Goal: Task Accomplishment & Management: Manage account settings

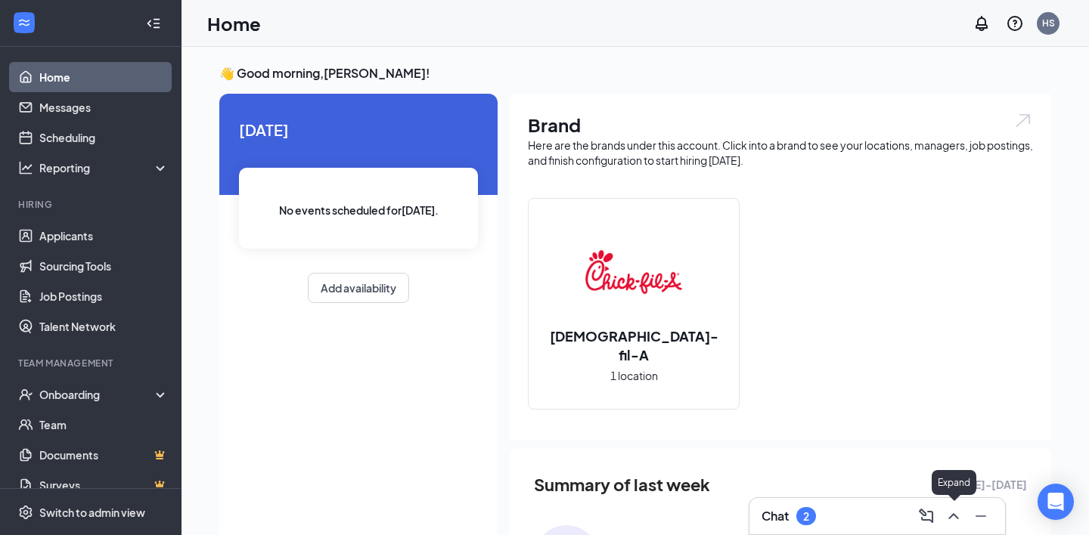
click at [955, 514] on icon "ChevronUp" at bounding box center [953, 516] width 18 height 18
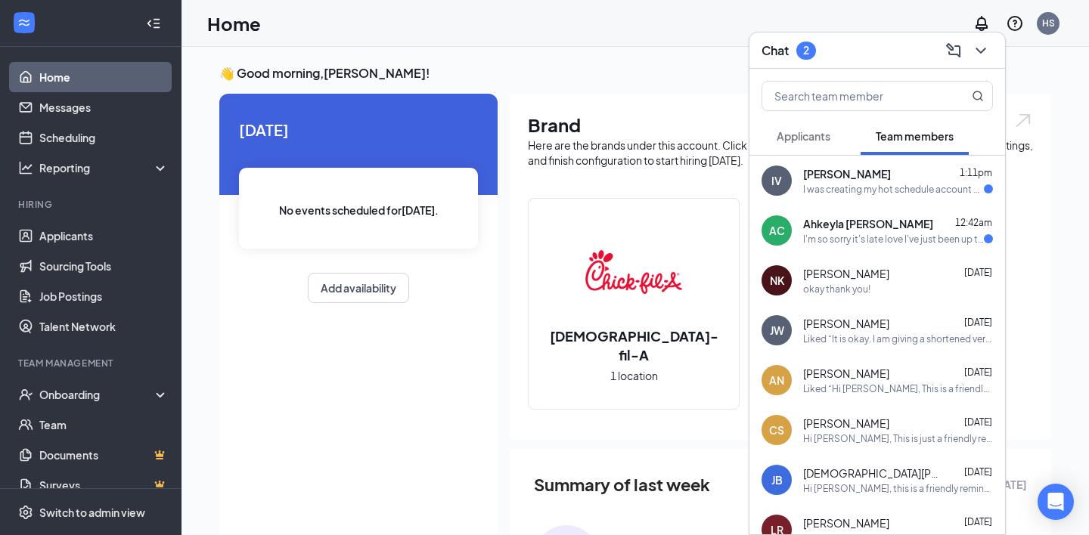
click at [869, 194] on div "I was creating my hot schedule account and it kicked me off" at bounding box center [893, 189] width 181 height 13
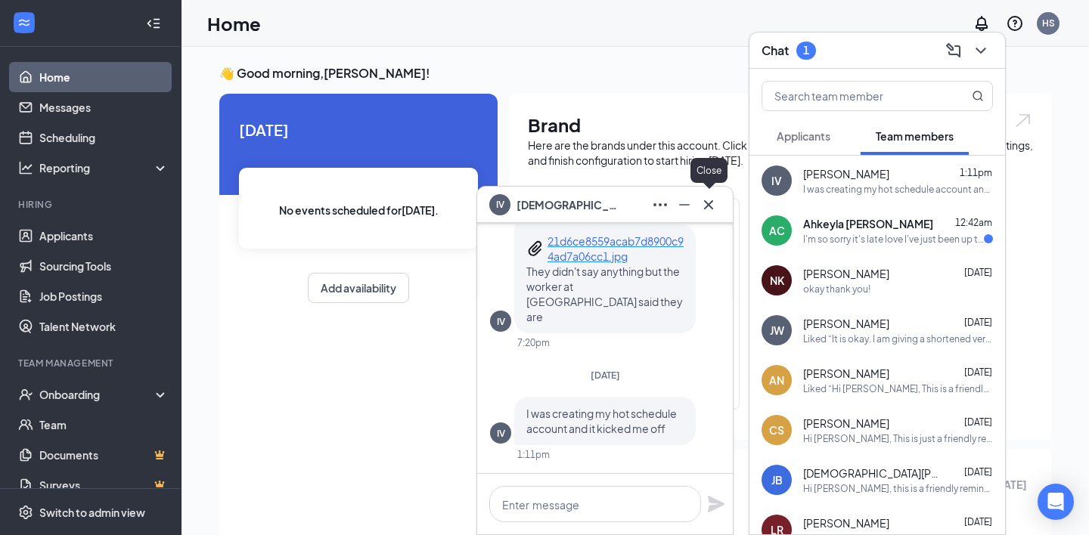
click at [710, 205] on icon "Cross" at bounding box center [708, 205] width 18 height 18
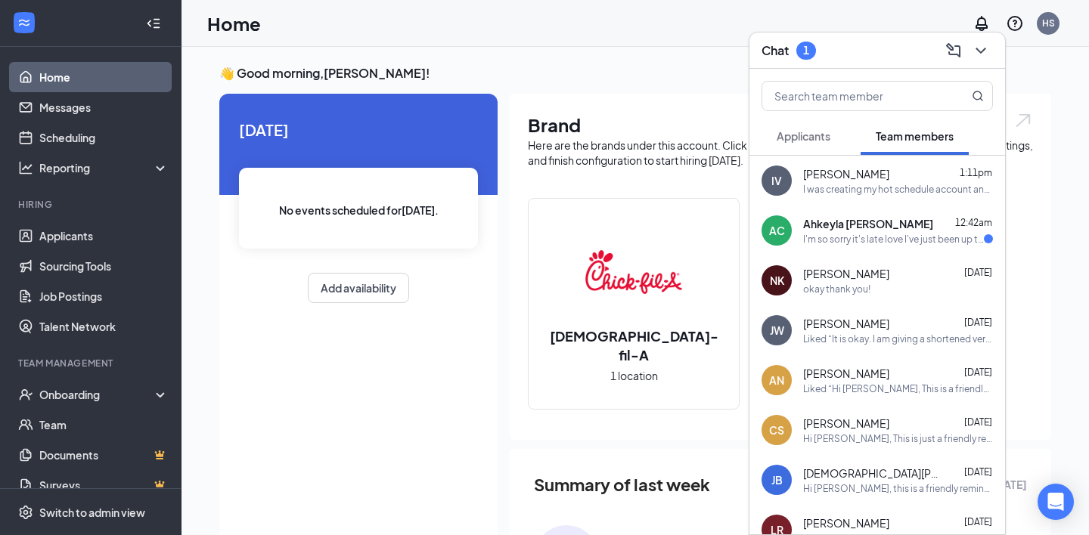
click at [848, 233] on div "I'm so sorry it's late love I've just been up trying to get me some shoes for w…" at bounding box center [893, 239] width 181 height 13
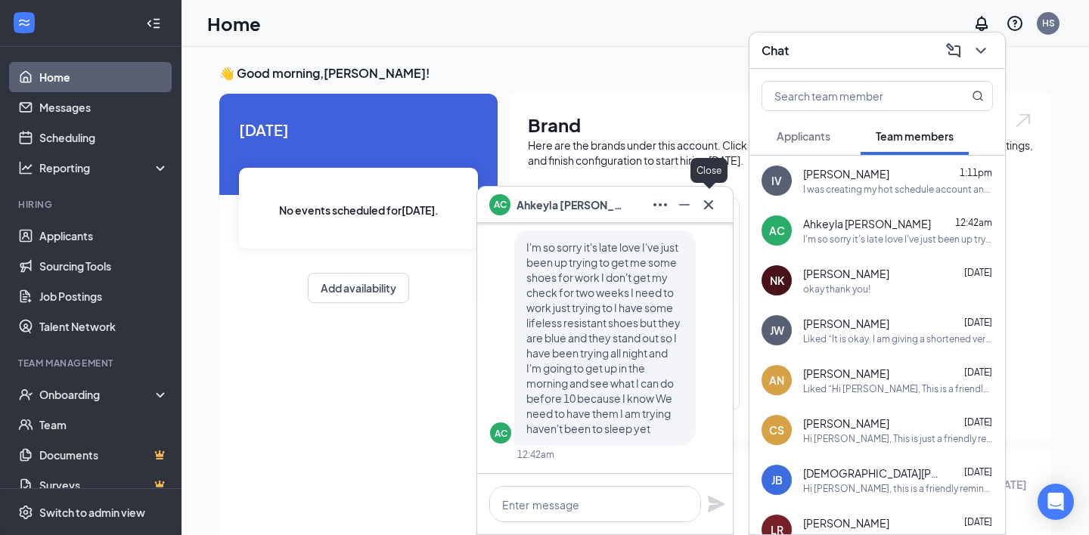
click at [716, 206] on icon "Cross" at bounding box center [708, 205] width 18 height 18
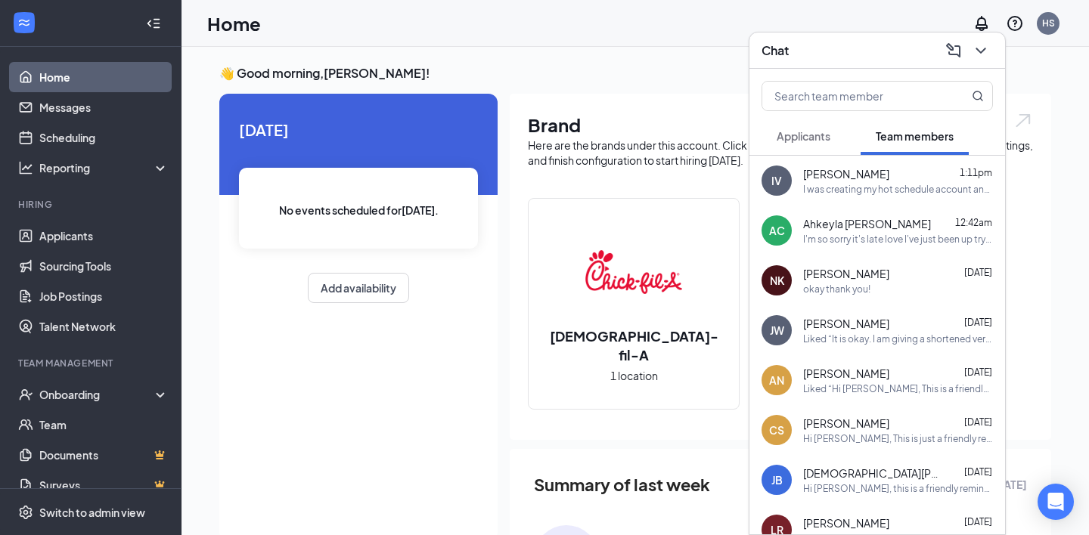
click at [820, 149] on button "Applicants" at bounding box center [803, 136] width 84 height 38
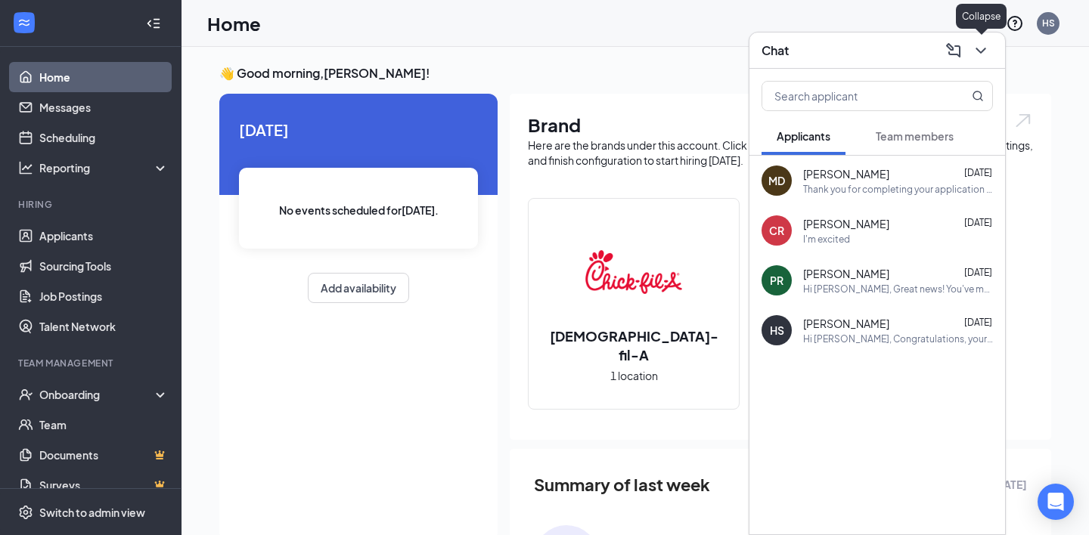
click at [986, 45] on icon "ChevronDown" at bounding box center [980, 51] width 18 height 18
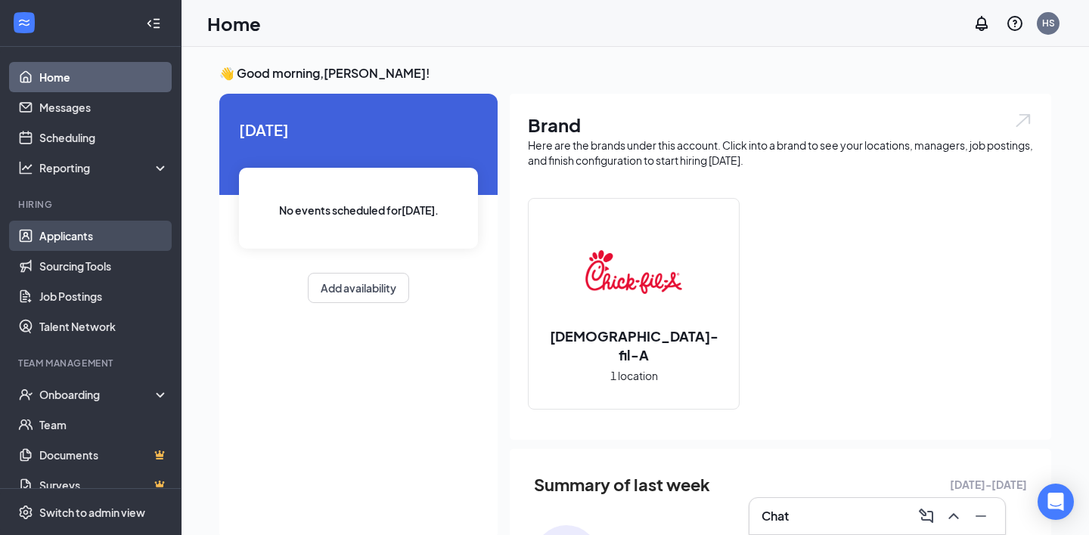
click at [117, 238] on link "Applicants" at bounding box center [103, 236] width 129 height 30
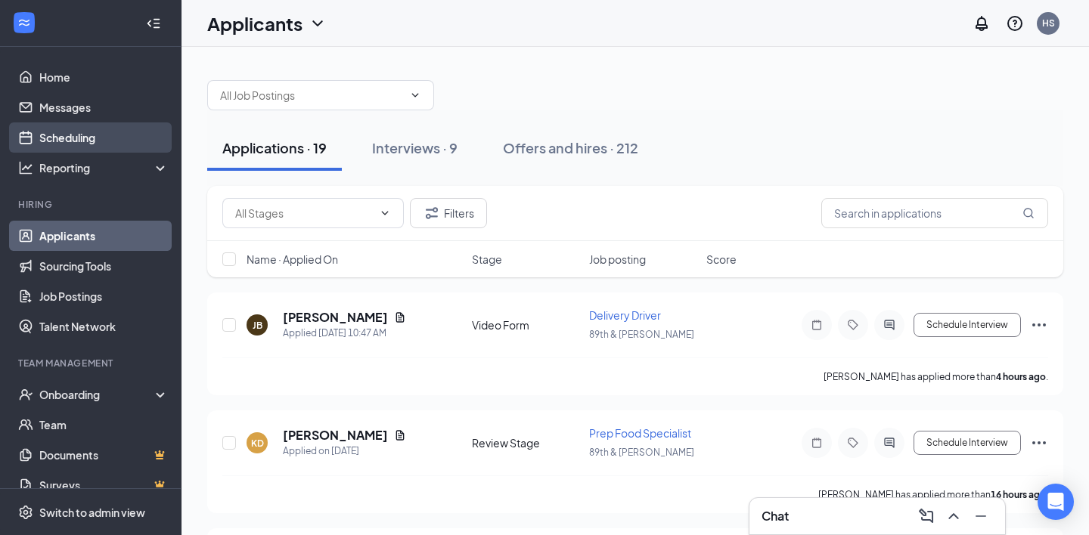
click at [95, 138] on link "Scheduling" at bounding box center [103, 137] width 129 height 30
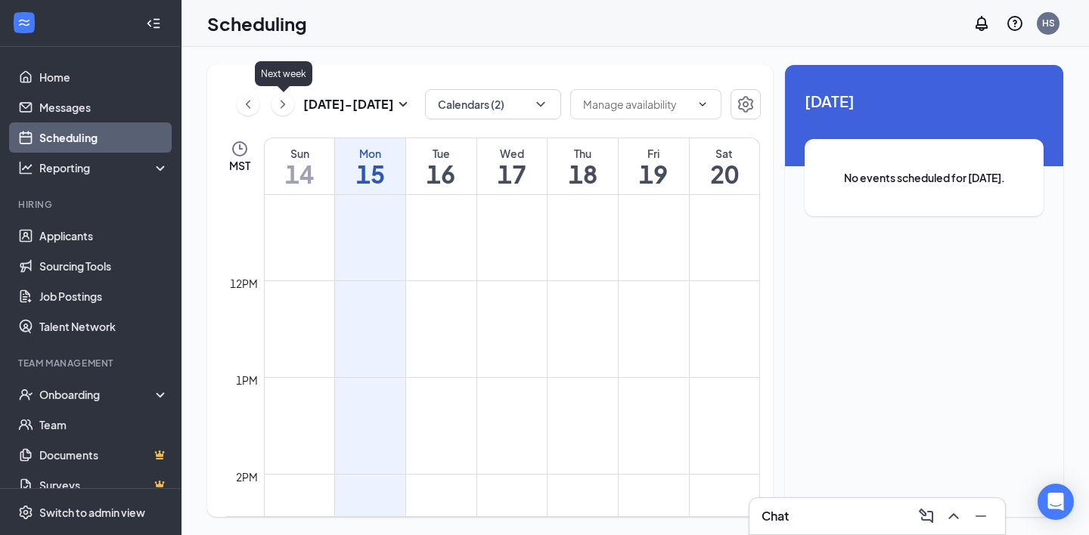
click at [283, 102] on icon "ChevronRight" at bounding box center [282, 104] width 15 height 18
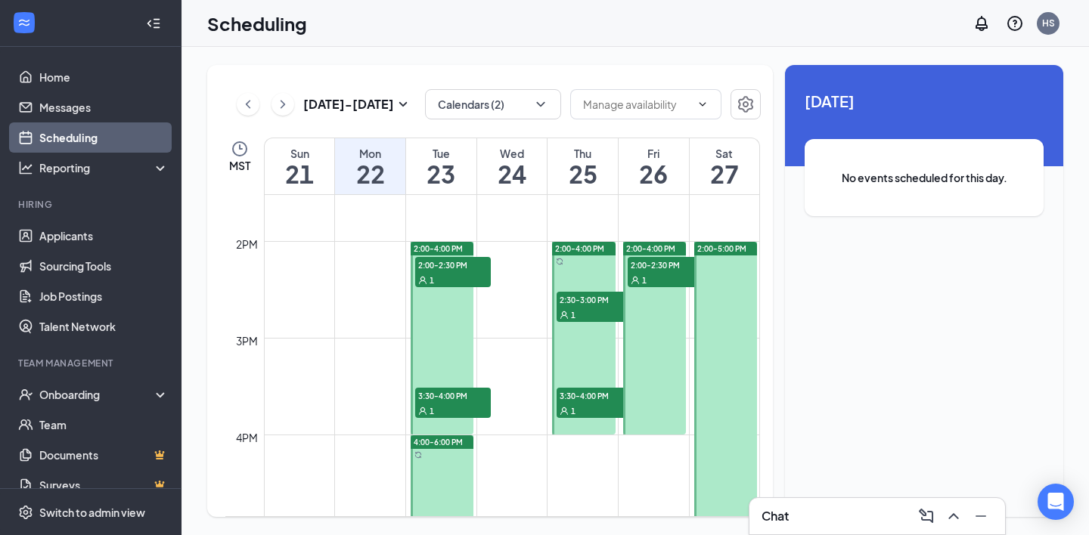
scroll to position [1302, 0]
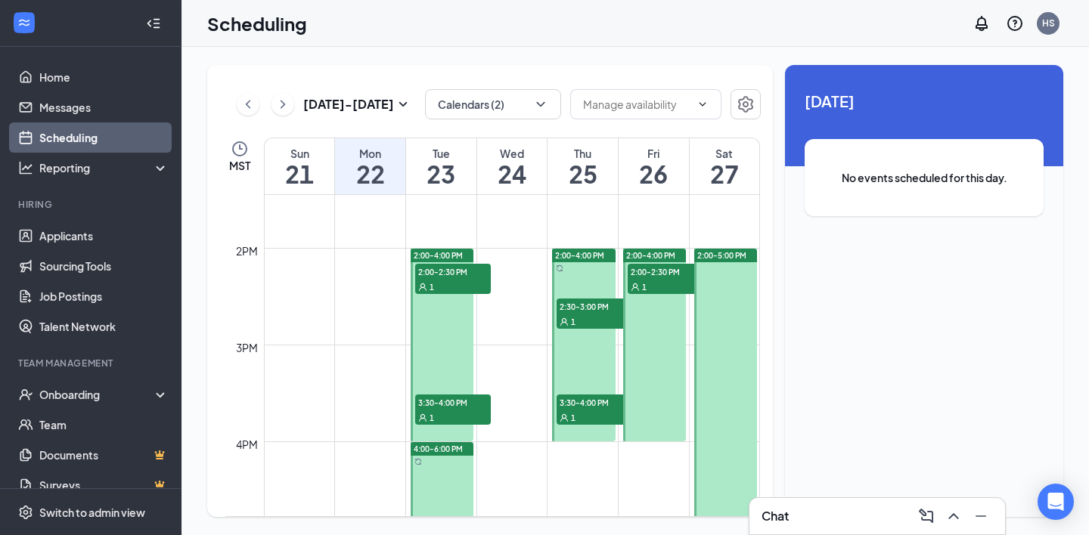
click at [726, 298] on div at bounding box center [725, 394] width 63 height 290
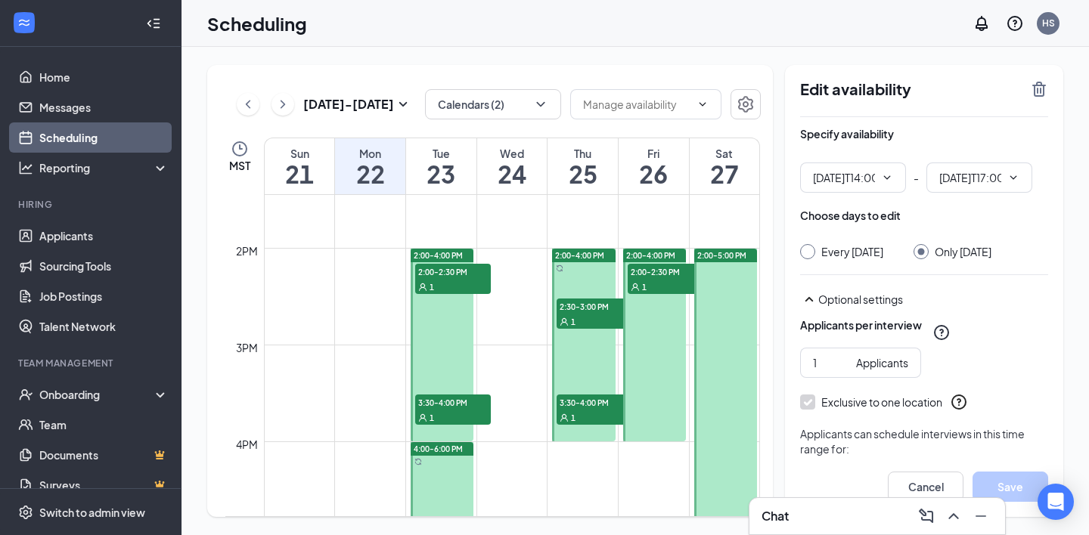
type input "02:00 PM"
type input "05:00 PM"
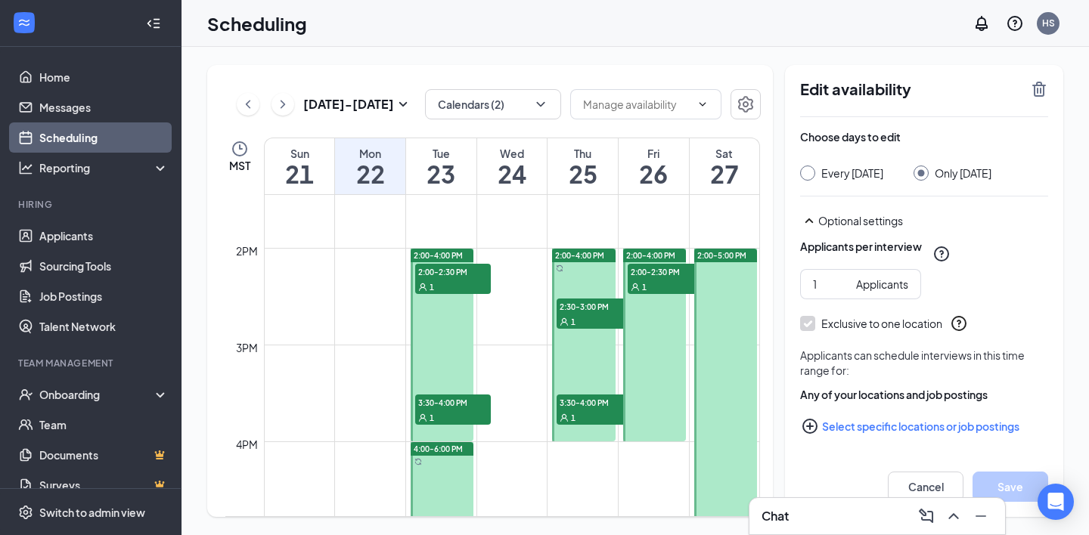
click at [842, 182] on div "Specify availability 02:00 PM - 05:00 PM Choose days to edit Every [DATE] Only …" at bounding box center [924, 270] width 248 height 463
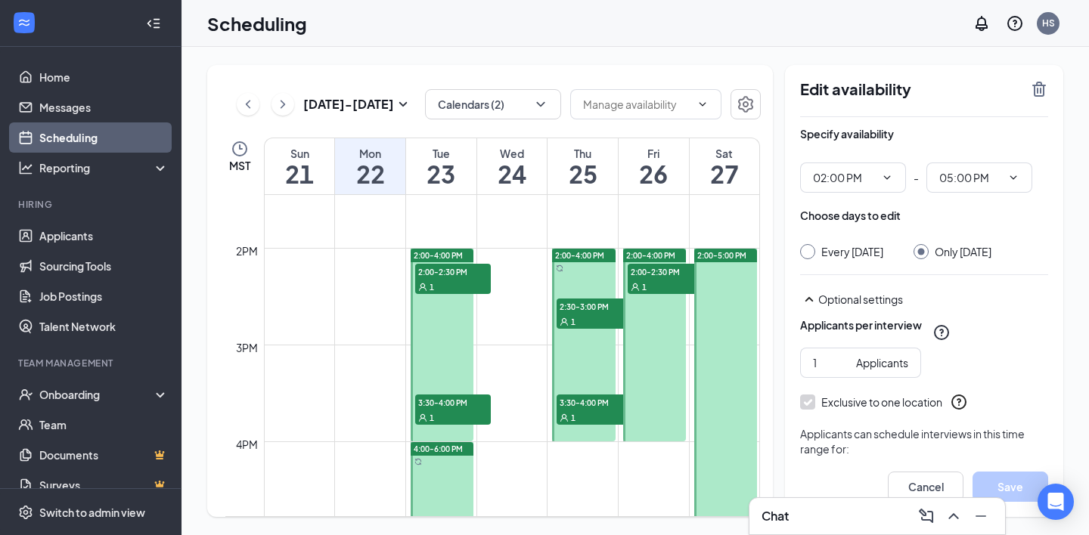
click at [311, 361] on td at bounding box center [512, 357] width 496 height 24
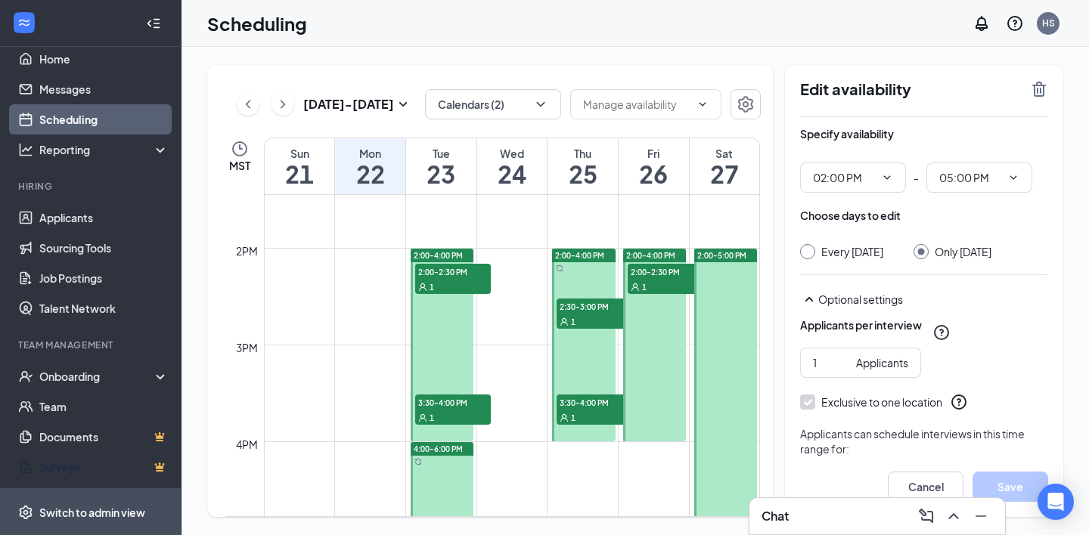
scroll to position [18, 0]
click at [84, 513] on div "Switch to admin view" at bounding box center [92, 512] width 106 height 15
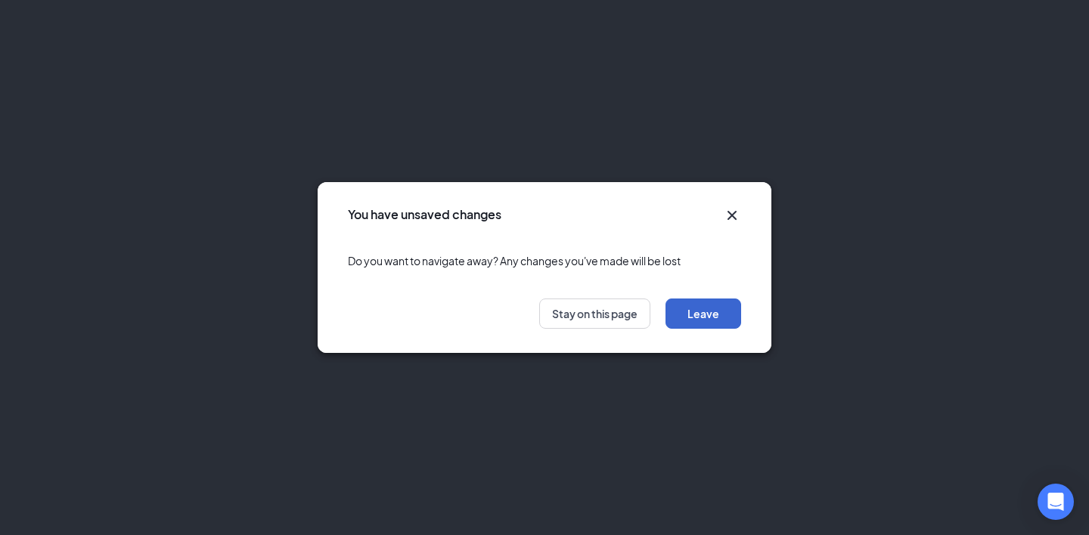
click at [708, 308] on button "Leave" at bounding box center [703, 314] width 76 height 30
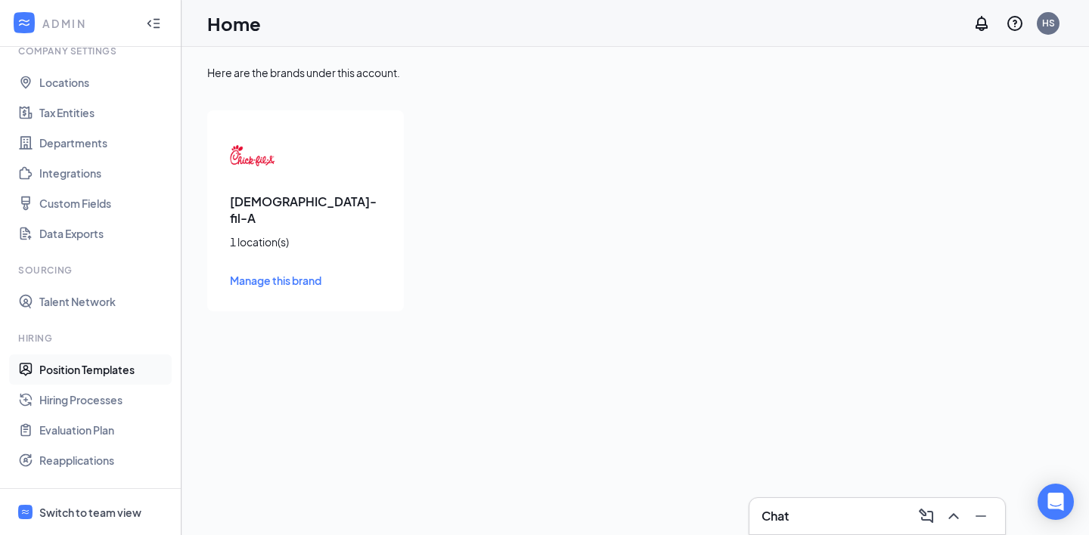
scroll to position [75, 0]
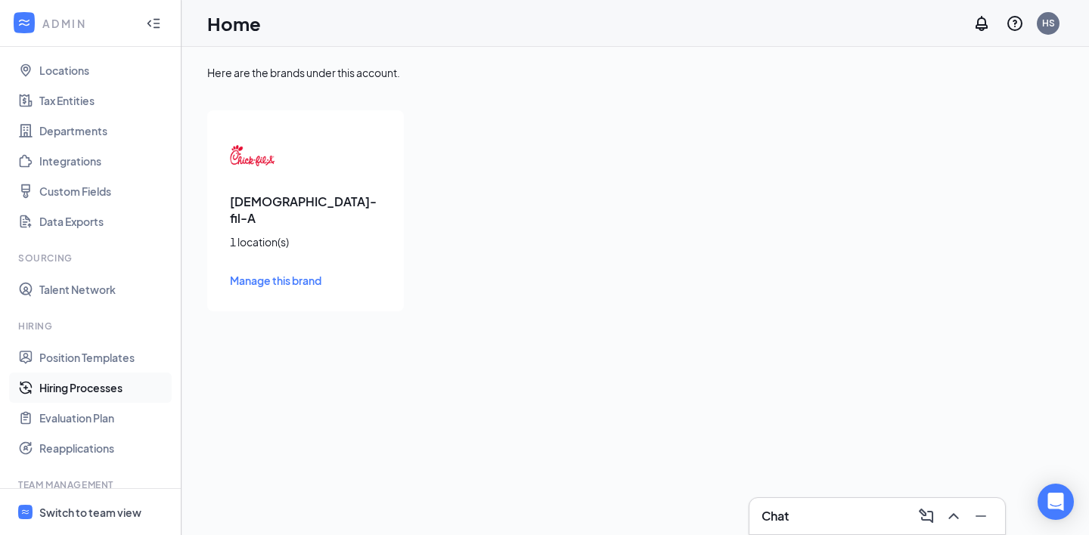
click at [92, 390] on link "Hiring Processes" at bounding box center [103, 388] width 129 height 30
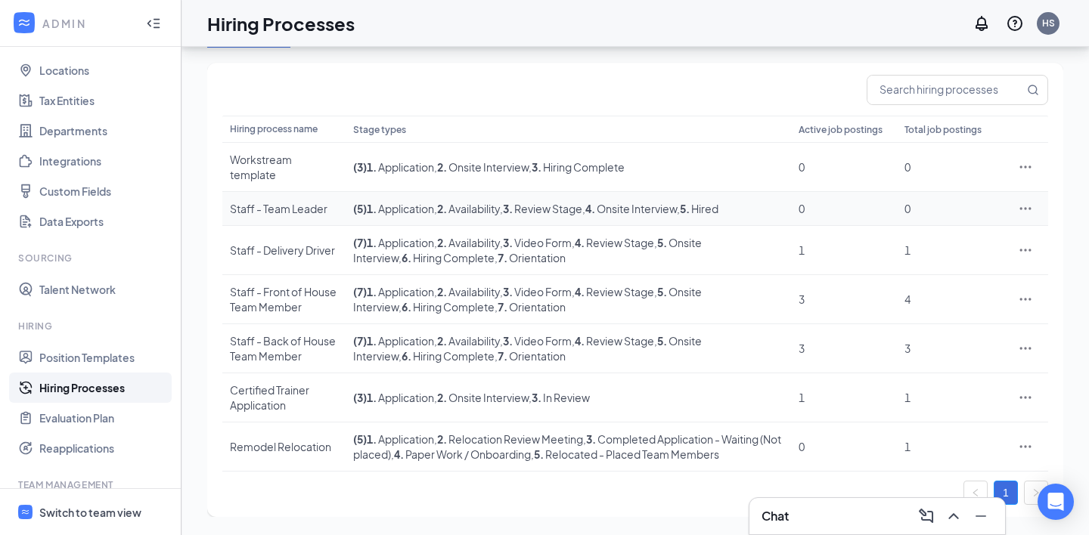
scroll to position [150, 0]
click at [1024, 249] on icon "Ellipses" at bounding box center [1025, 250] width 11 height 2
click at [949, 288] on span "Edit" at bounding box center [955, 296] width 130 height 17
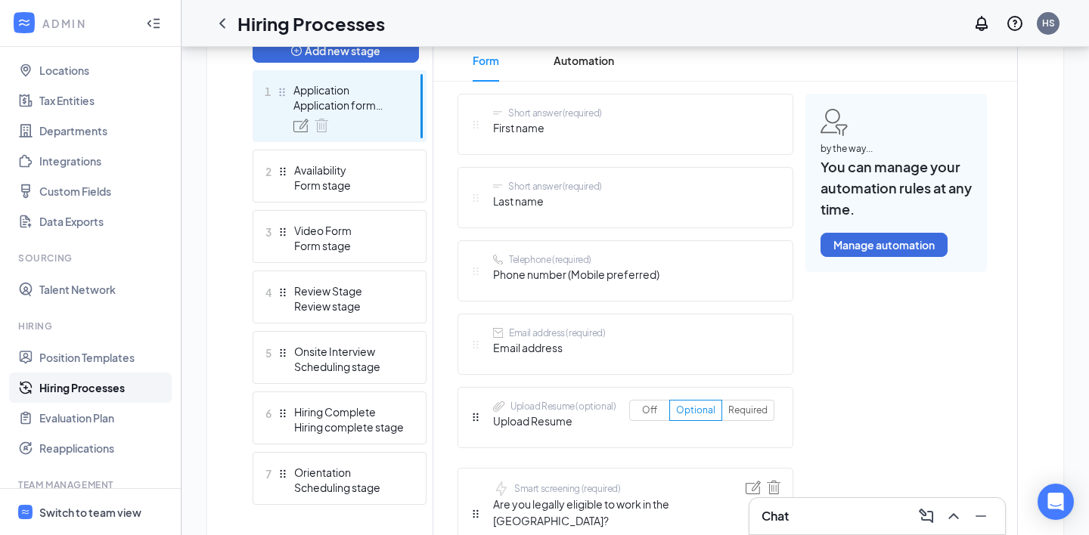
scroll to position [412, 0]
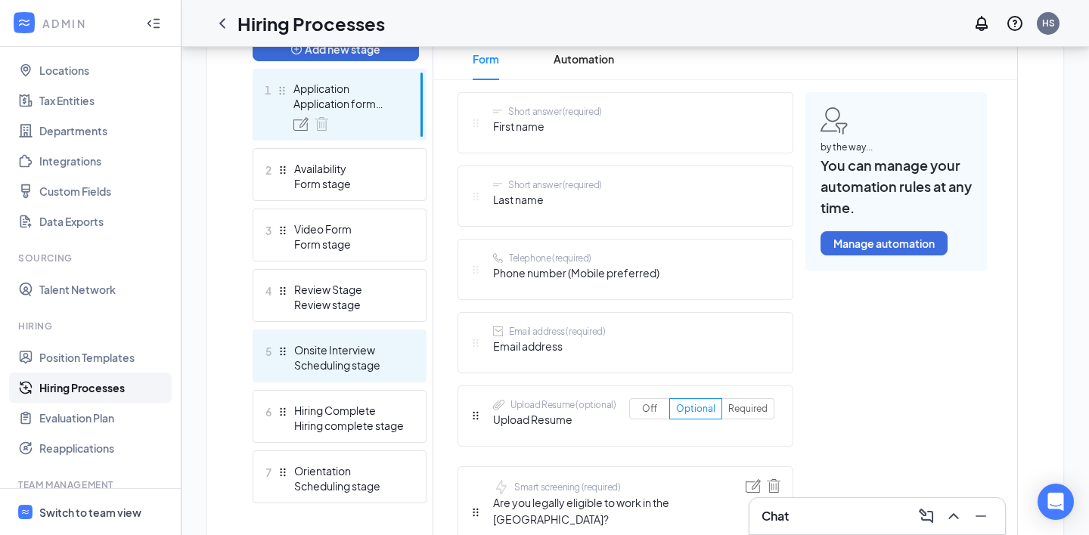
click at [355, 361] on div "Scheduling stage" at bounding box center [349, 365] width 110 height 15
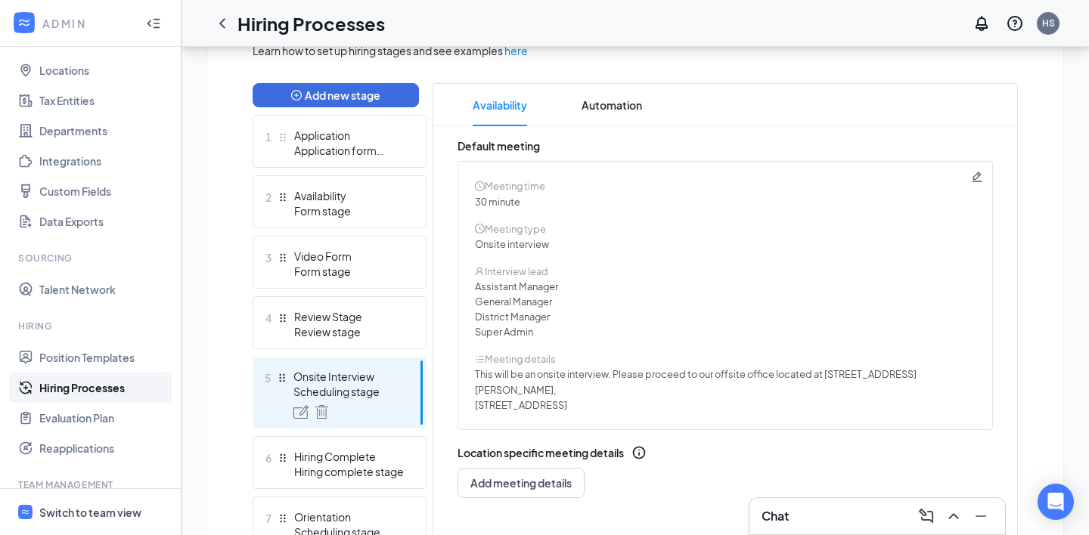
scroll to position [364, 0]
click at [974, 180] on icon "Pencil" at bounding box center [977, 178] width 12 height 12
radio input "true"
radio input "false"
type textarea "This will be an onsite interview. Please proceed to our offsite office located …"
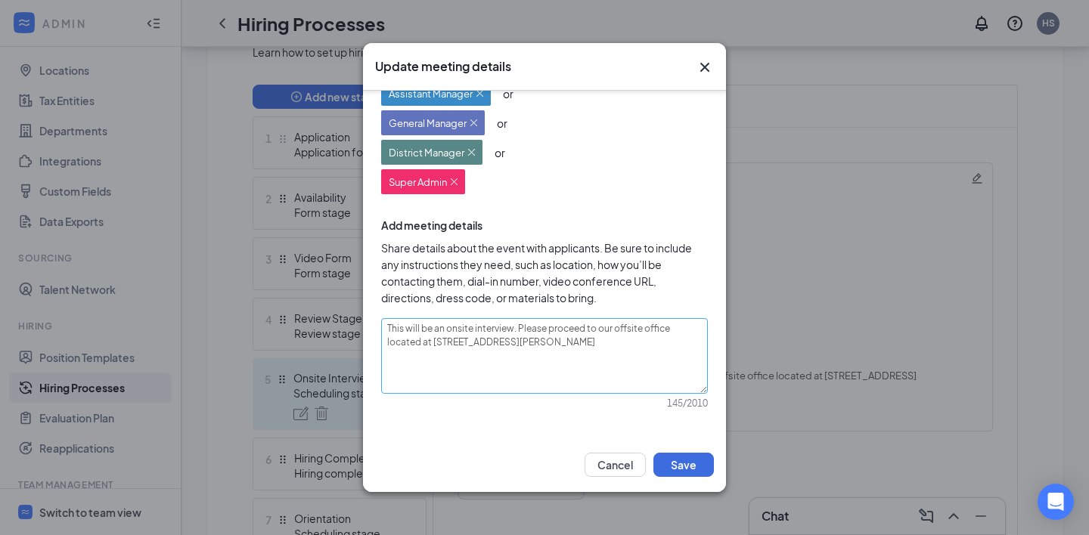
scroll to position [228, 0]
drag, startPoint x: 487, startPoint y: 352, endPoint x: 614, endPoint y: 330, distance: 128.9
click at [614, 330] on textarea "This will be an onsite interview. Please proceed to our offsite office located …" at bounding box center [544, 357] width 327 height 76
type textarea "This will be an onsite interview. Please proceed to our"
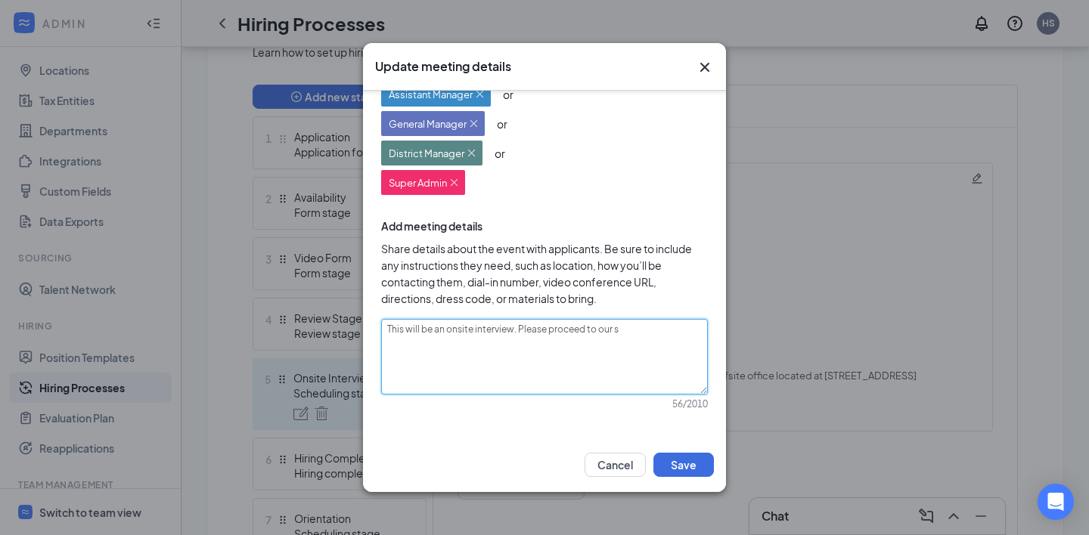
type textarea "This will be an onsite interview. Please proceed to our st"
type textarea "This will be an onsite interview. Please proceed to our stor"
type textarea "This will be an onsite interview. Please proceed to our store."
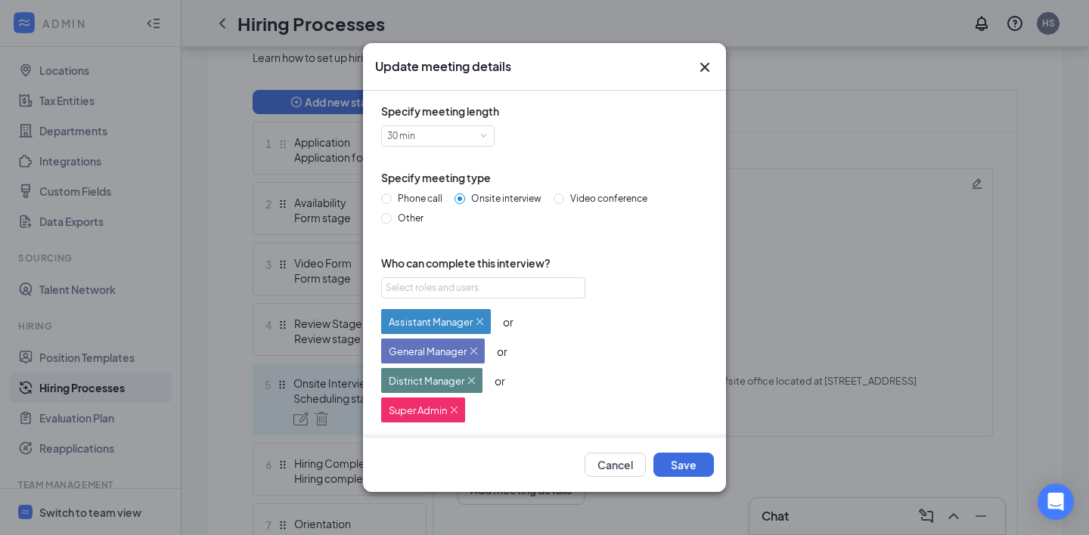
scroll to position [354, 0]
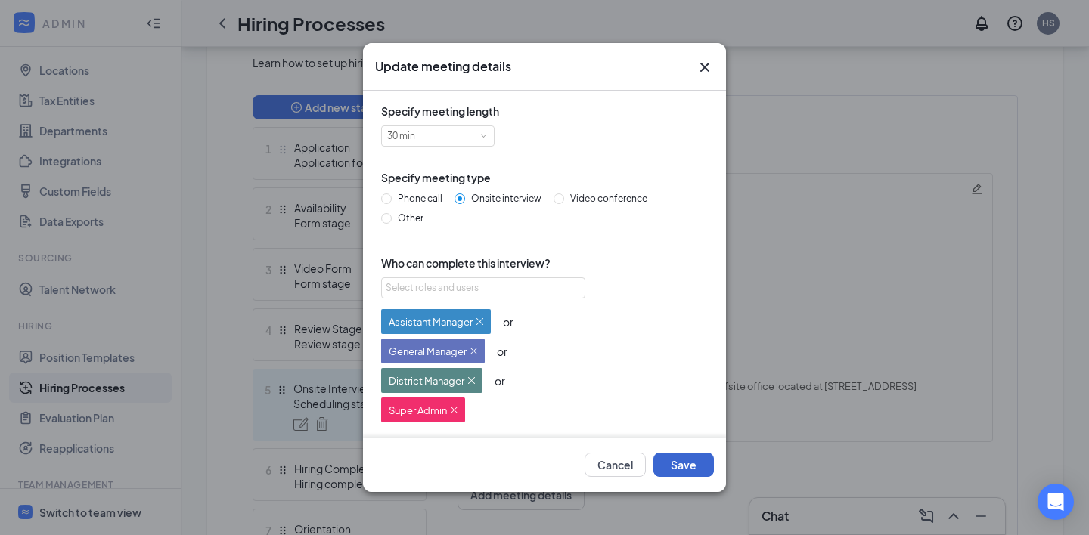
type textarea "This will be an onsite interview. Please proceed to our store."
click at [683, 468] on button "Save" at bounding box center [683, 465] width 60 height 24
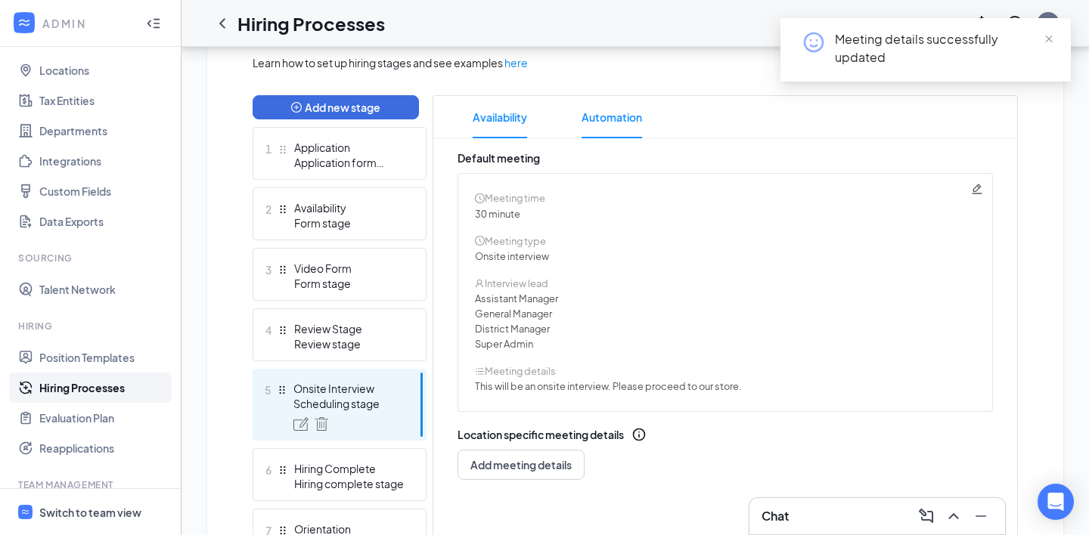
click at [607, 120] on span "Automation" at bounding box center [611, 117] width 60 height 42
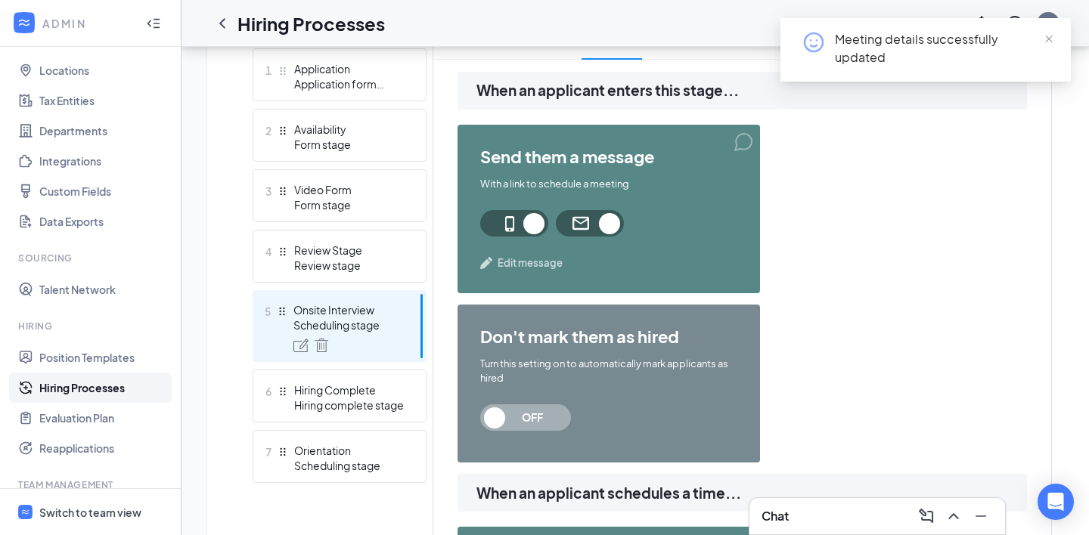
scroll to position [432, 0]
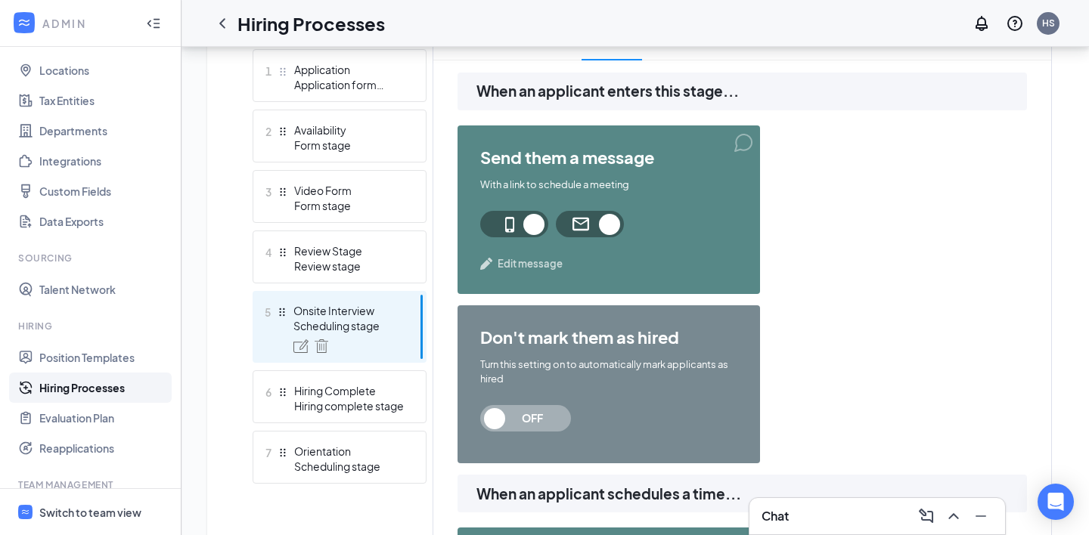
click at [517, 269] on span "Edit message" at bounding box center [529, 263] width 65 height 15
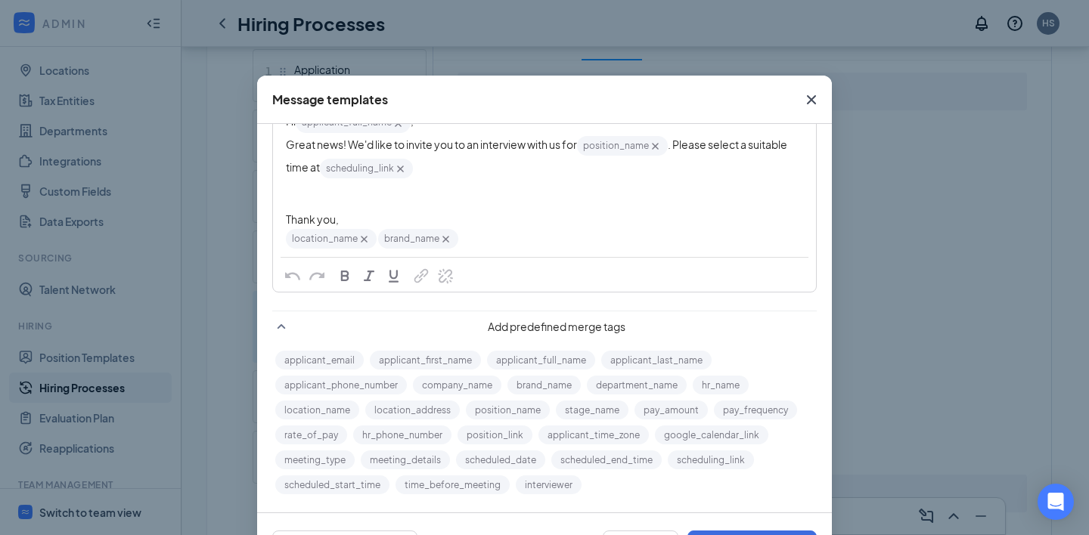
scroll to position [150, 0]
click at [813, 94] on icon "Cross" at bounding box center [811, 100] width 18 height 18
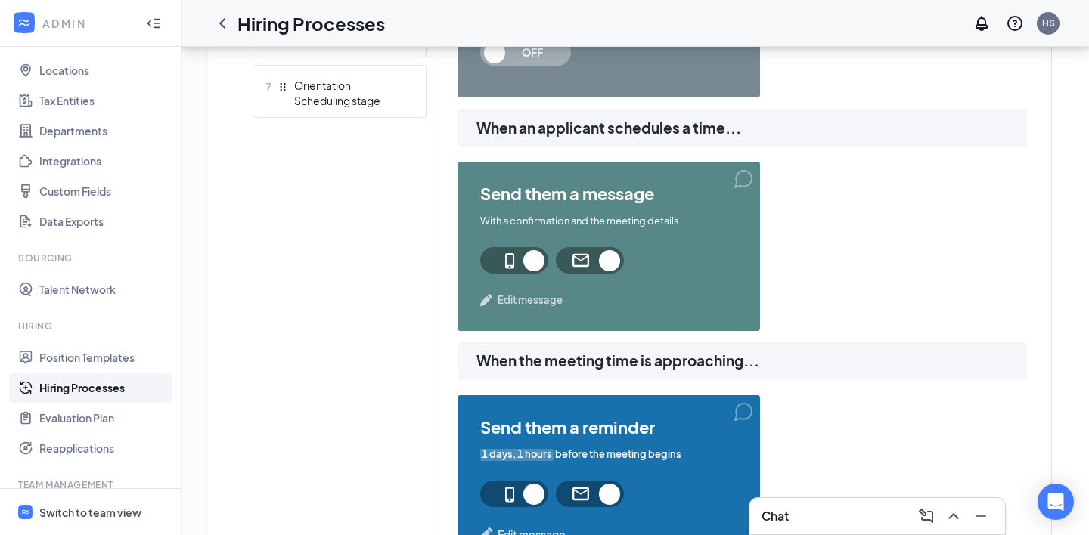
scroll to position [802, 0]
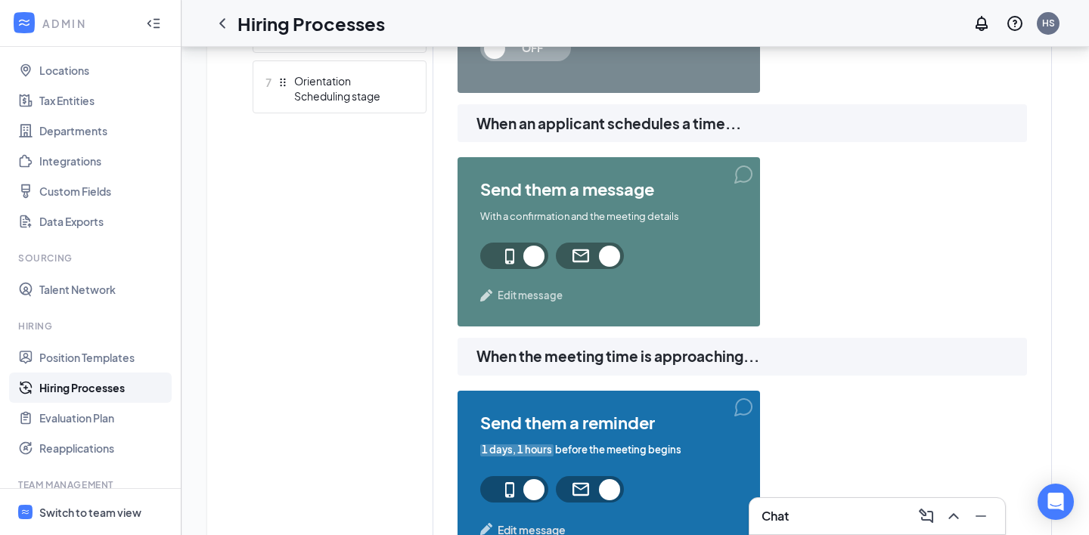
click at [511, 302] on span "Edit message" at bounding box center [529, 295] width 65 height 15
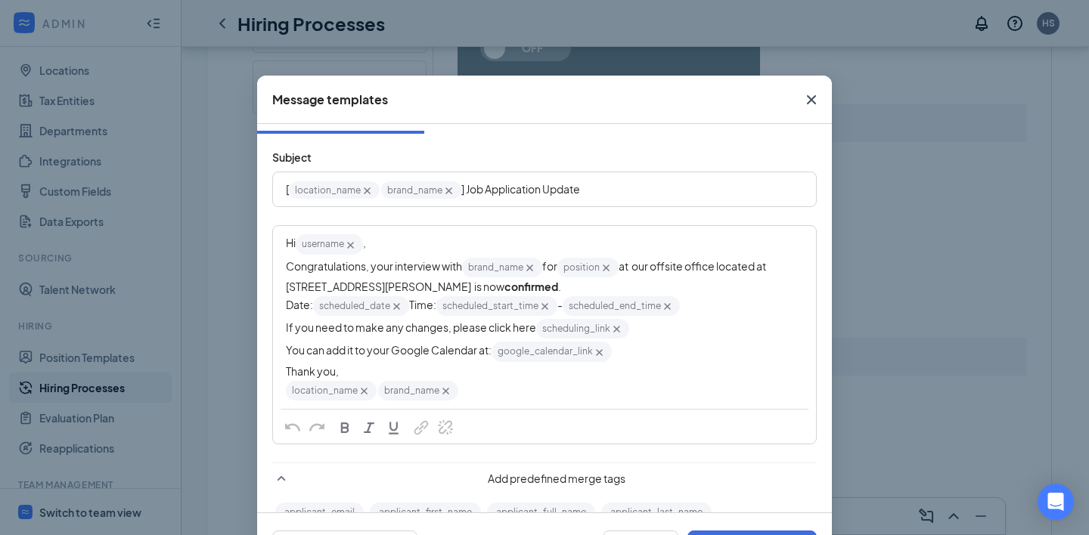
scroll to position [29, 0]
drag, startPoint x: 602, startPoint y: 285, endPoint x: 640, endPoint y: 259, distance: 46.3
click at [640, 259] on span "at our offsite office located at [STREET_ADDRESS][PERSON_NAME] is now" at bounding box center [527, 276] width 482 height 34
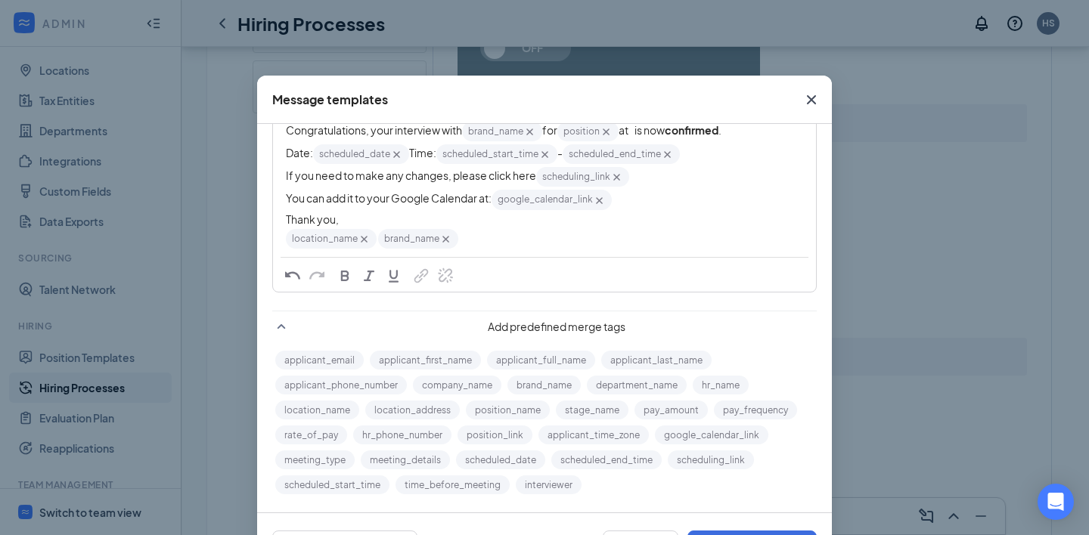
scroll to position [178, 0]
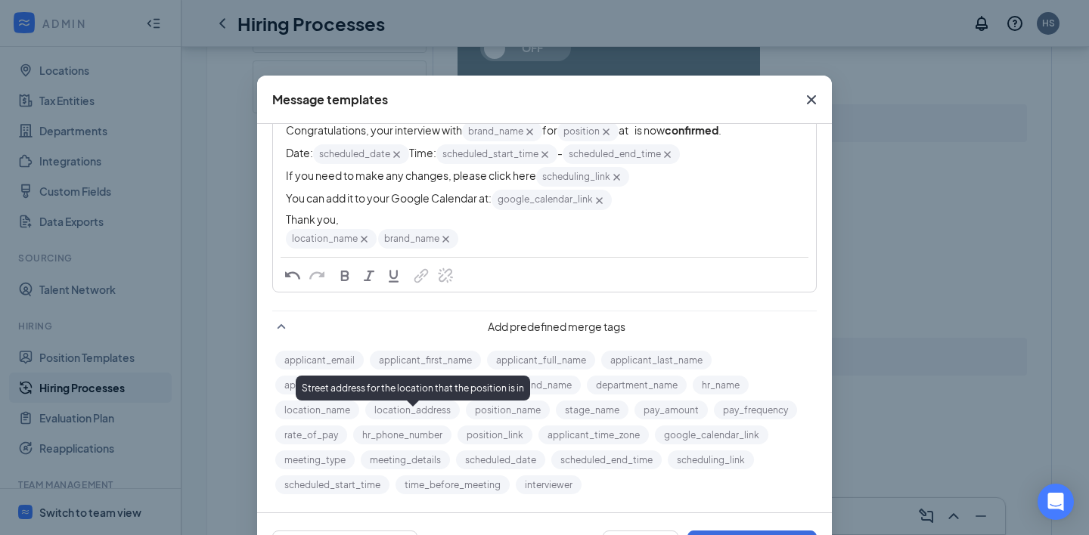
click at [435, 420] on button "location_address" at bounding box center [412, 410] width 94 height 19
click at [386, 420] on button "location_address" at bounding box center [412, 410] width 94 height 19
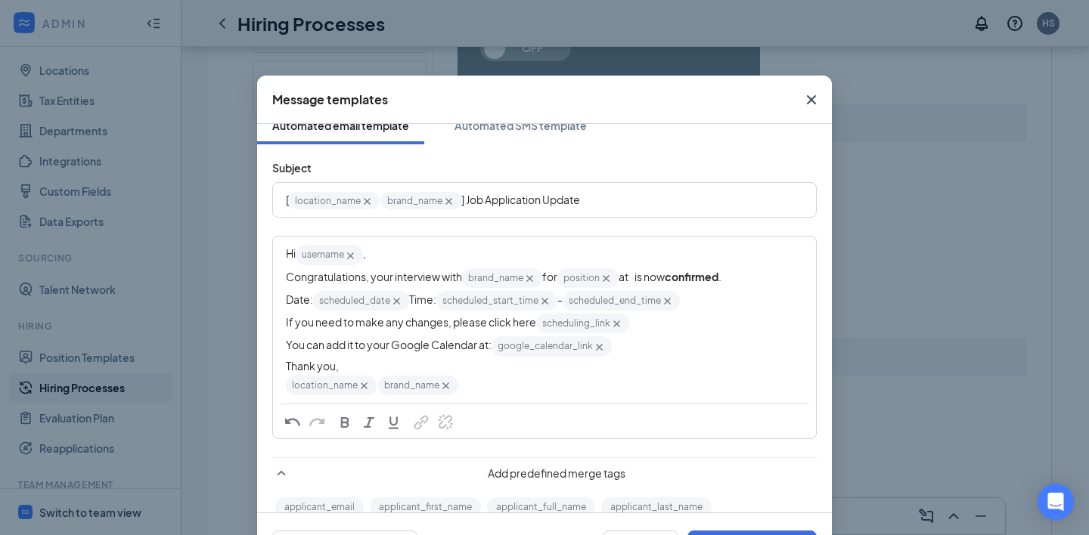
scroll to position [18, 0]
click at [633, 276] on span "at is now" at bounding box center [641, 276] width 46 height 14
click at [635, 276] on span "at is now" at bounding box center [641, 276] width 46 height 14
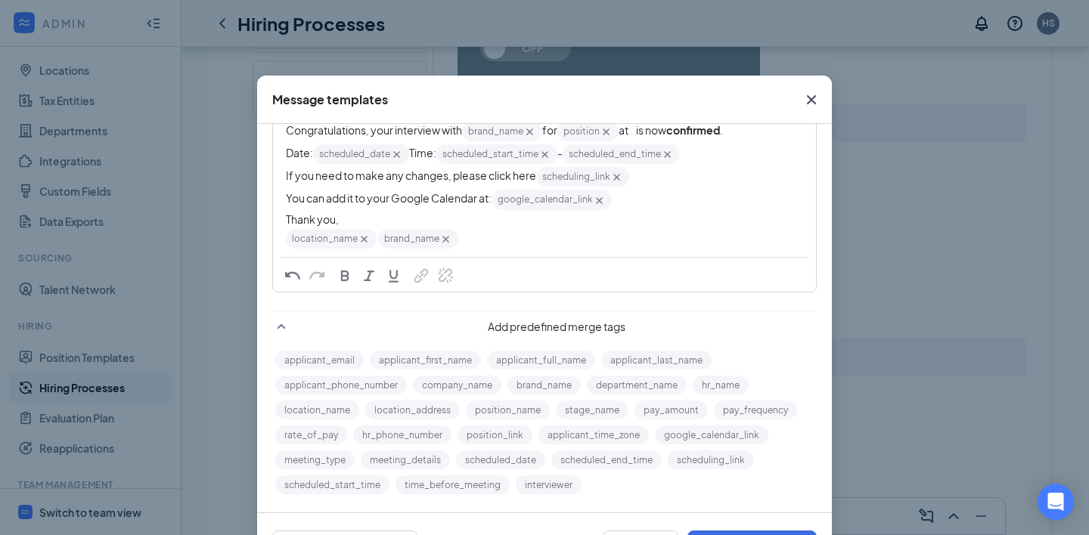
scroll to position [187, 0]
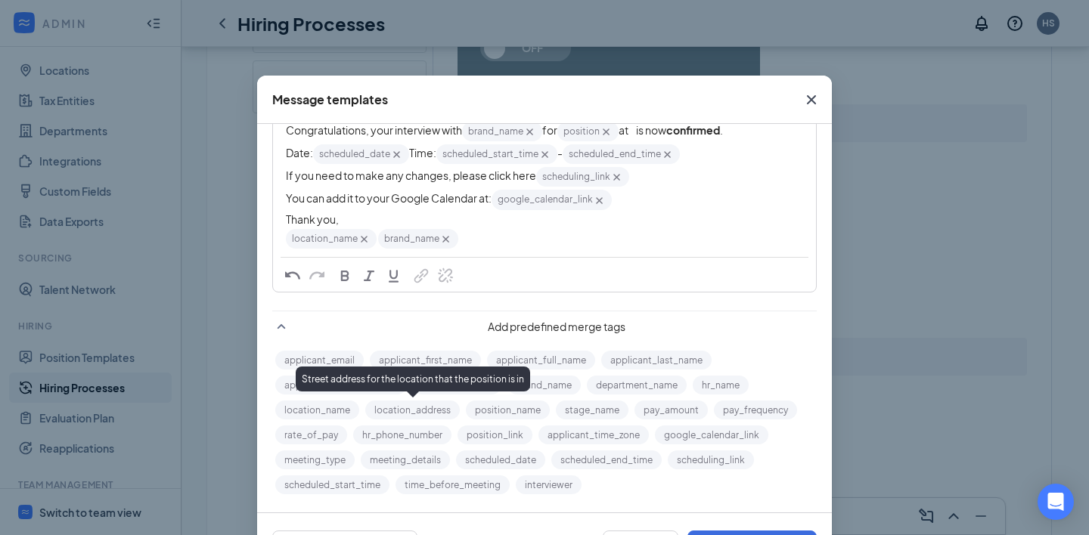
click at [425, 407] on button "location_address" at bounding box center [412, 410] width 94 height 19
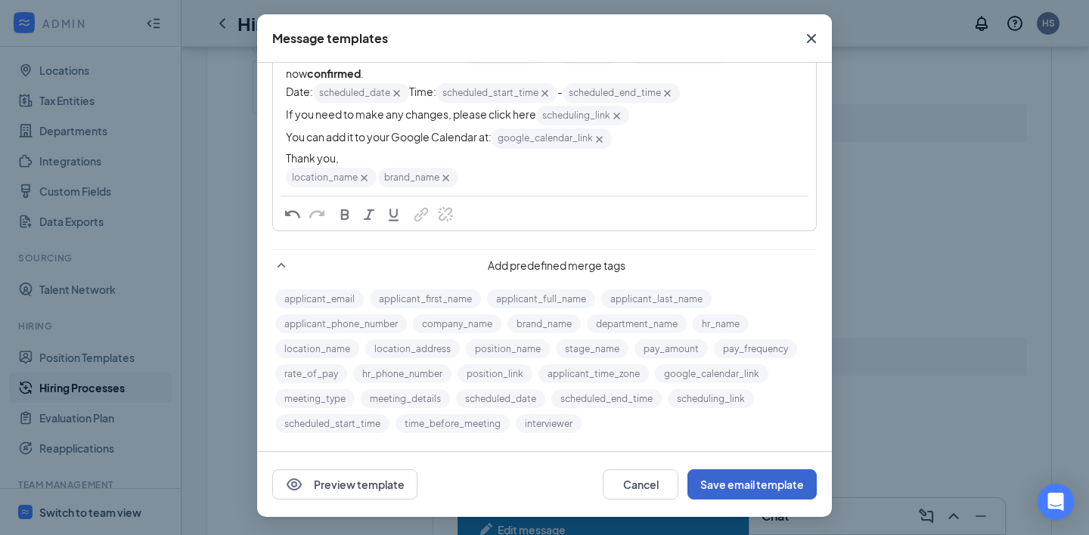
scroll to position [61, 0]
click at [744, 490] on button "Save email template" at bounding box center [751, 484] width 129 height 30
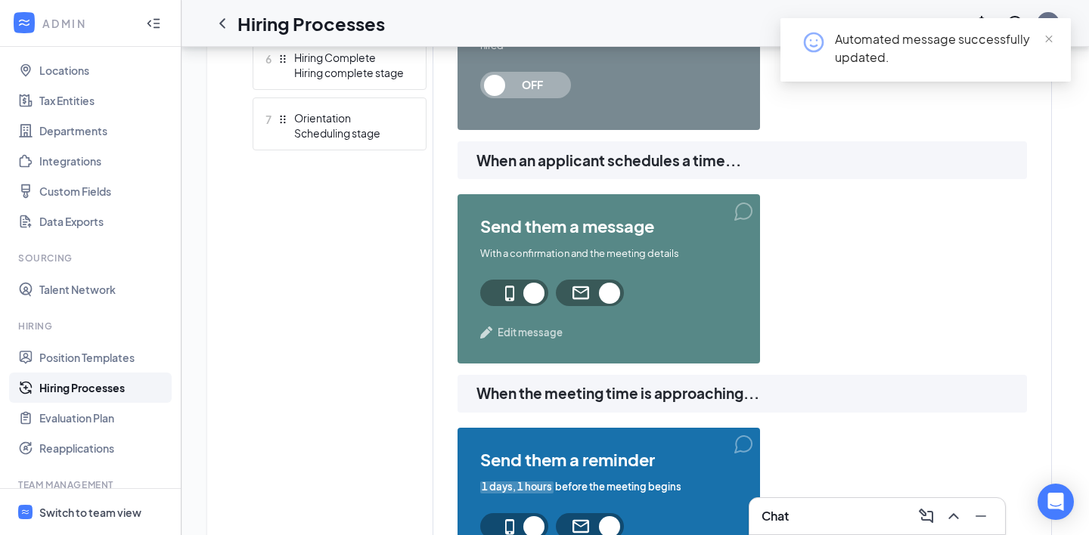
scroll to position [763, 0]
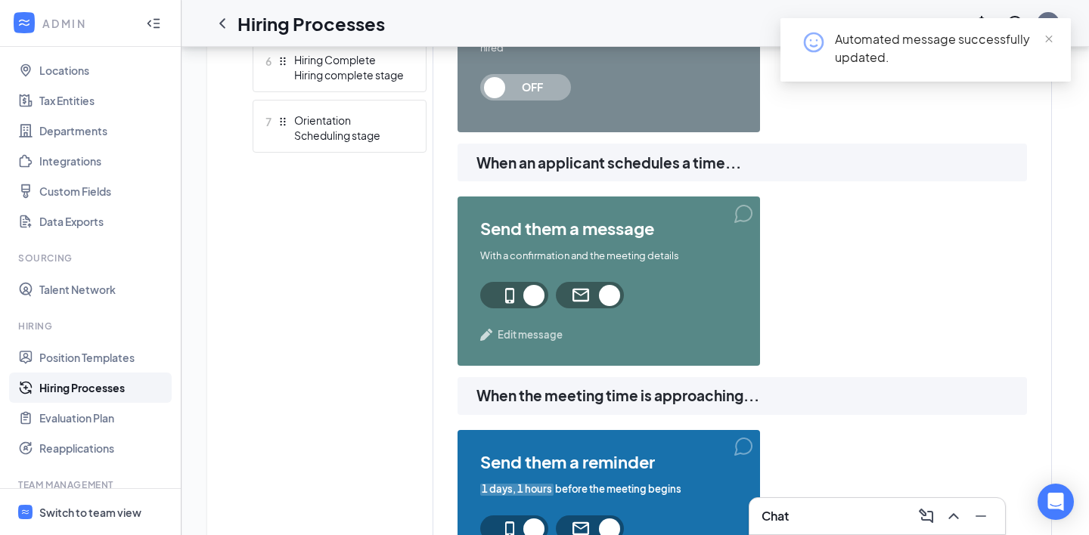
click at [492, 336] on img at bounding box center [486, 335] width 13 height 13
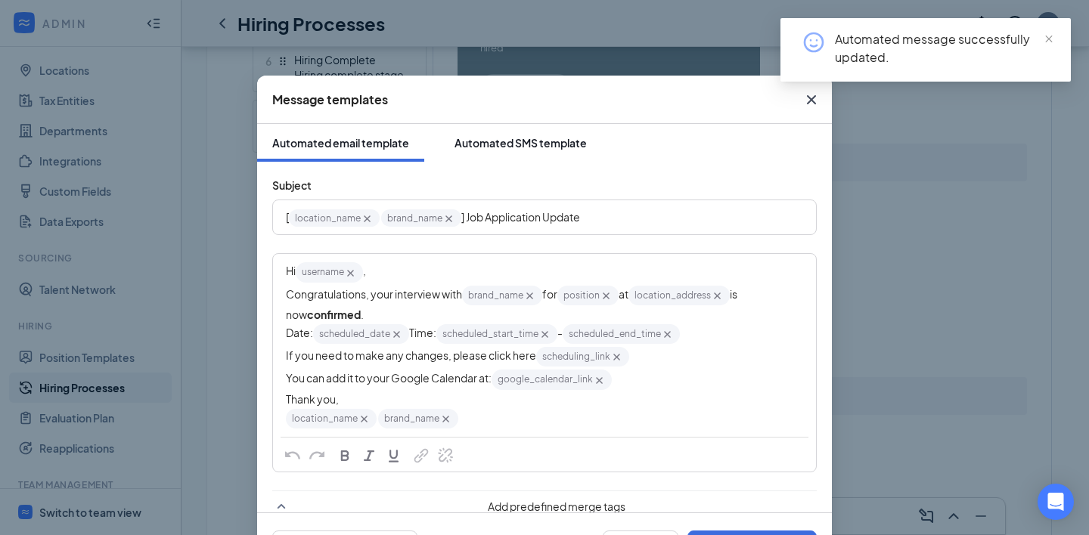
click at [505, 144] on div "Automated SMS template" at bounding box center [520, 142] width 132 height 15
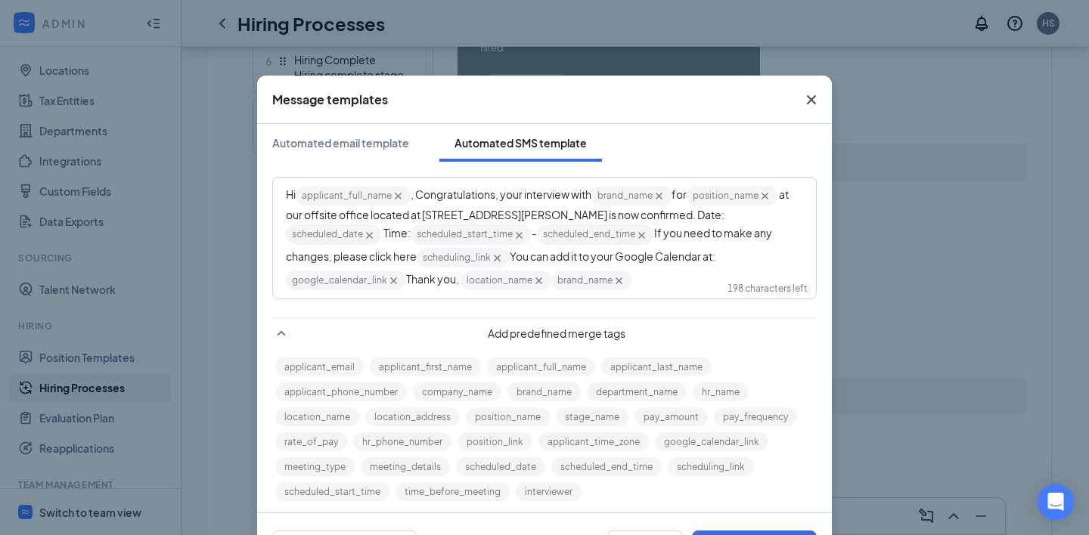
drag, startPoint x: 739, startPoint y: 218, endPoint x: 304, endPoint y: 212, distance: 434.7
click at [304, 212] on span "‌‌‌‌ at our offsite office located at [STREET_ADDRESS][PERSON_NAME] is now conf…" at bounding box center [538, 204] width 504 height 34
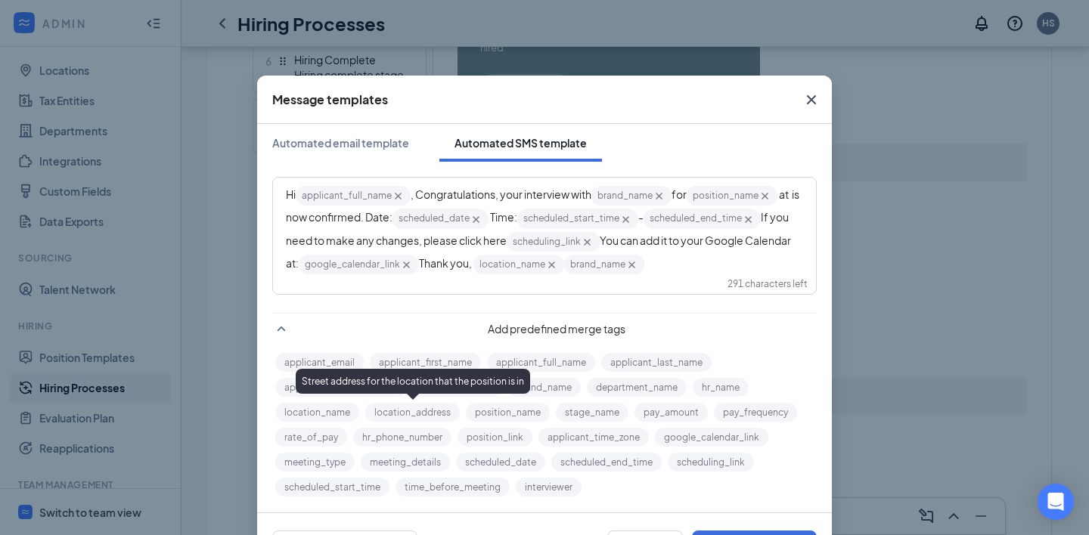
click at [409, 415] on button "location_address" at bounding box center [412, 412] width 94 height 19
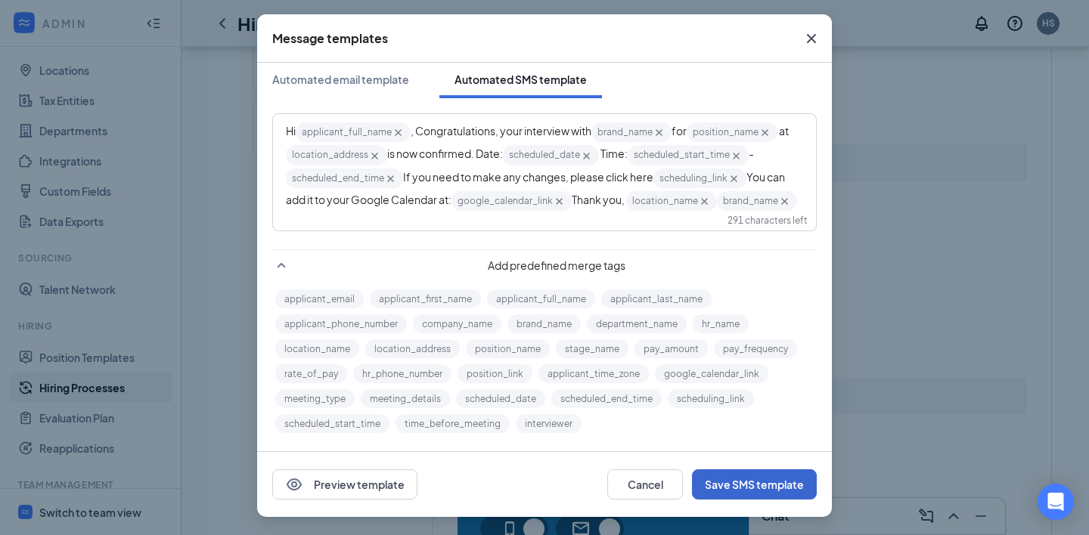
scroll to position [61, 0]
click at [755, 485] on button "Save SMS template" at bounding box center [754, 484] width 125 height 30
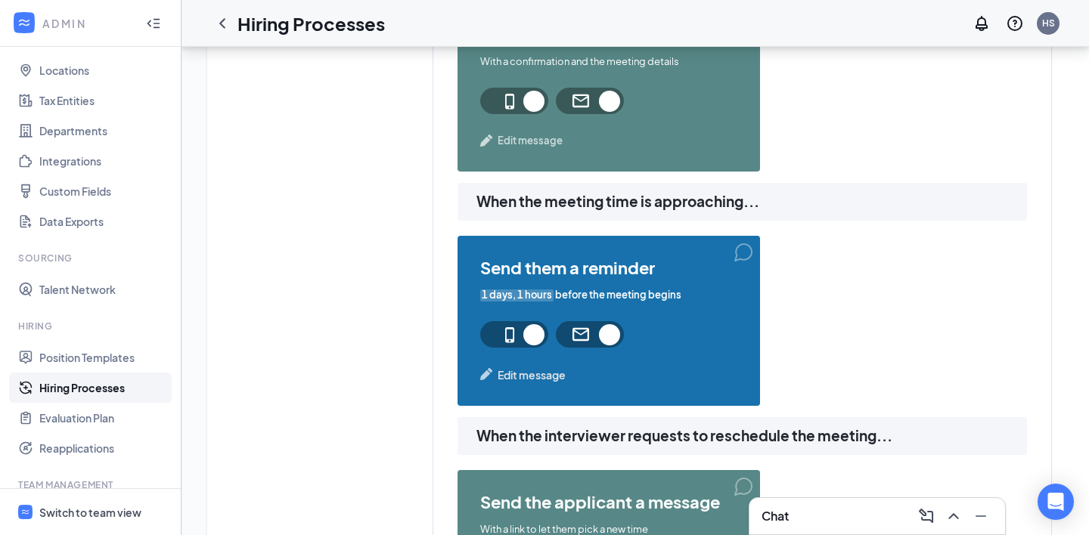
scroll to position [963, 0]
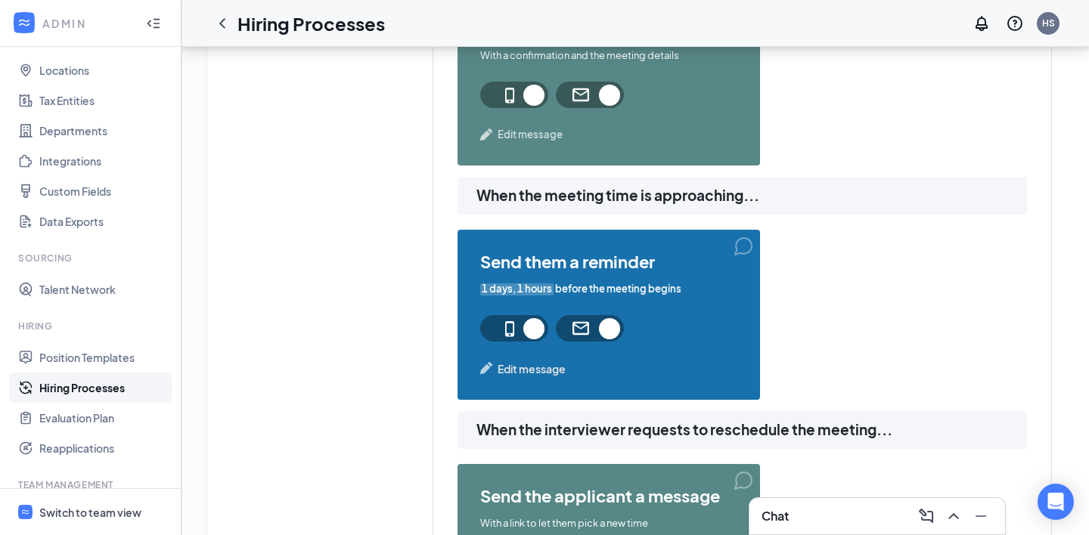
click at [539, 371] on span "Edit message" at bounding box center [531, 369] width 68 height 17
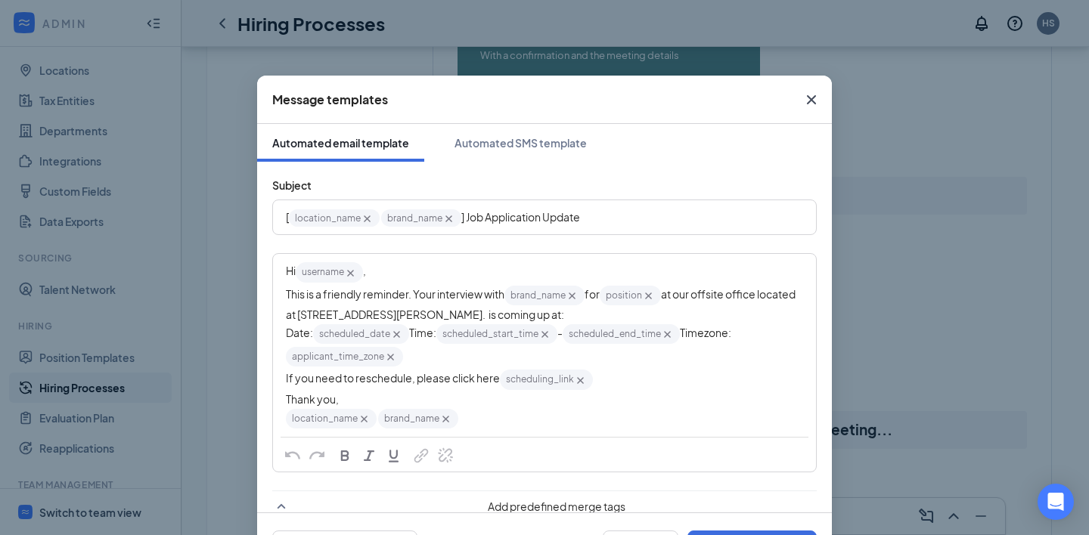
drag, startPoint x: 651, startPoint y: 317, endPoint x: 683, endPoint y: 290, distance: 42.3
click at [683, 290] on span "at our offsite office located at [STREET_ADDRESS][PERSON_NAME]. is coming up at:" at bounding box center [541, 304] width 511 height 34
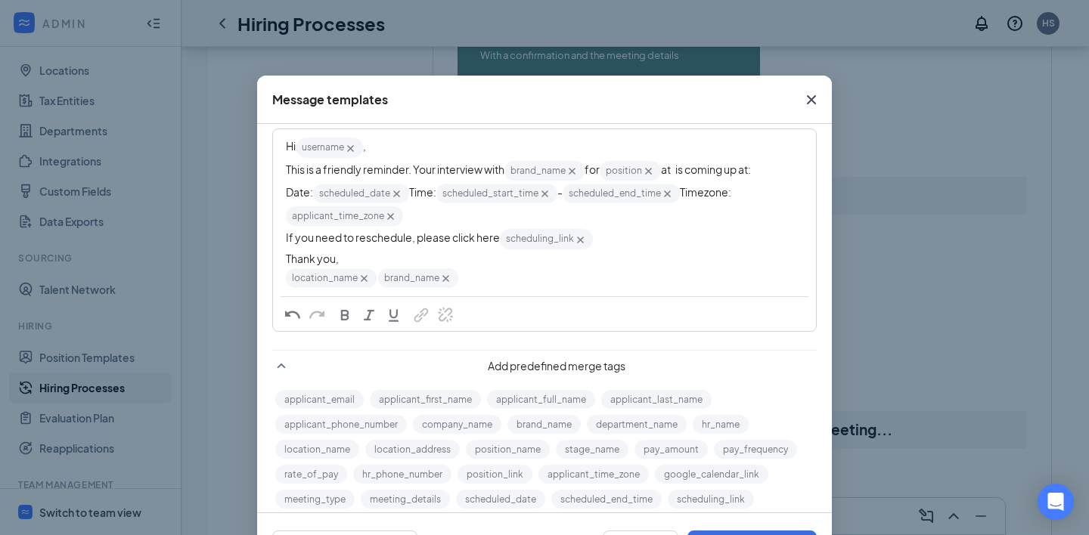
scroll to position [132, 0]
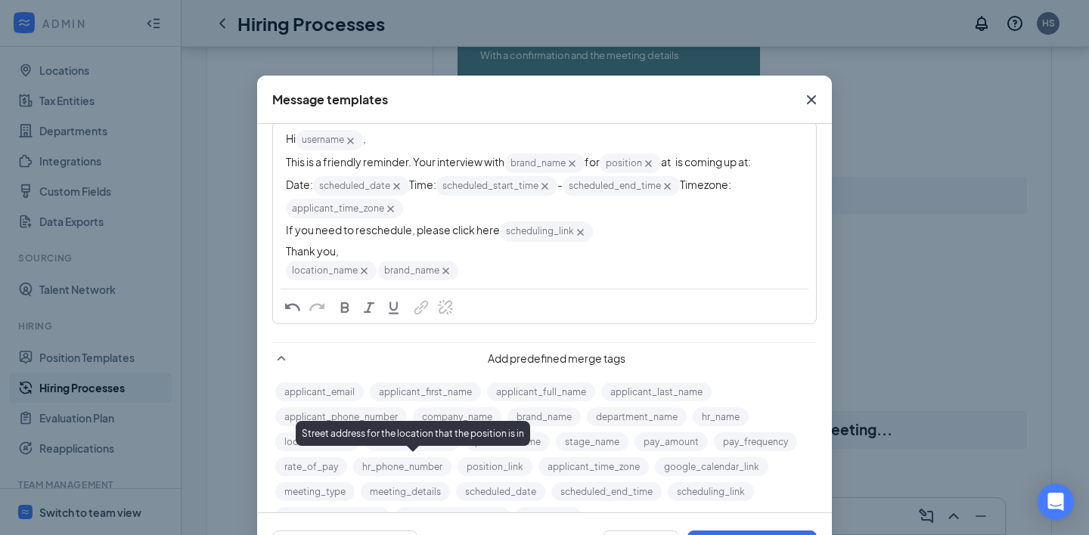
click at [417, 451] on button "location_address" at bounding box center [412, 441] width 94 height 19
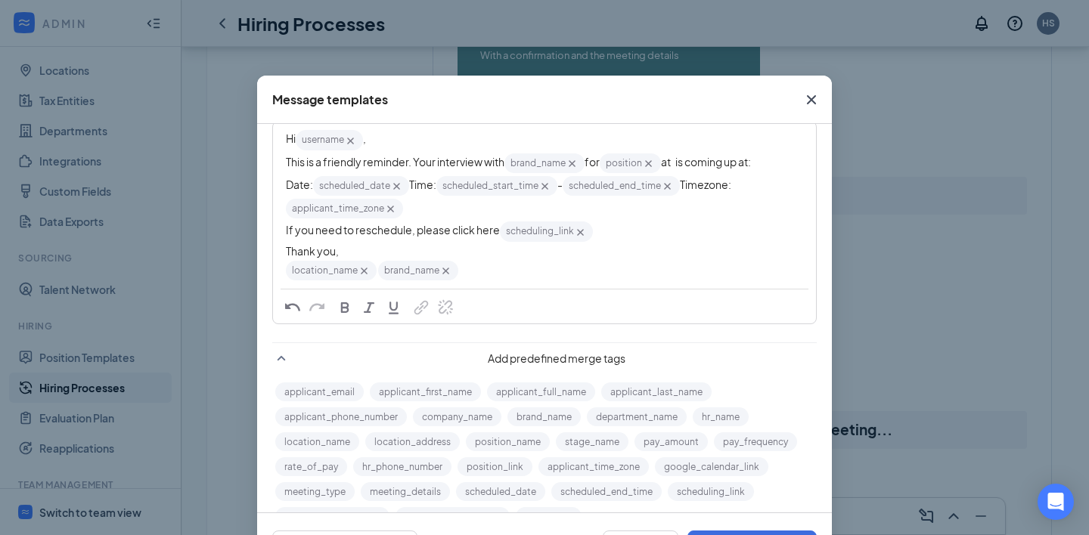
click at [677, 159] on span "at is coming up at:" at bounding box center [706, 162] width 90 height 14
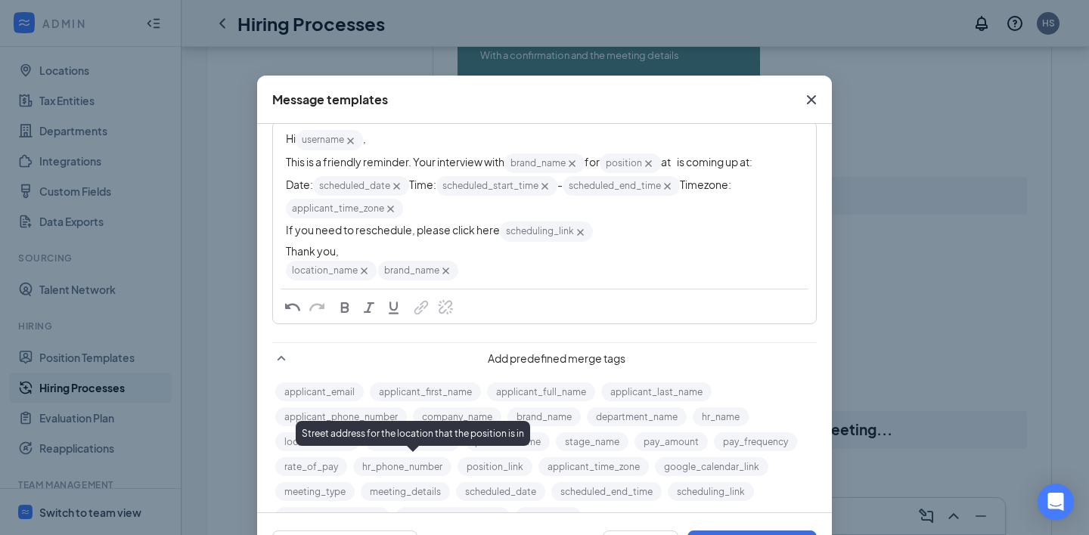
click at [406, 451] on button "location_address" at bounding box center [412, 441] width 94 height 19
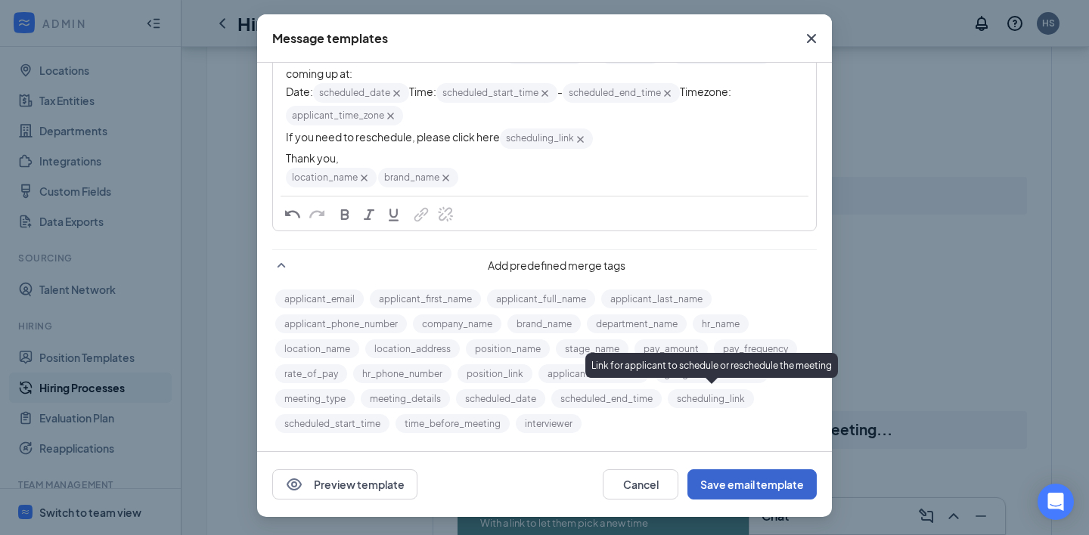
scroll to position [61, 0]
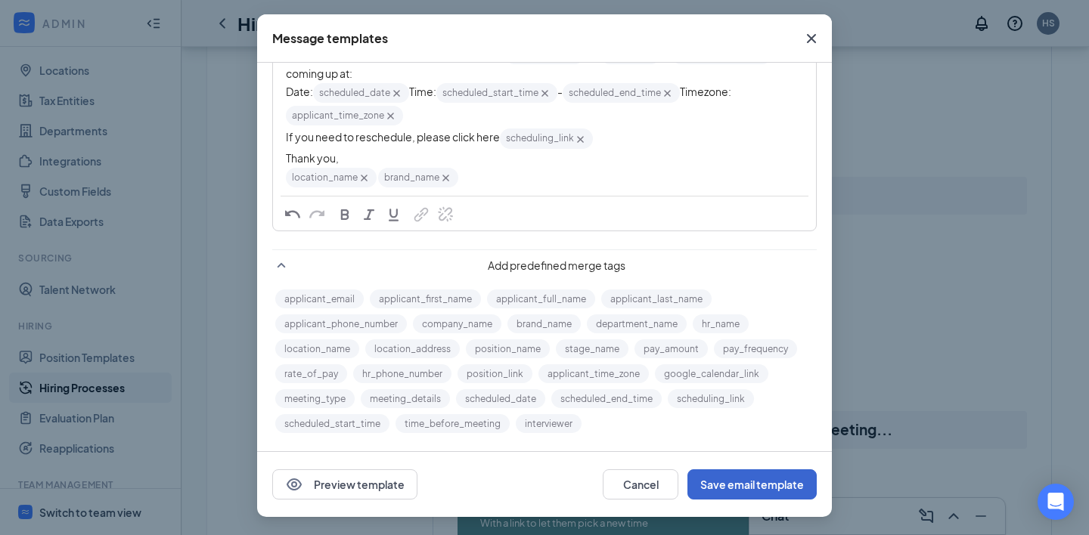
click at [741, 482] on button "Save email template" at bounding box center [751, 484] width 129 height 30
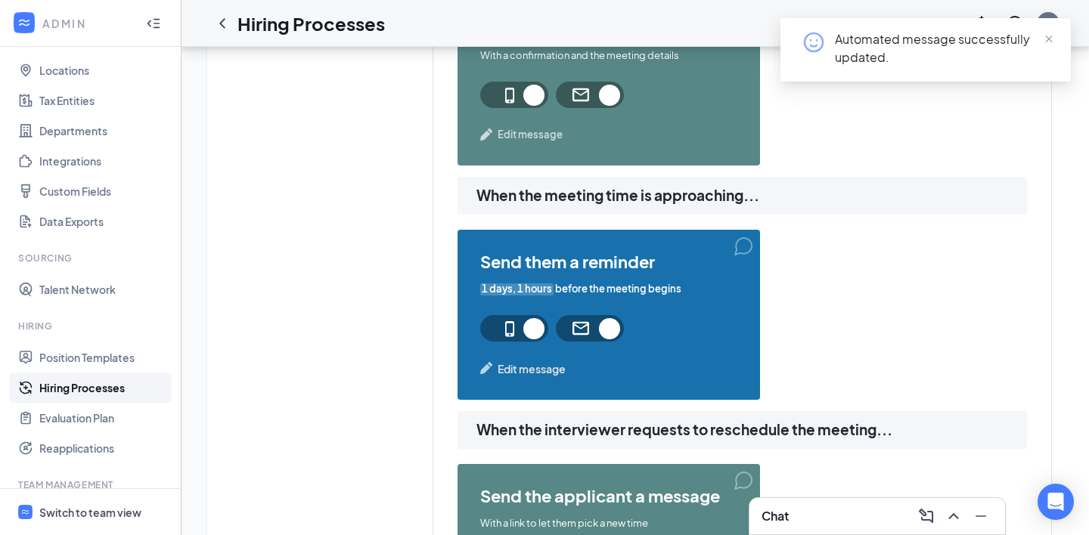
click at [531, 374] on span "Edit message" at bounding box center [531, 369] width 68 height 17
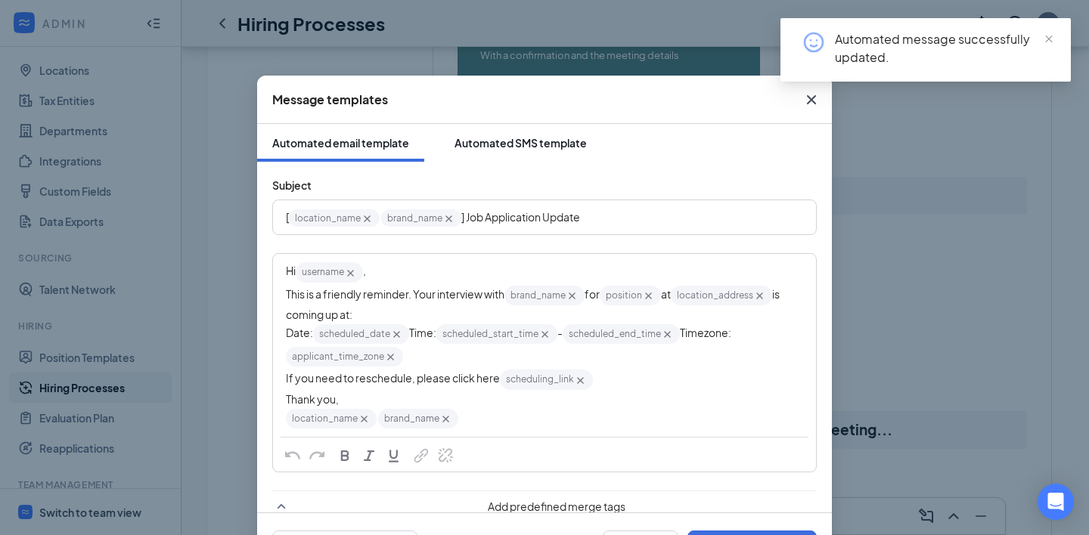
click at [515, 149] on div "Automated SMS template" at bounding box center [520, 142] width 132 height 15
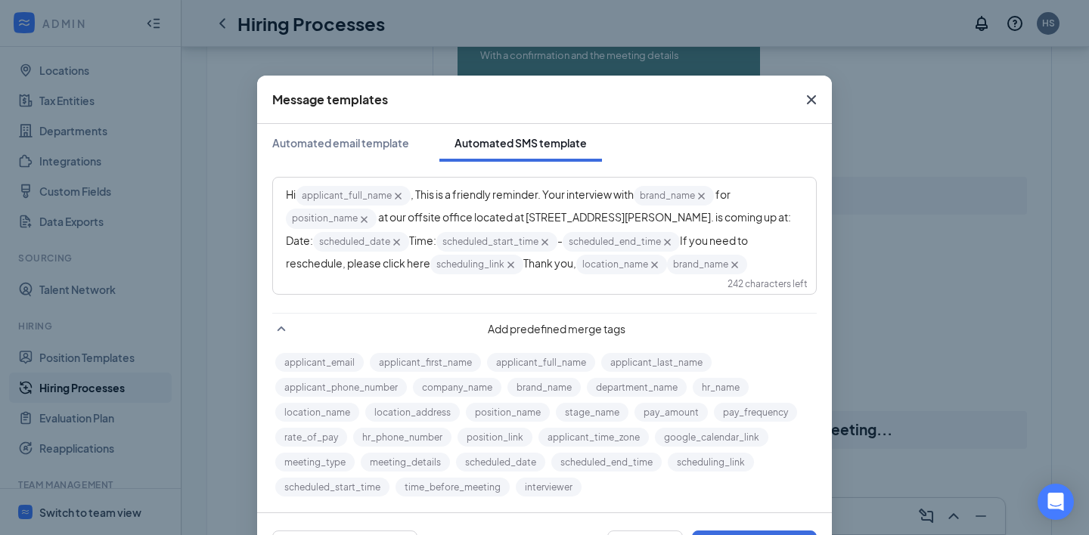
drag, startPoint x: 326, startPoint y: 244, endPoint x: 392, endPoint y: 220, distance: 70.1
click at [392, 220] on span "‌‌‌‌ at our offsite office located at [STREET_ADDRESS][PERSON_NAME]. is coming …" at bounding box center [539, 228] width 506 height 36
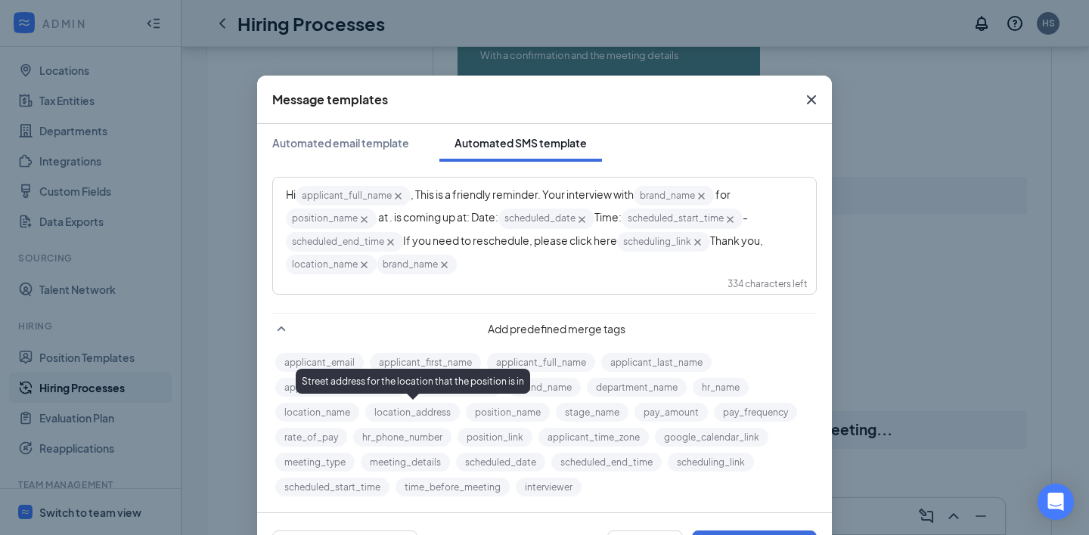
click at [426, 416] on button "location_address" at bounding box center [412, 412] width 94 height 19
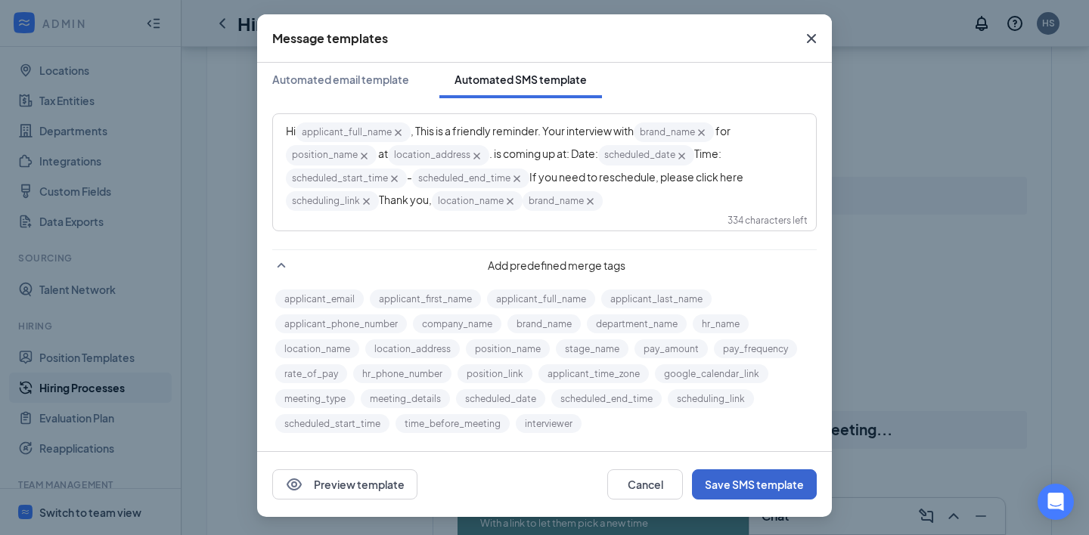
click at [747, 491] on button "Save SMS template" at bounding box center [754, 484] width 125 height 30
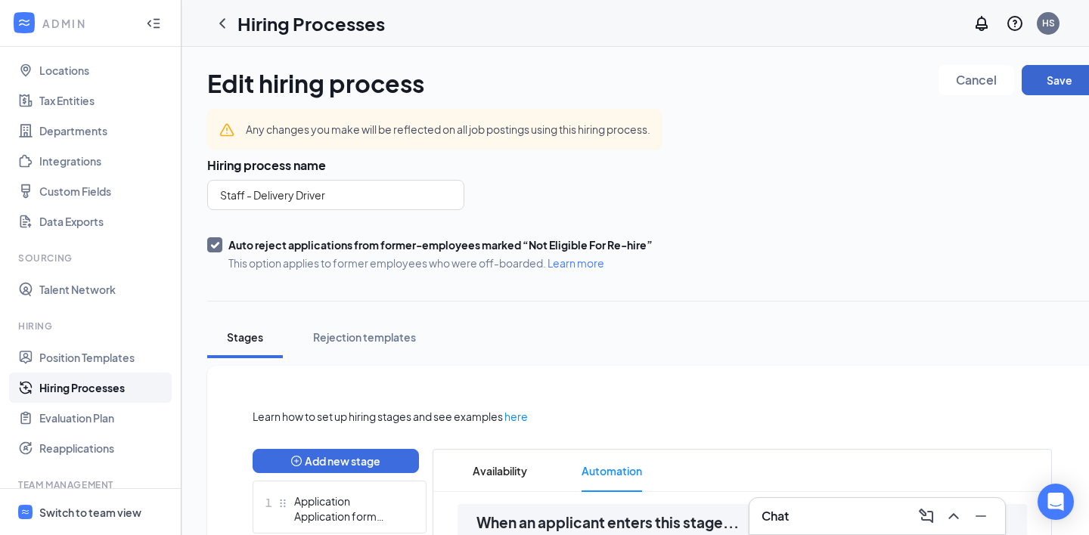
scroll to position [0, 0]
click at [1057, 84] on button "Save" at bounding box center [1059, 80] width 76 height 30
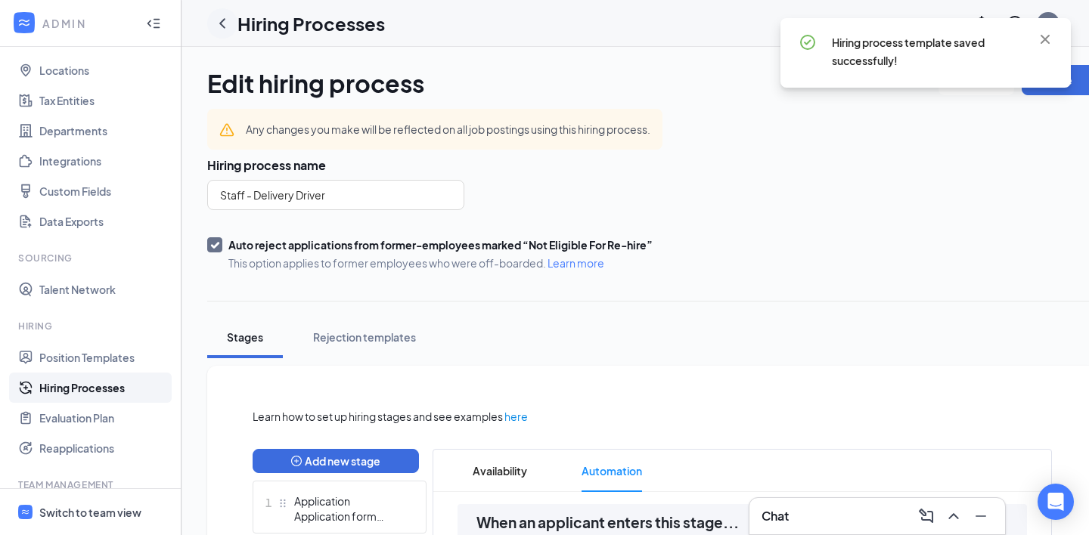
click at [223, 20] on icon "ChevronLeft" at bounding box center [222, 23] width 6 height 10
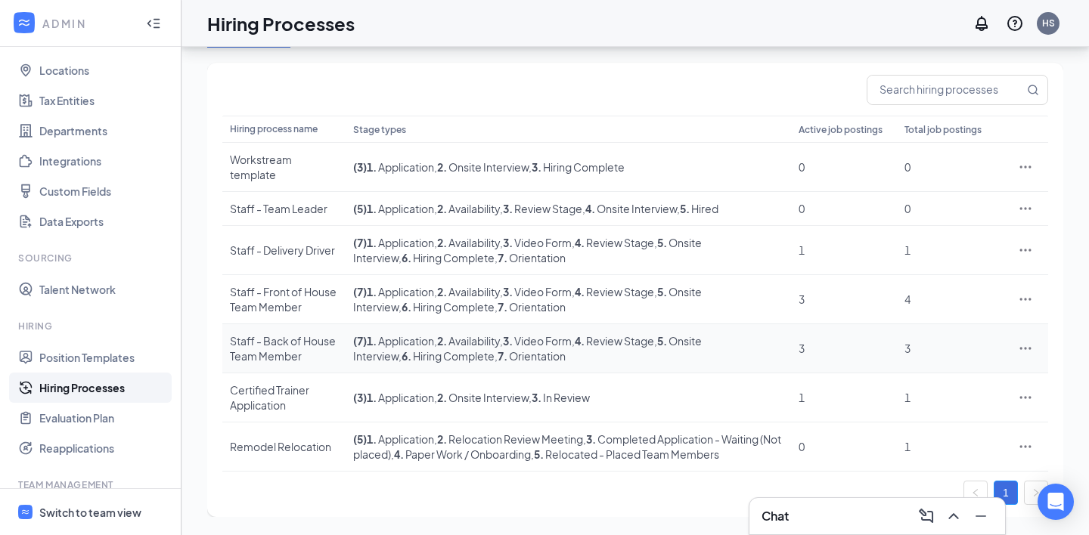
scroll to position [150, 0]
click at [265, 284] on div "Staff - Front of House Team Member" at bounding box center [284, 299] width 108 height 30
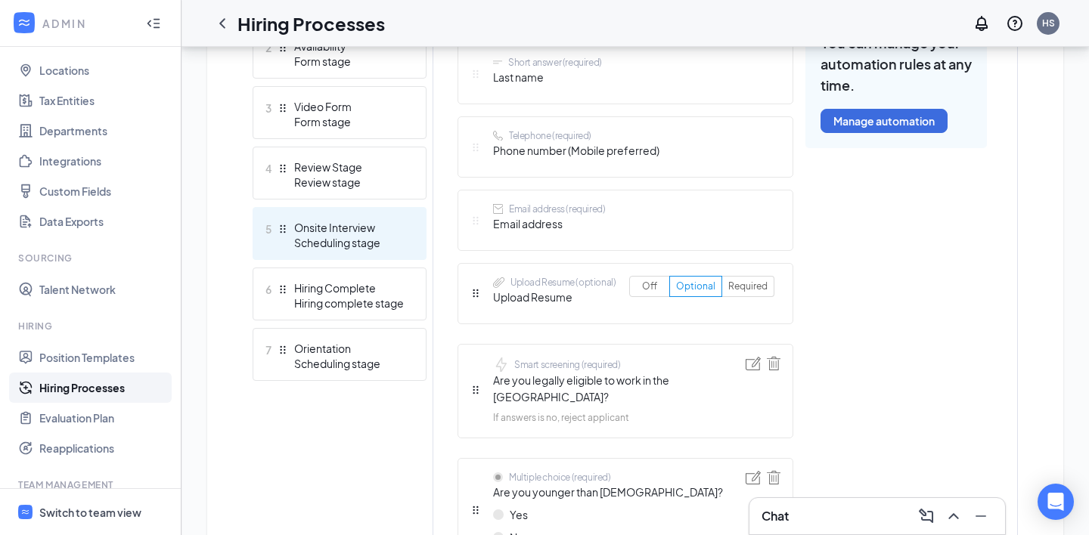
click at [355, 230] on div "Onsite Interview" at bounding box center [349, 227] width 110 height 15
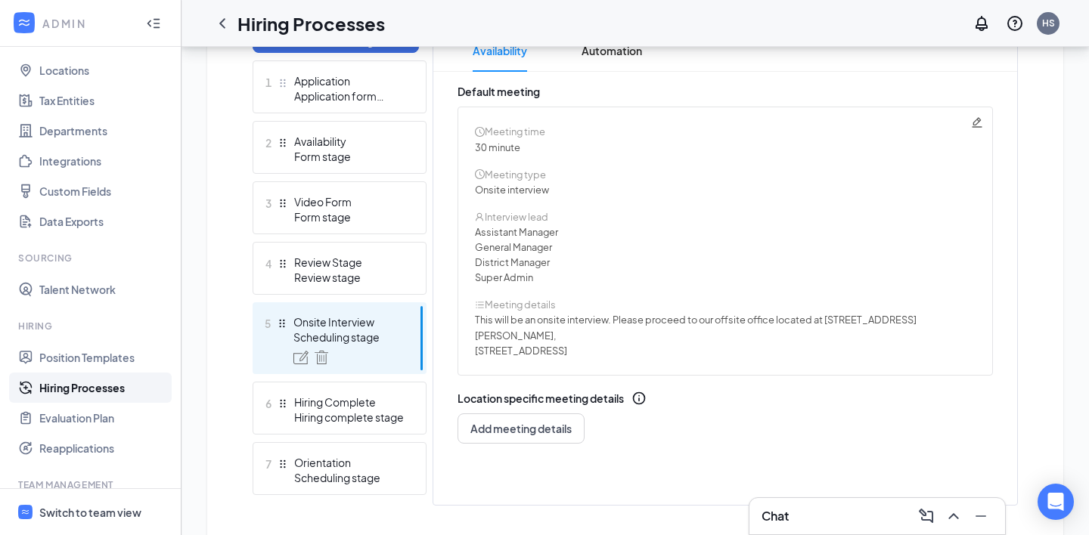
scroll to position [419, 0]
click at [977, 122] on icon "Pencil" at bounding box center [976, 124] width 10 height 10
radio input "true"
radio input "false"
type textarea "This will be an onsite interview. Please proceed to our offsite office located …"
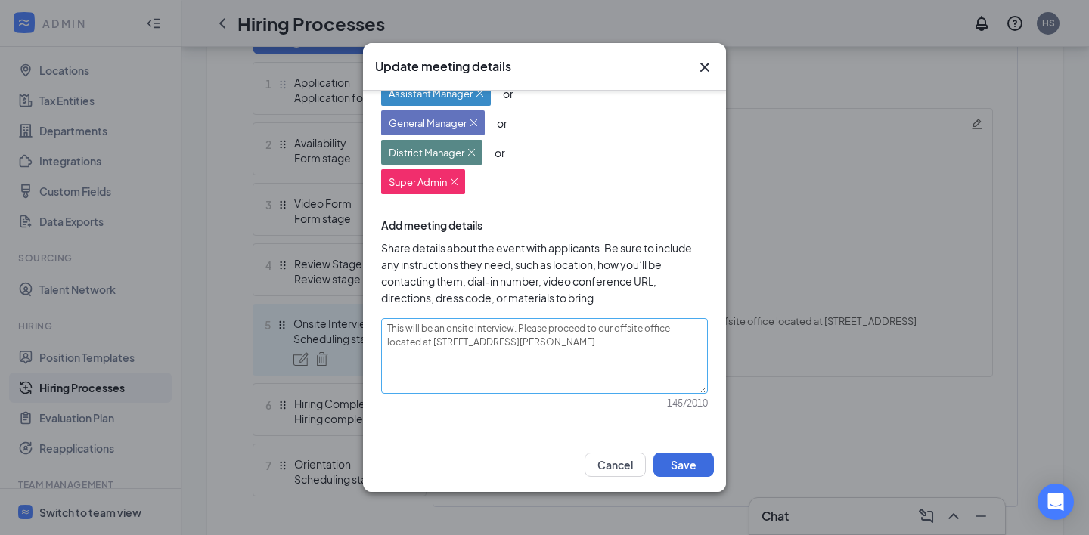
scroll to position [228, 0]
drag, startPoint x: 432, startPoint y: 362, endPoint x: 619, endPoint y: 332, distance: 189.1
click at [619, 332] on textarea "This will be an onsite interview. Please proceed to our offsite office located …" at bounding box center [544, 357] width 327 height 76
type textarea "This will be an onsite interview. Please proceed to our o"
type textarea "This will be an onsite interview. Please proceed to our"
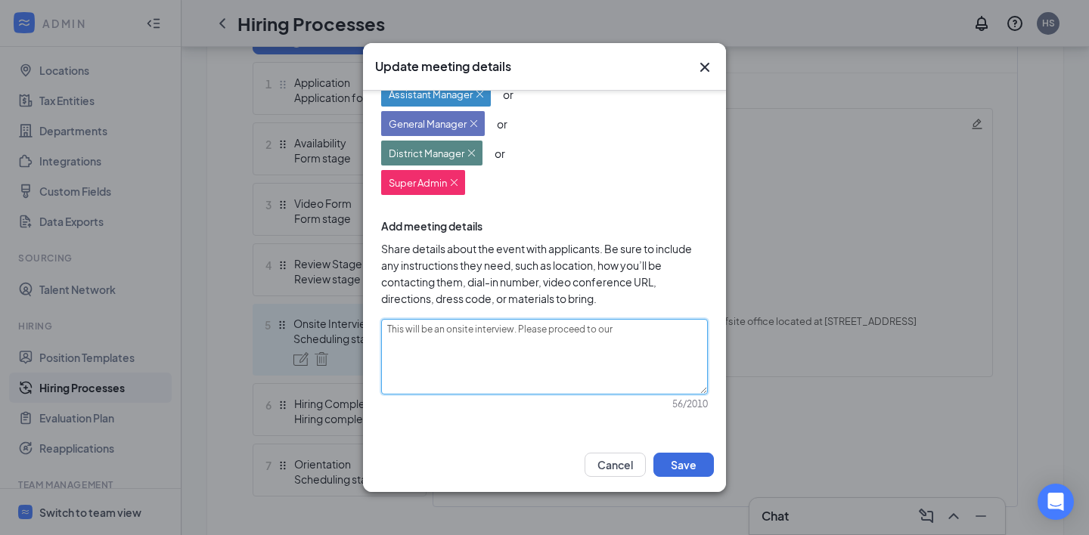
type textarea "This will be an onsite interview. Please proceed to our s"
type textarea "This will be an onsite interview. Please proceed to our st"
type textarea "This will be an onsite interview. Please proceed to our str"
type textarea "This will be an onsite interview. Please proceed to our st"
type textarea "This will be an onsite interview. Please proceed to our stoe"
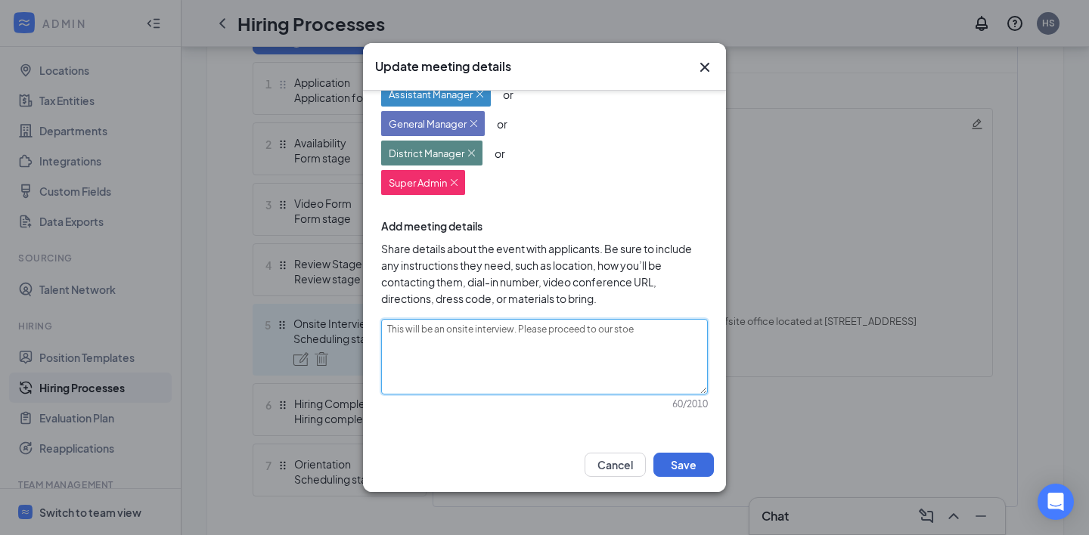
type textarea "This will be an onsite interview. Please proceed to our sto"
type textarea "This will be an onsite interview. Please proceed to our stor"
type textarea "This will be an onsite interview. Please proceed to our store"
type textarea "This will be an onsite interview. Please proceed to our store."
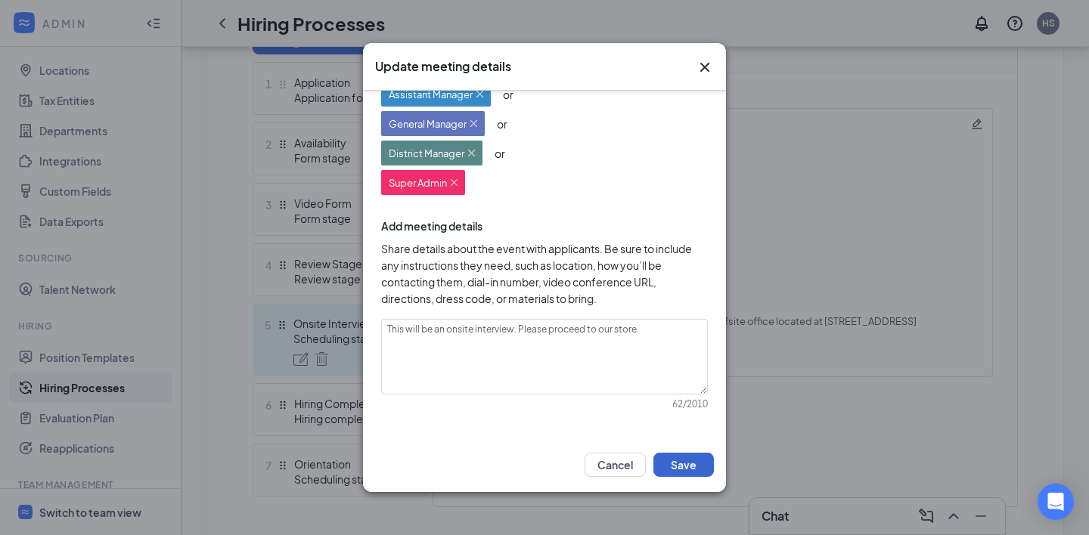
click at [697, 464] on button "Save" at bounding box center [683, 465] width 60 height 24
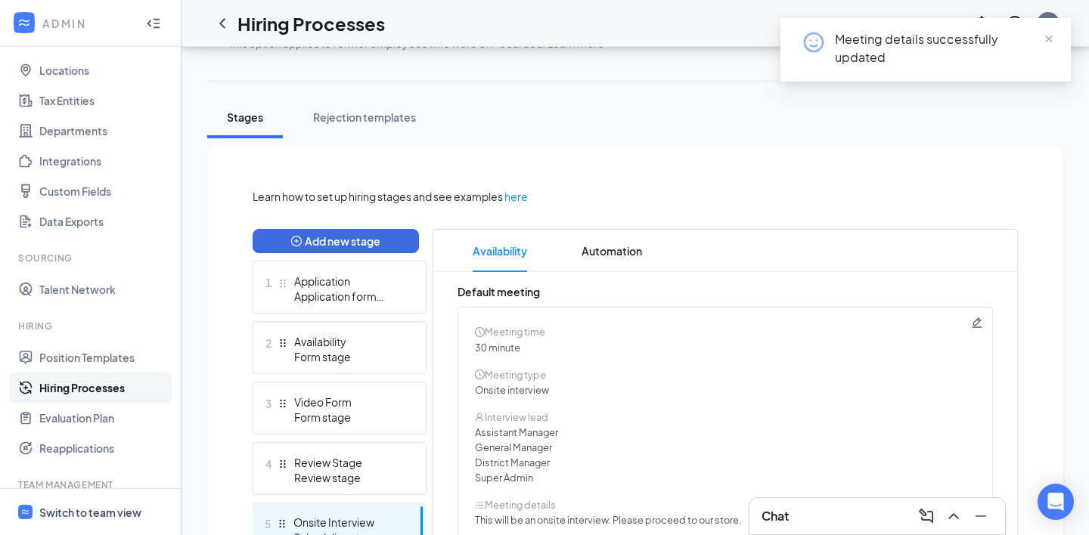
scroll to position [242, 0]
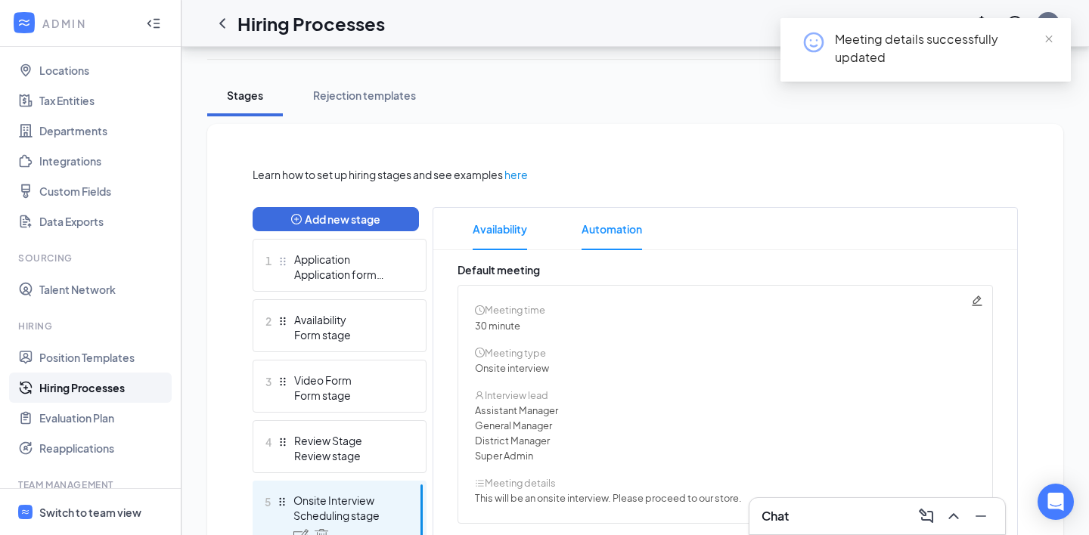
click at [612, 221] on span "Automation" at bounding box center [611, 229] width 60 height 42
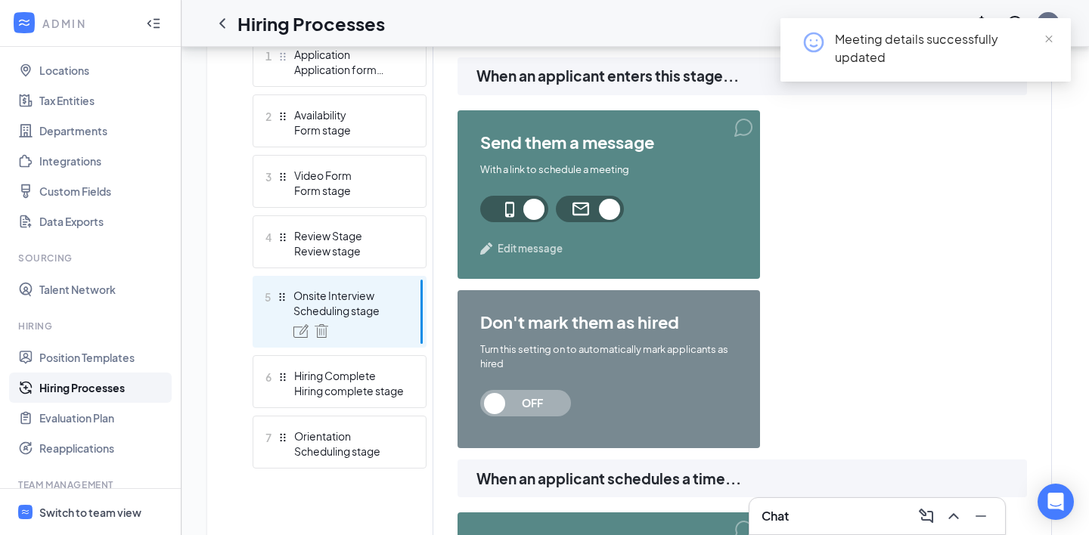
scroll to position [448, 0]
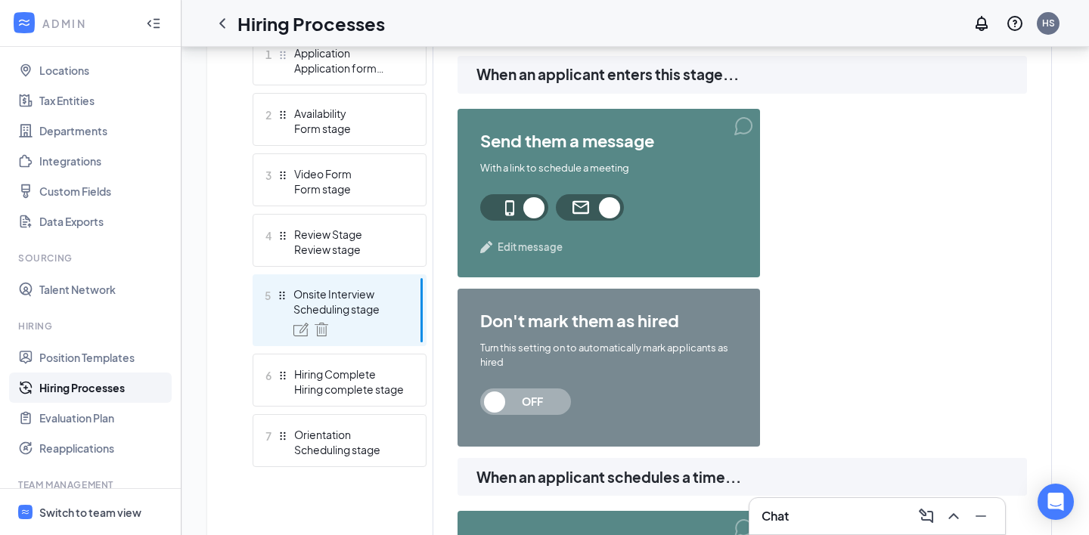
click at [528, 237] on div "send them a message With a link to schedule a meeting Edit message" at bounding box center [608, 193] width 302 height 169
click at [532, 249] on span "Edit message" at bounding box center [529, 247] width 65 height 15
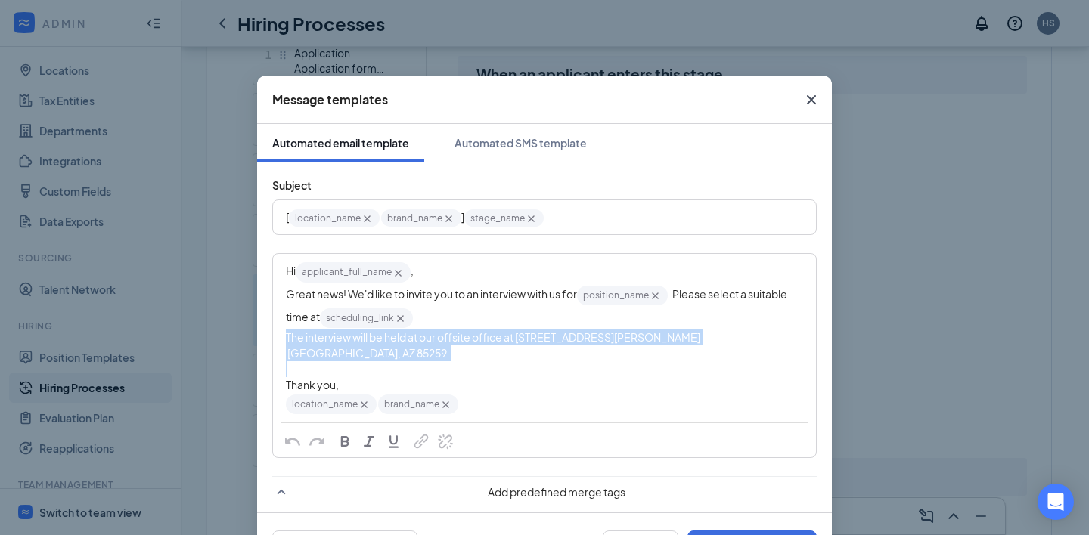
drag, startPoint x: 309, startPoint y: 354, endPoint x: 278, endPoint y: 339, distance: 34.5
click at [278, 339] on div "Hi applicant_full_name‌‌‌‌ {{applicant_full_name}} , Great news! We'd like to i…" at bounding box center [544, 338] width 541 height 167
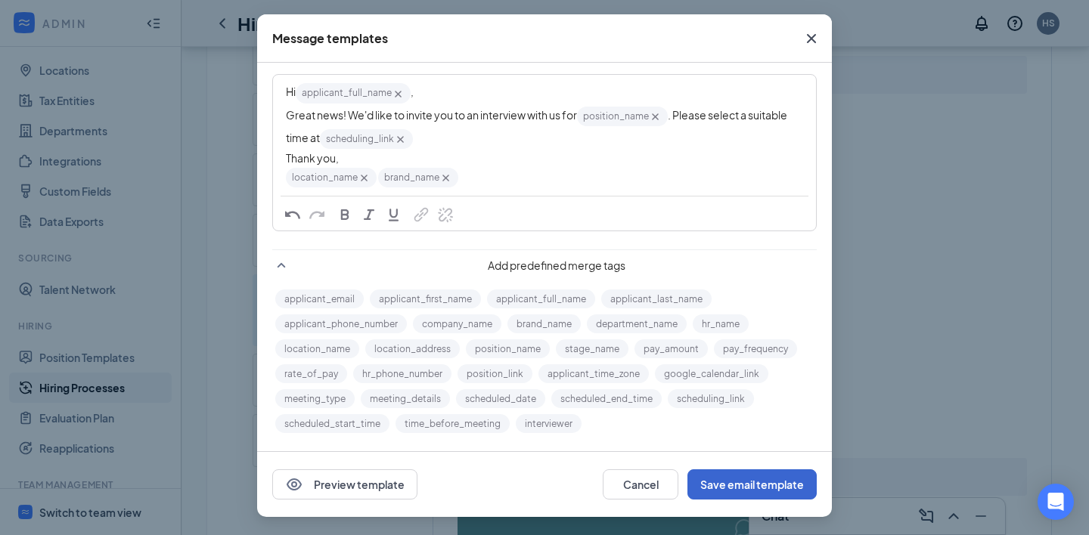
scroll to position [61, 0]
click at [768, 487] on button "Save email template" at bounding box center [751, 484] width 129 height 30
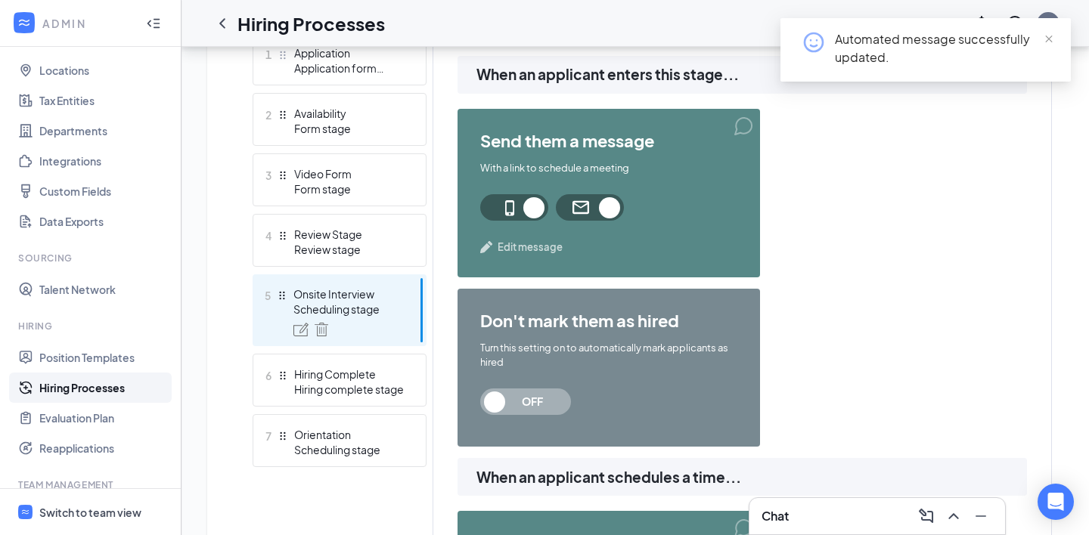
click at [499, 243] on span "Edit message" at bounding box center [529, 247] width 65 height 15
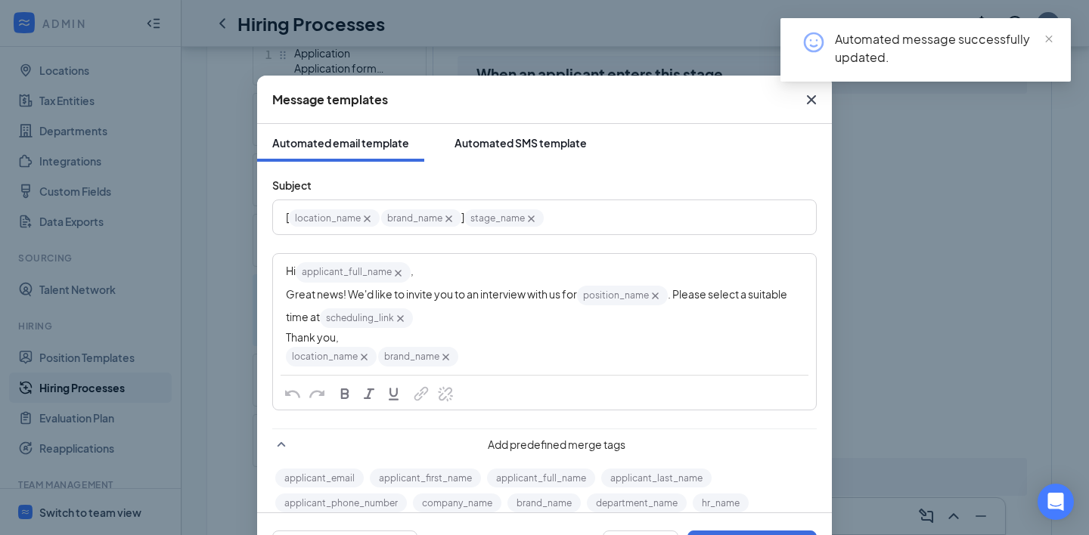
click at [490, 143] on div "Automated SMS template" at bounding box center [520, 142] width 132 height 15
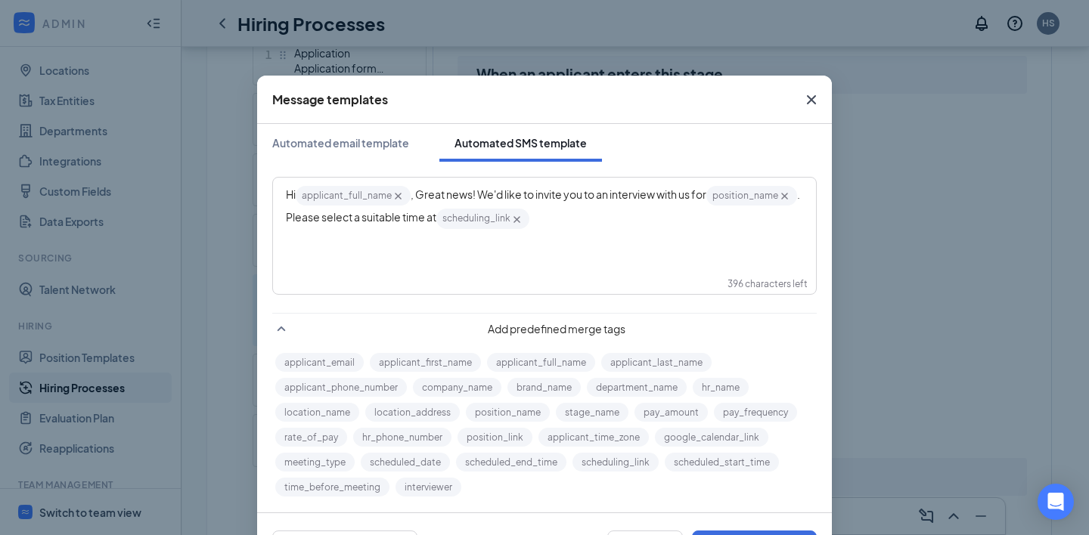
drag, startPoint x: 815, startPoint y: 96, endPoint x: 797, endPoint y: 134, distance: 41.9
click at [815, 96] on icon "Cross" at bounding box center [811, 99] width 9 height 9
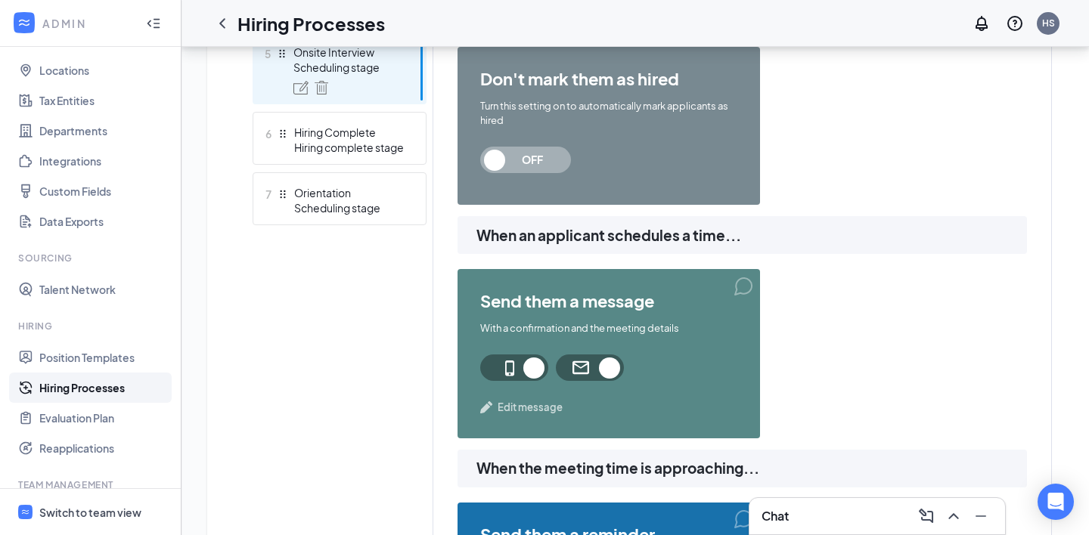
scroll to position [723, 0]
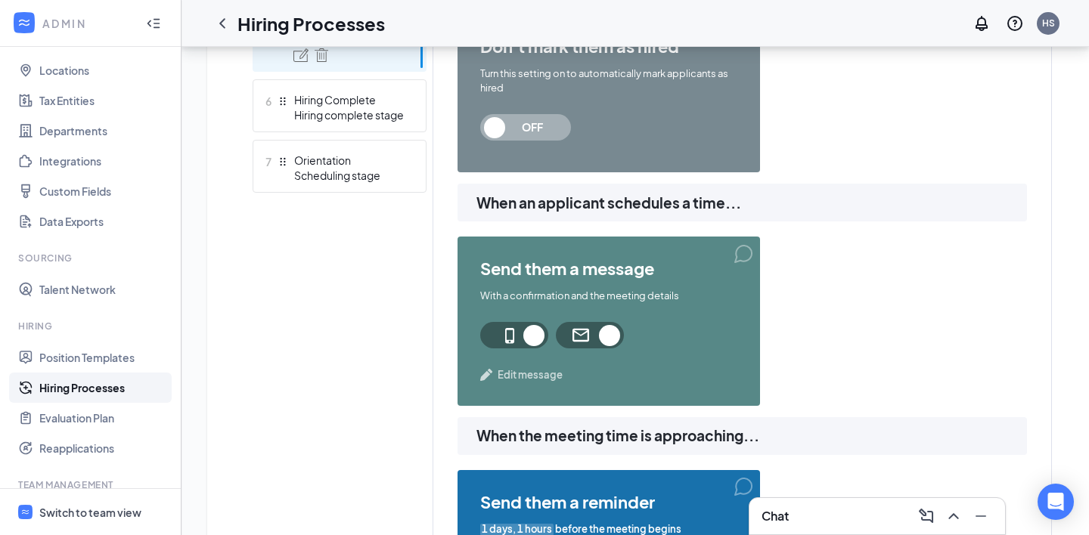
click at [515, 373] on span "Edit message" at bounding box center [529, 374] width 65 height 15
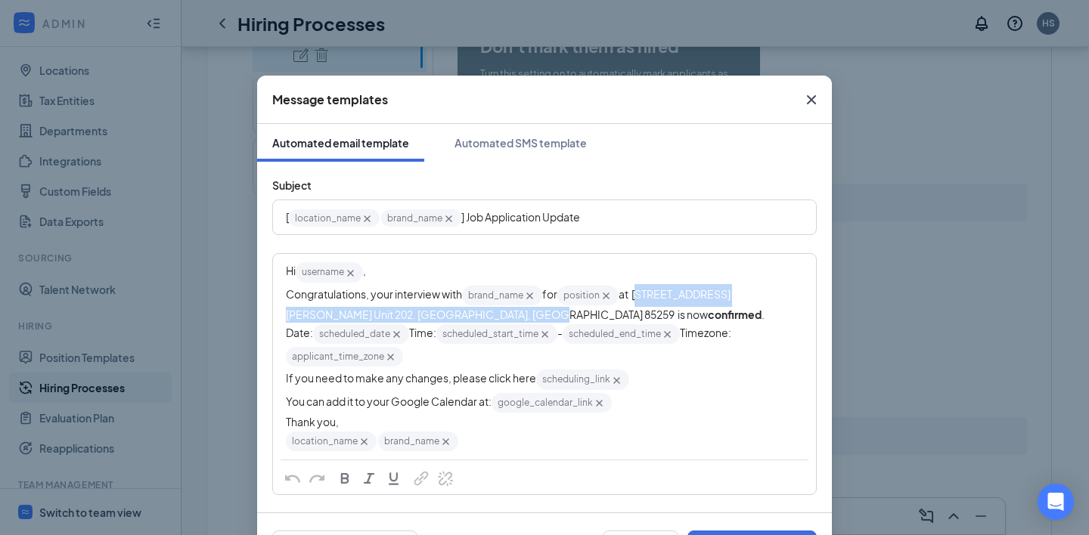
drag, startPoint x: 437, startPoint y: 318, endPoint x: 640, endPoint y: 295, distance: 204.7
click at [640, 295] on span "at [STREET_ADDRESS][PERSON_NAME] Unit 202. [GEOGRAPHIC_DATA], [GEOGRAPHIC_DATA]…" at bounding box center [508, 304] width 444 height 34
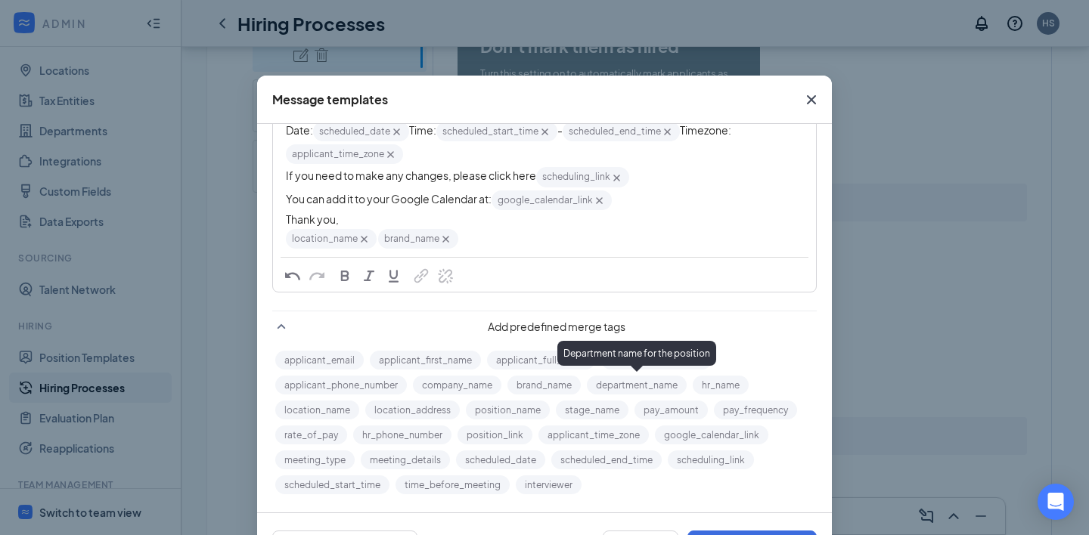
scroll to position [210, 0]
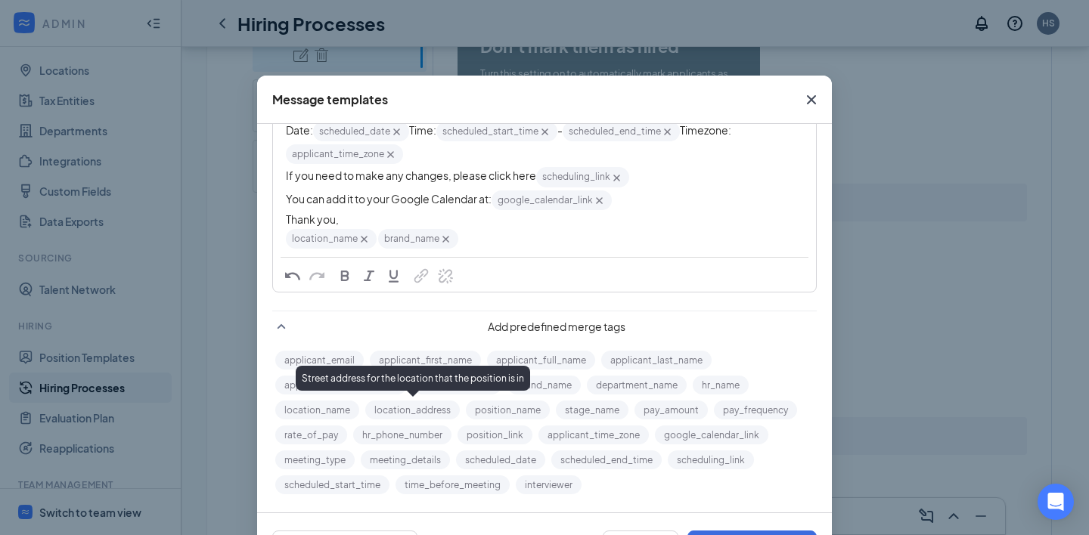
click at [430, 408] on button "location_address" at bounding box center [412, 410] width 94 height 19
click at [420, 409] on button "location_address" at bounding box center [412, 410] width 94 height 19
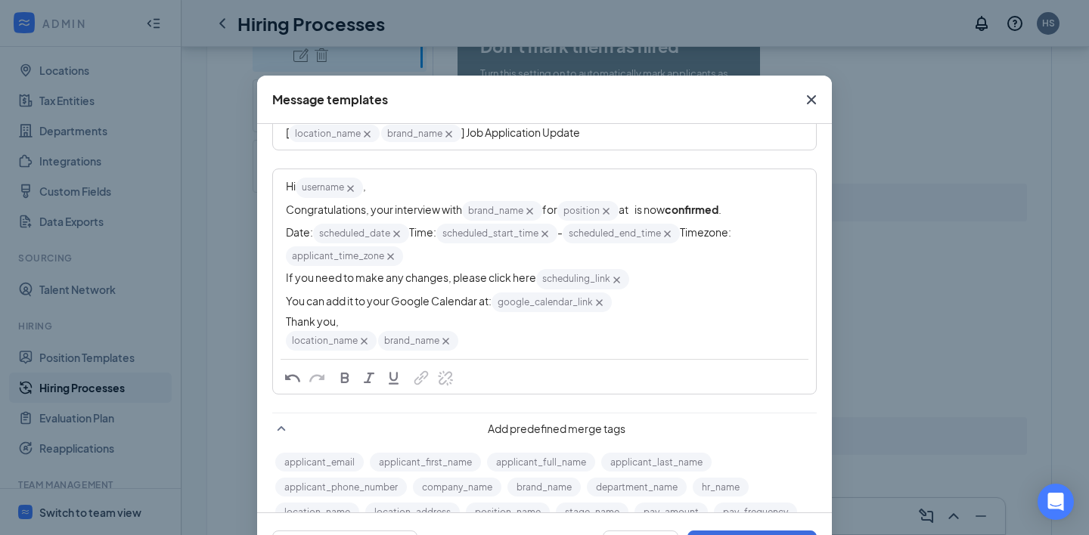
scroll to position [88, 0]
click at [639, 207] on span "at is now" at bounding box center [641, 207] width 46 height 14
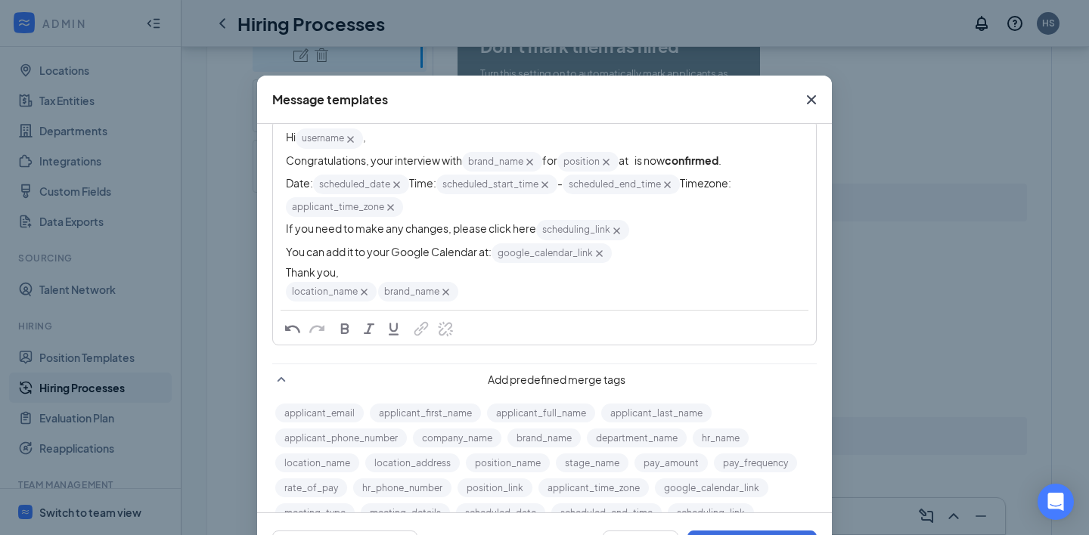
scroll to position [135, 0]
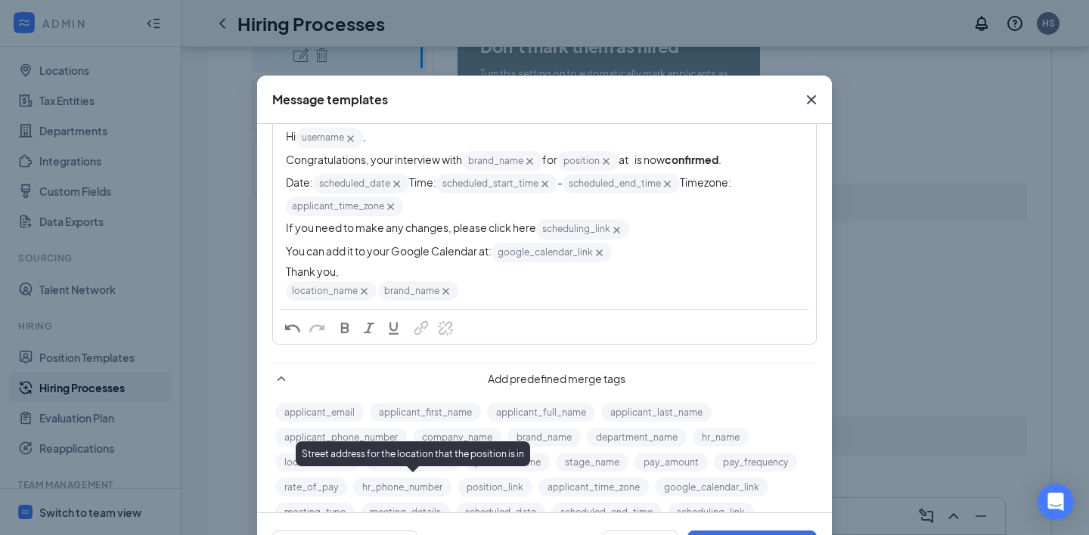
click at [413, 472] on button "location_address" at bounding box center [412, 462] width 94 height 19
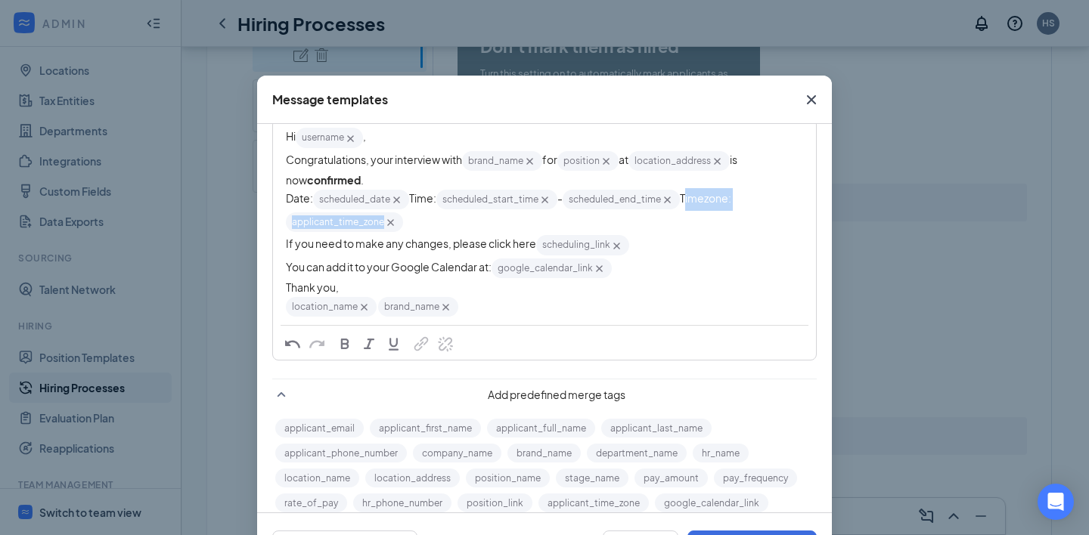
drag, startPoint x: 459, startPoint y: 241, endPoint x: 269, endPoint y: 250, distance: 190.0
click at [269, 250] on div "Subject [ location_name‌‌‌‌ {{location_name}} brand_name‌‌‌‌ {{brand_name}} ] J…" at bounding box center [544, 296] width 575 height 538
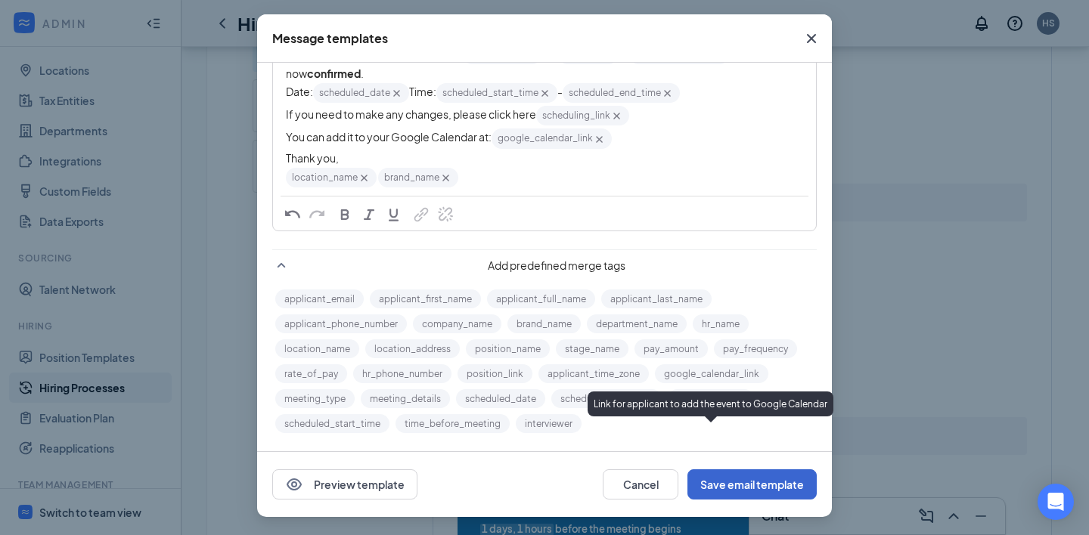
scroll to position [61, 0]
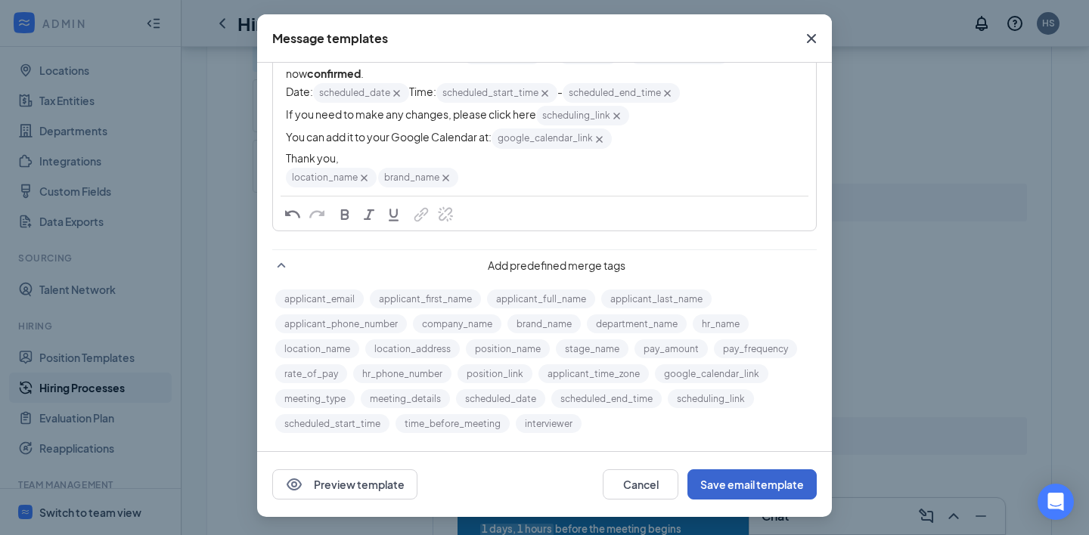
click at [732, 487] on button "Save email template" at bounding box center [751, 484] width 129 height 30
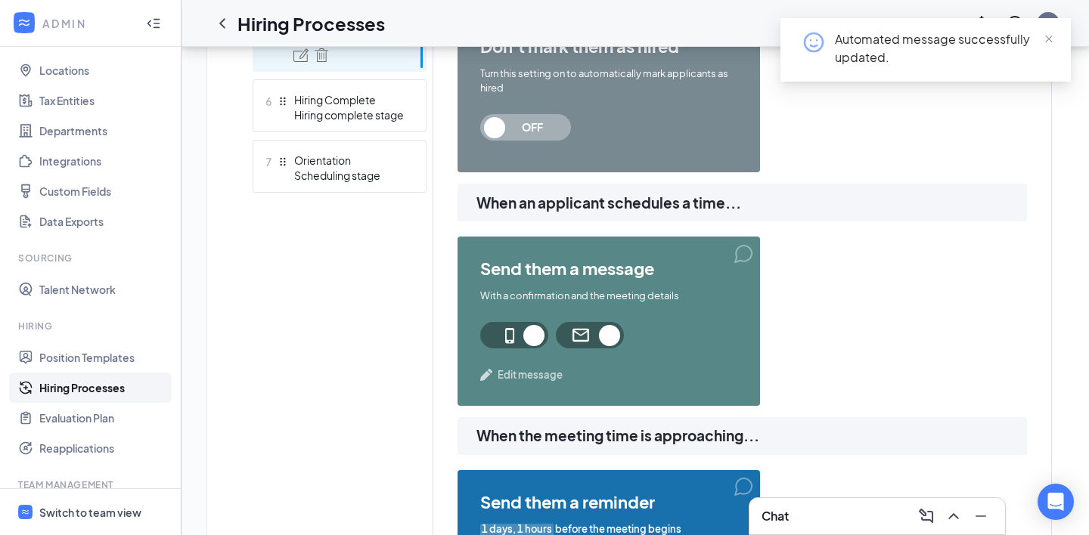
click at [522, 370] on span "Edit message" at bounding box center [529, 374] width 65 height 15
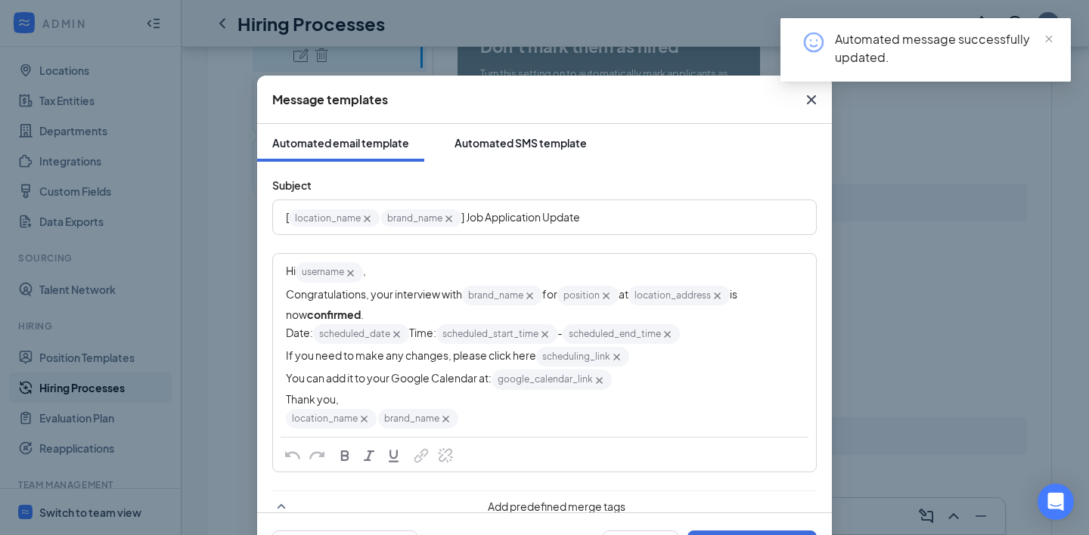
click at [506, 135] on div "Automated SMS template" at bounding box center [520, 142] width 132 height 15
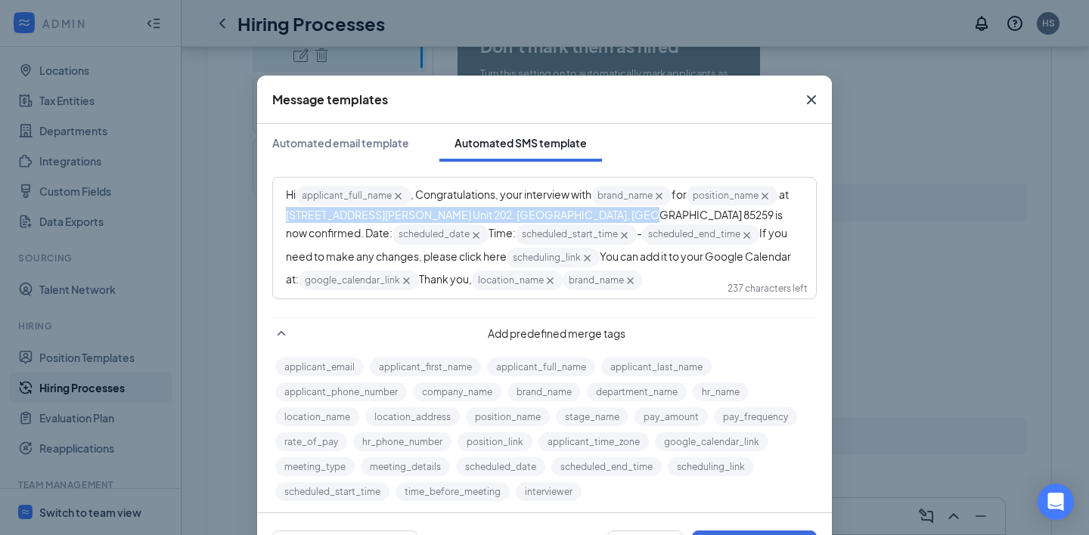
drag, startPoint x: 602, startPoint y: 215, endPoint x: 277, endPoint y: 220, distance: 325.1
click at [277, 220] on div "Hi applicant_full_name‌‌‌‌ {{applicant_full_name}} ‌‌‌‌, Congratulations, your …" at bounding box center [544, 237] width 541 height 119
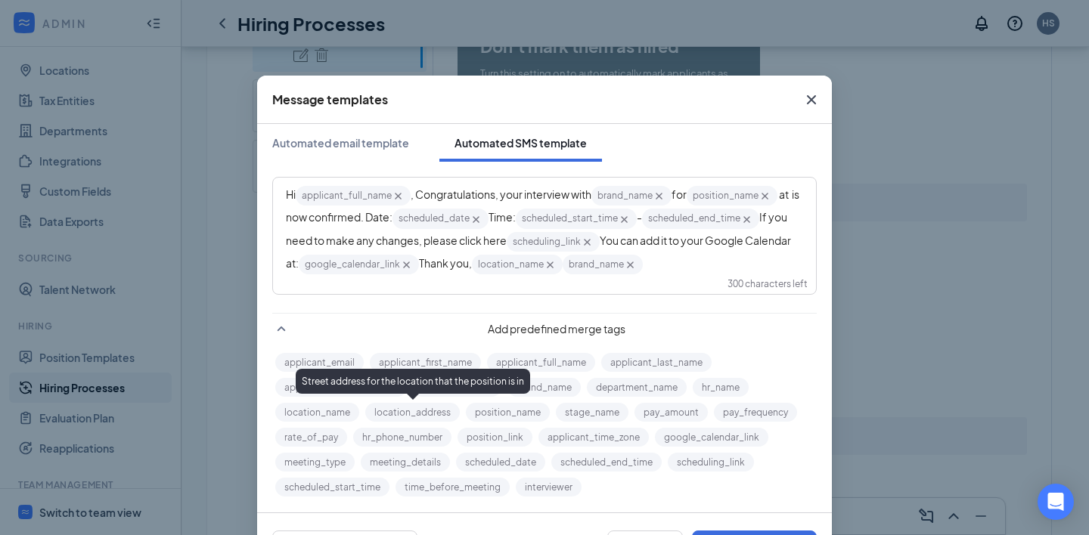
click at [412, 410] on button "location_address" at bounding box center [412, 412] width 94 height 19
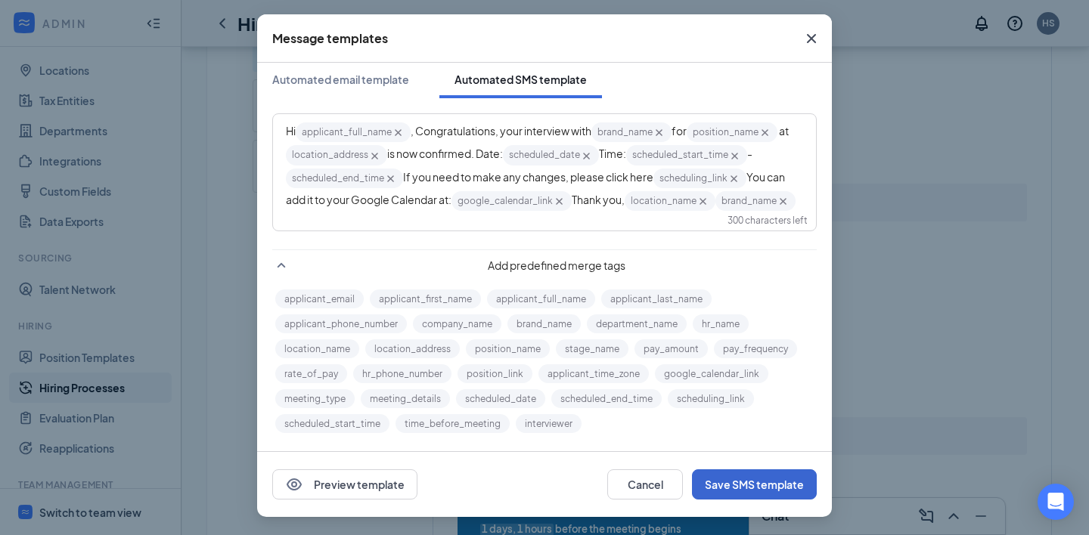
click at [742, 482] on button "Save SMS template" at bounding box center [754, 484] width 125 height 30
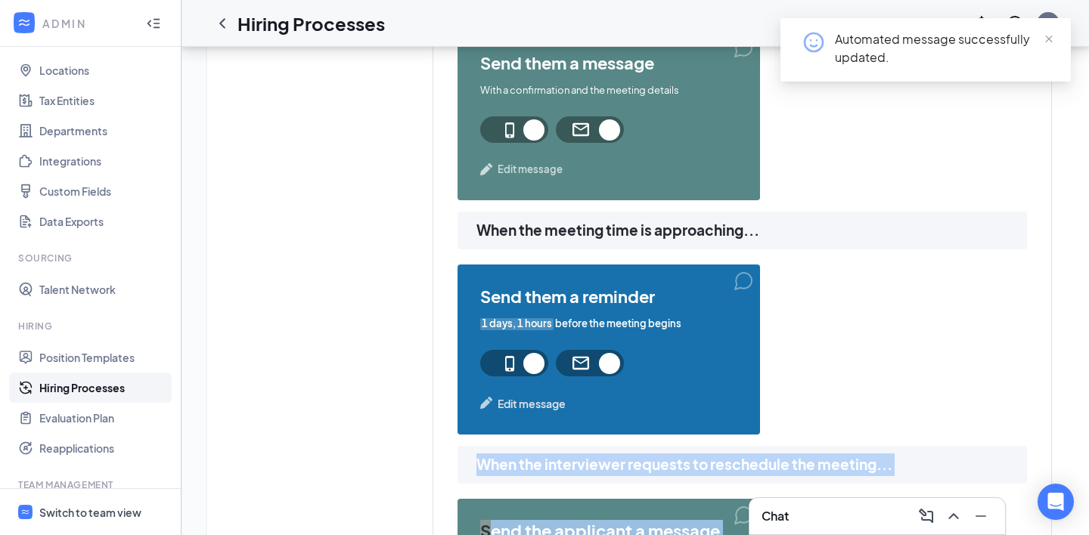
scroll to position [931, 0]
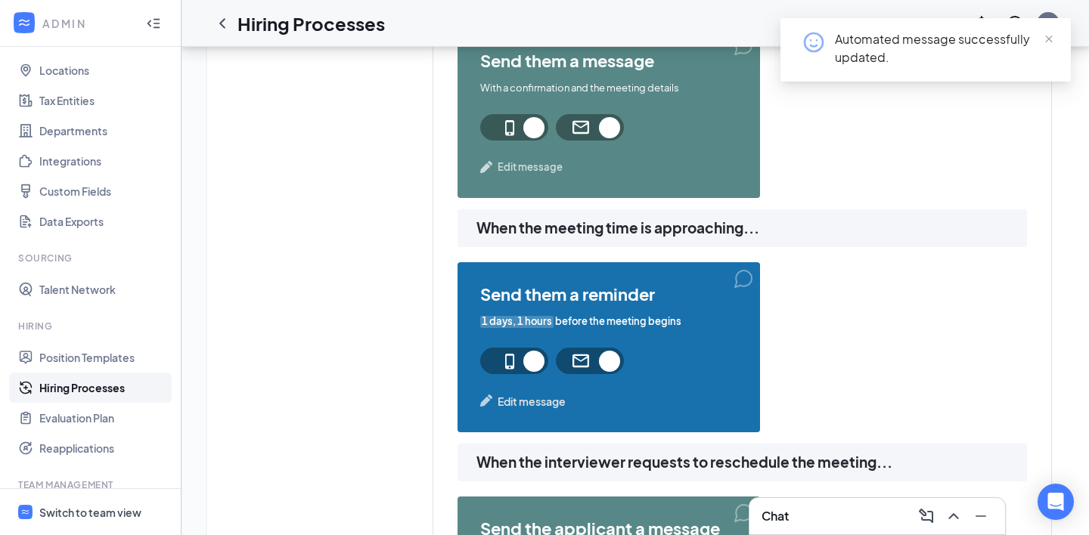
click at [508, 403] on span "Edit message" at bounding box center [531, 401] width 68 height 17
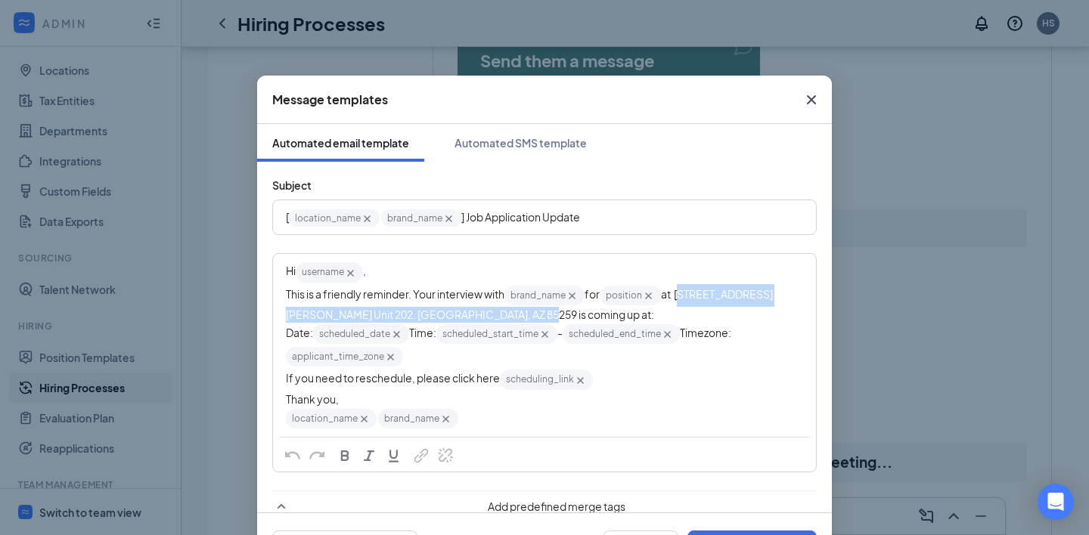
drag, startPoint x: 499, startPoint y: 316, endPoint x: 683, endPoint y: 293, distance: 185.2
click at [683, 293] on span "at [STREET_ADDRESS][PERSON_NAME] Unit 202. [GEOGRAPHIC_DATA], AZ 85259 is comin…" at bounding box center [529, 304] width 487 height 34
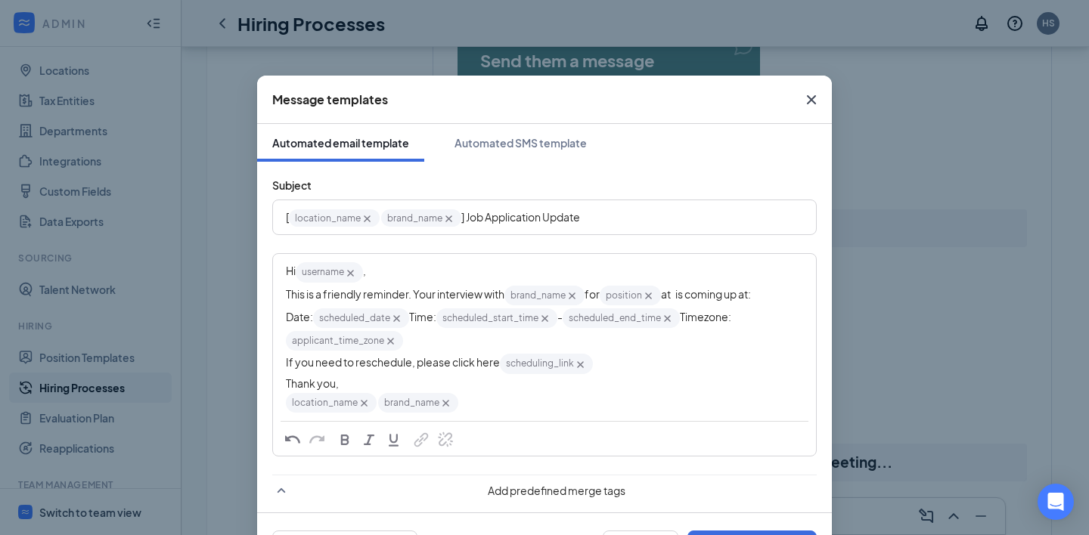
click at [680, 296] on span "at is coming up at:" at bounding box center [706, 294] width 90 height 14
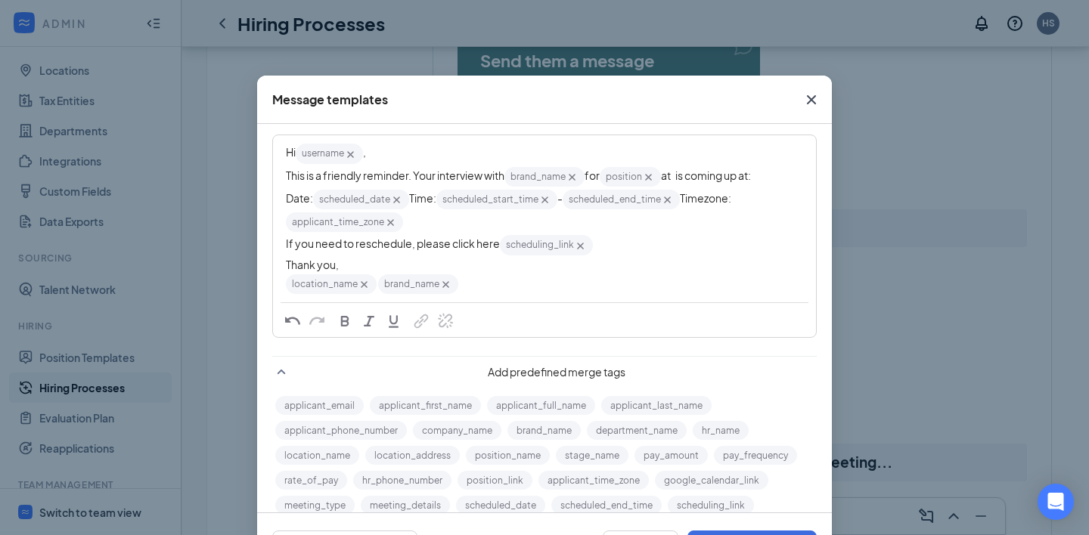
scroll to position [120, 0]
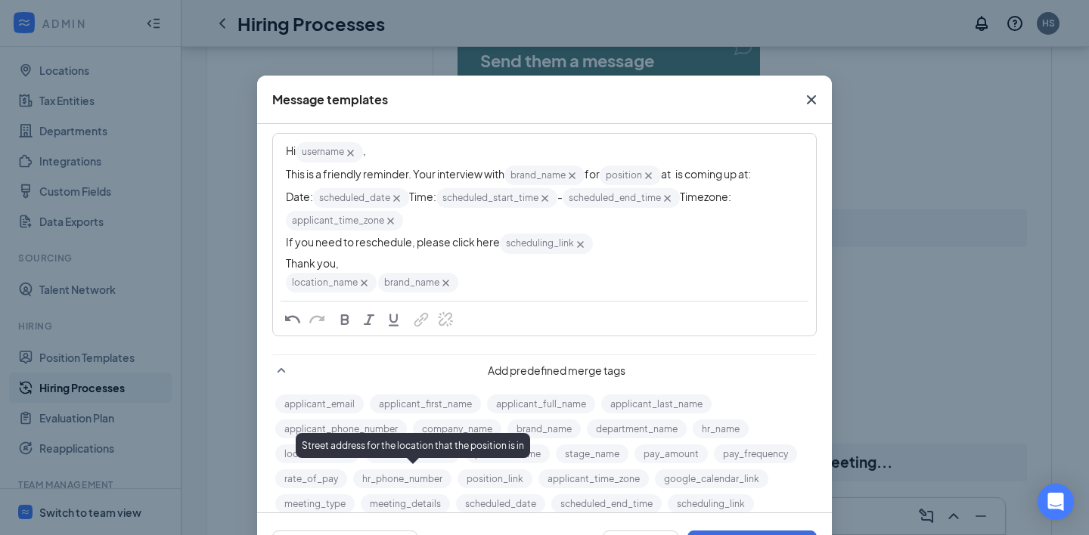
click at [436, 463] on button "location_address" at bounding box center [412, 453] width 94 height 19
click at [426, 463] on button "location_address" at bounding box center [412, 453] width 94 height 19
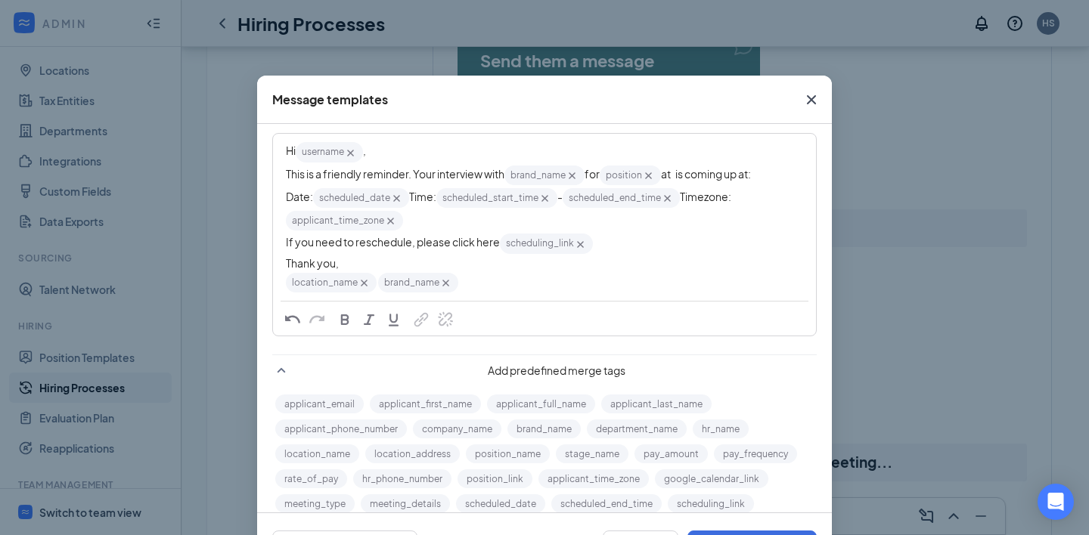
click at [681, 176] on span "at is coming up at:" at bounding box center [706, 174] width 90 height 14
click at [682, 171] on span "at is coming up at:" at bounding box center [706, 174] width 91 height 14
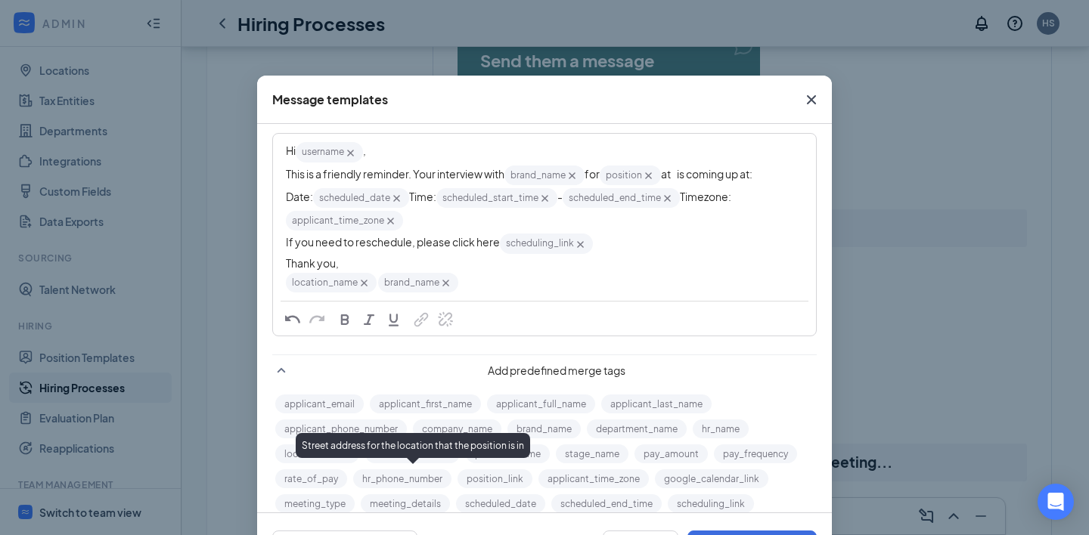
click at [432, 463] on button "location_address" at bounding box center [412, 453] width 94 height 19
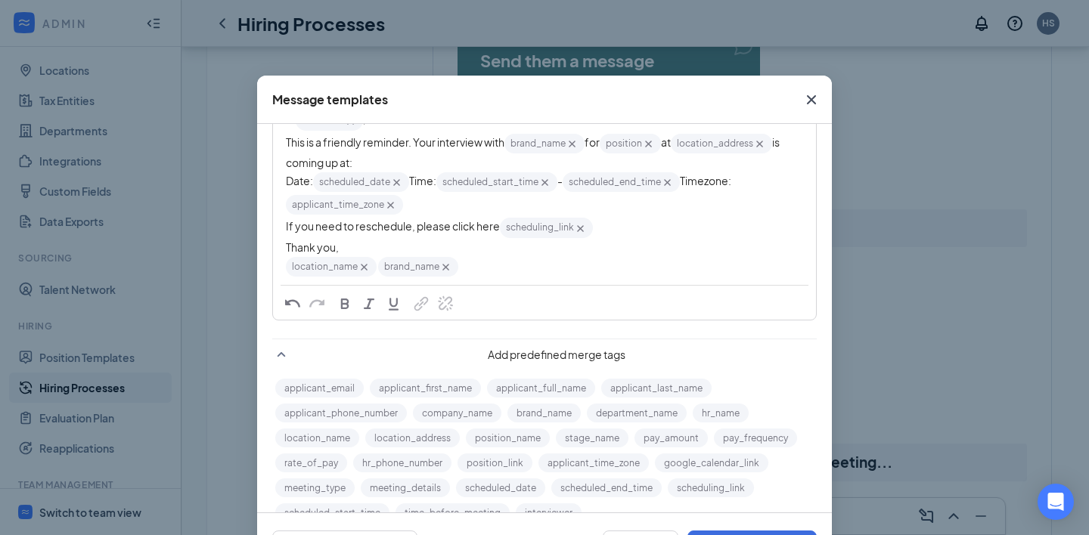
scroll to position [161, 0]
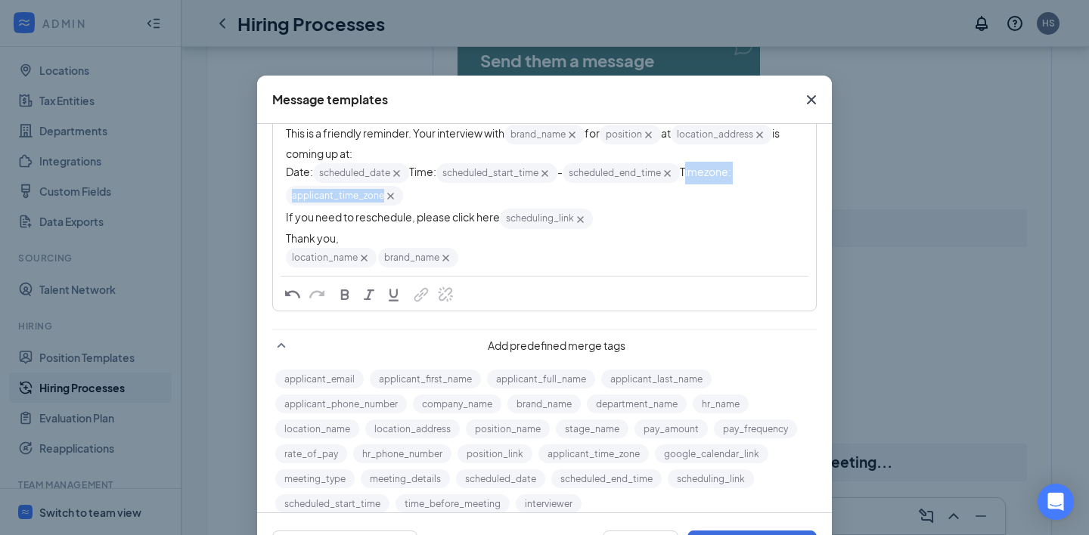
drag, startPoint x: 460, startPoint y: 223, endPoint x: 256, endPoint y: 221, distance: 204.1
click at [256, 221] on div "Message templates Automated email template Automated SMS template Subject [ loc…" at bounding box center [544, 267] width 1089 height 535
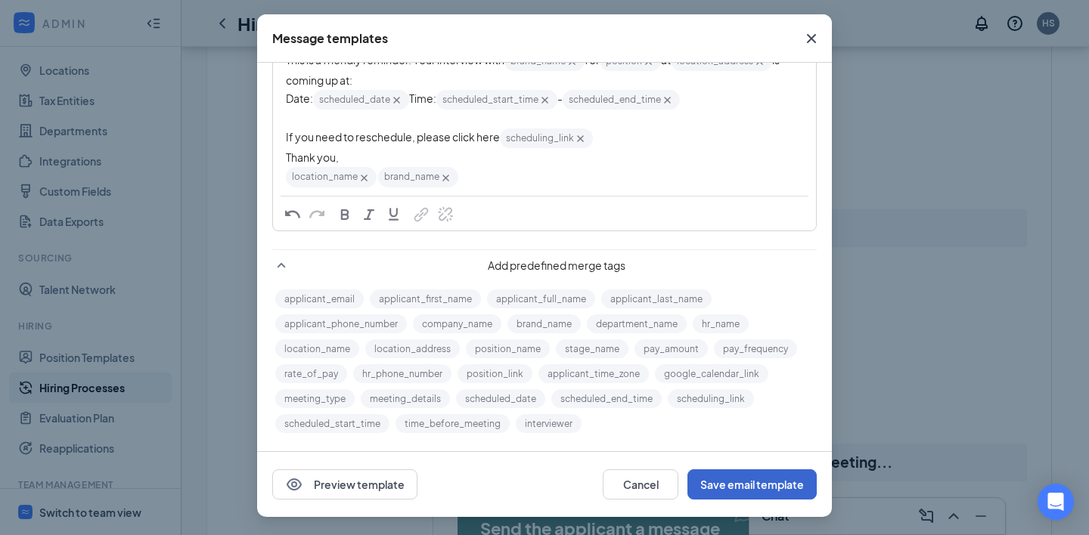
scroll to position [61, 0]
click at [736, 490] on button "Save email template" at bounding box center [751, 484] width 129 height 30
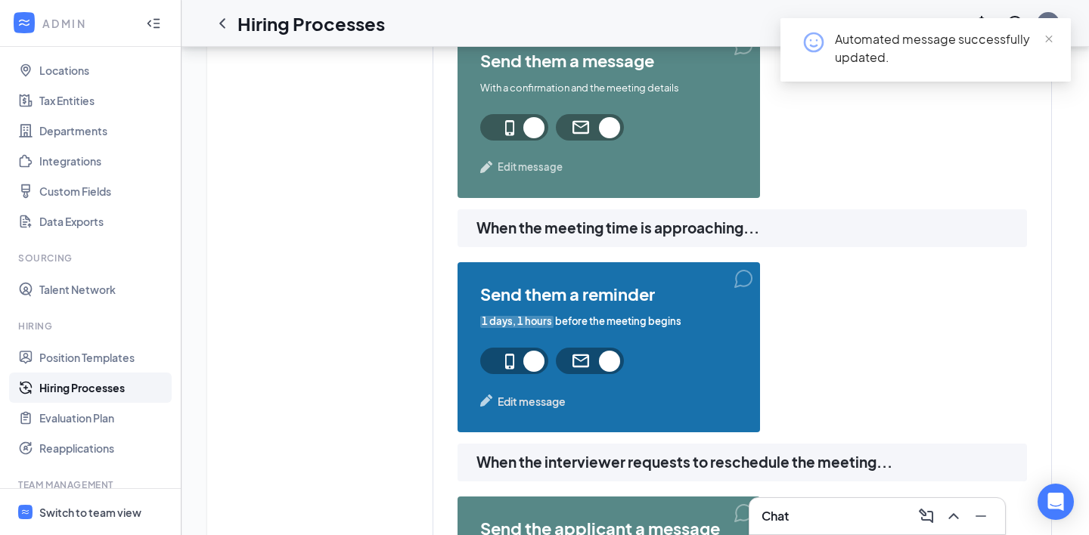
click at [550, 405] on span "Edit message" at bounding box center [531, 401] width 68 height 17
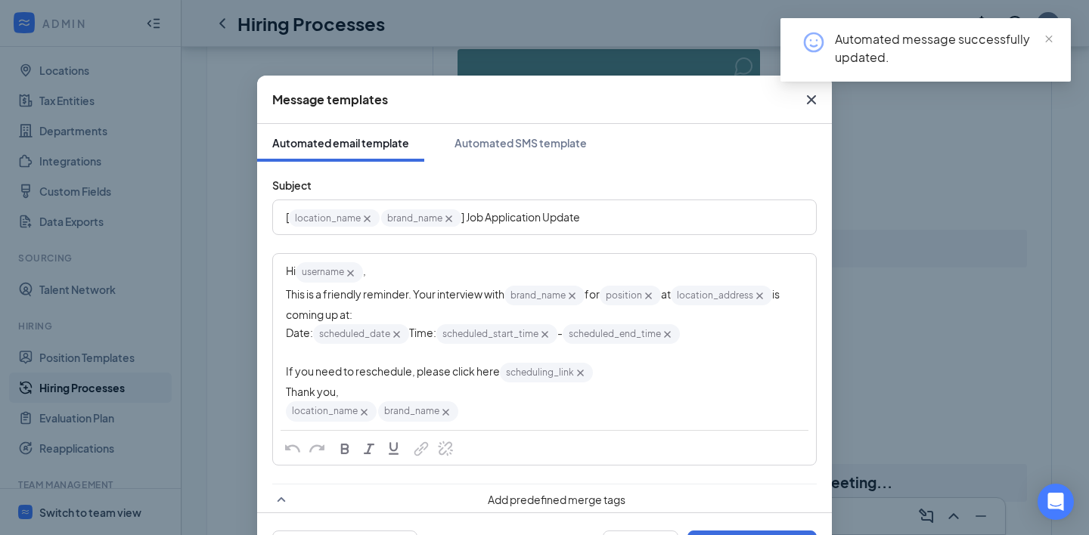
scroll to position [906, 0]
click at [520, 144] on div "Automated SMS template" at bounding box center [520, 142] width 132 height 15
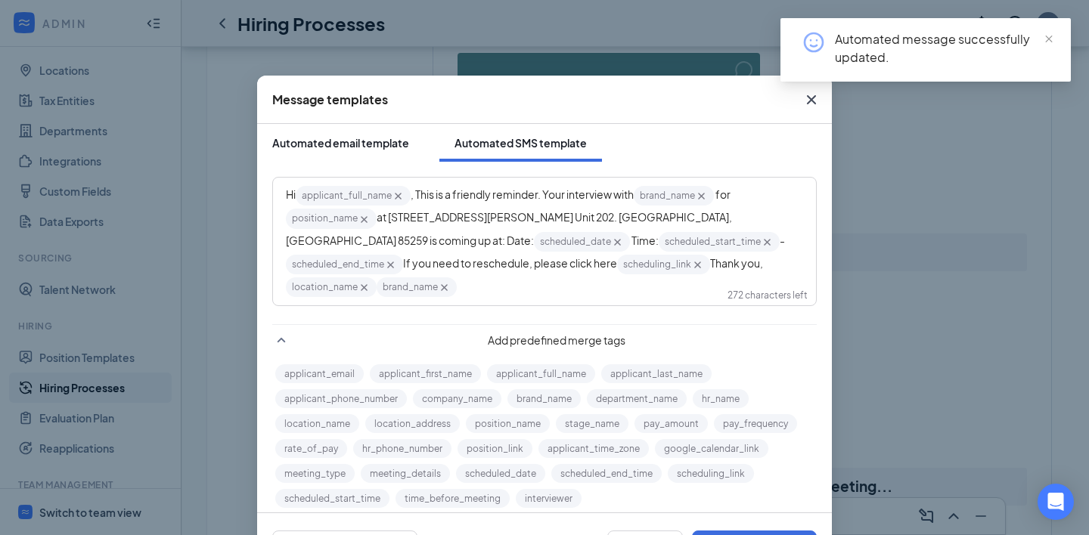
click at [386, 142] on div "Automated email template" at bounding box center [340, 142] width 137 height 15
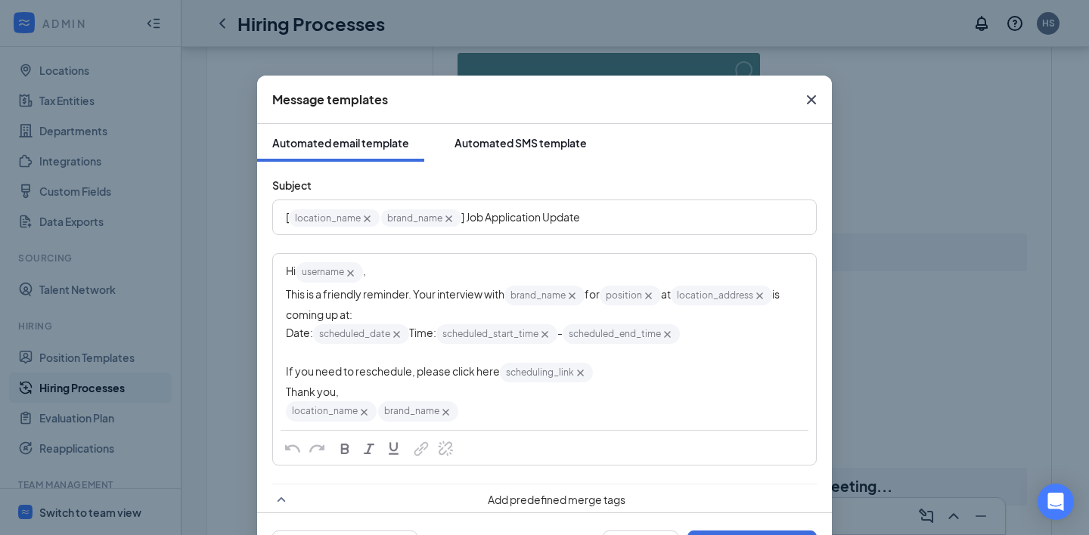
click at [499, 147] on div "Automated SMS template" at bounding box center [520, 142] width 132 height 15
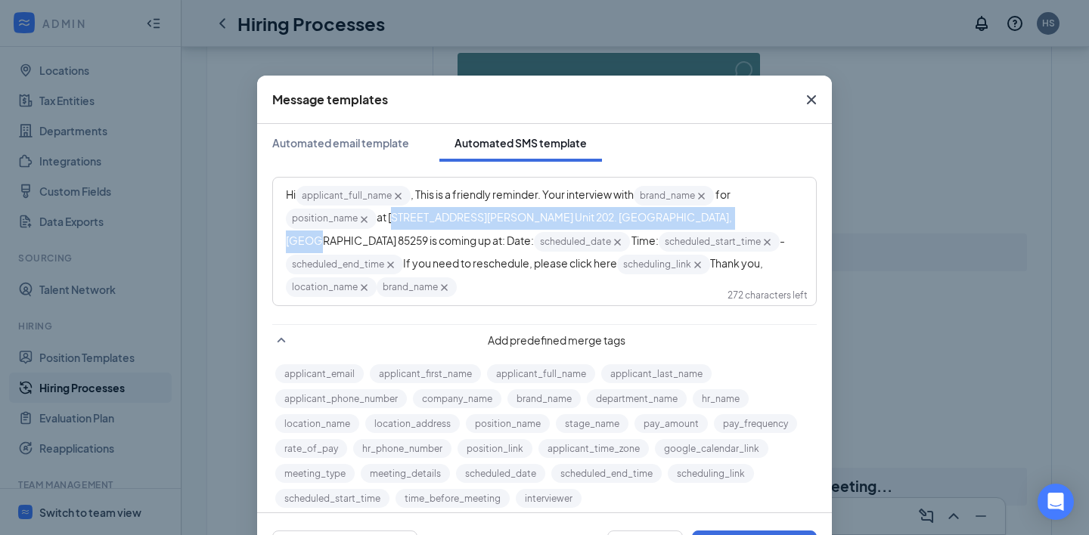
drag, startPoint x: 706, startPoint y: 220, endPoint x: 389, endPoint y: 219, distance: 316.7
click at [389, 219] on span "at [STREET_ADDRESS][PERSON_NAME] Unit 202. [GEOGRAPHIC_DATA], [GEOGRAPHIC_DATA]…" at bounding box center [510, 228] width 448 height 36
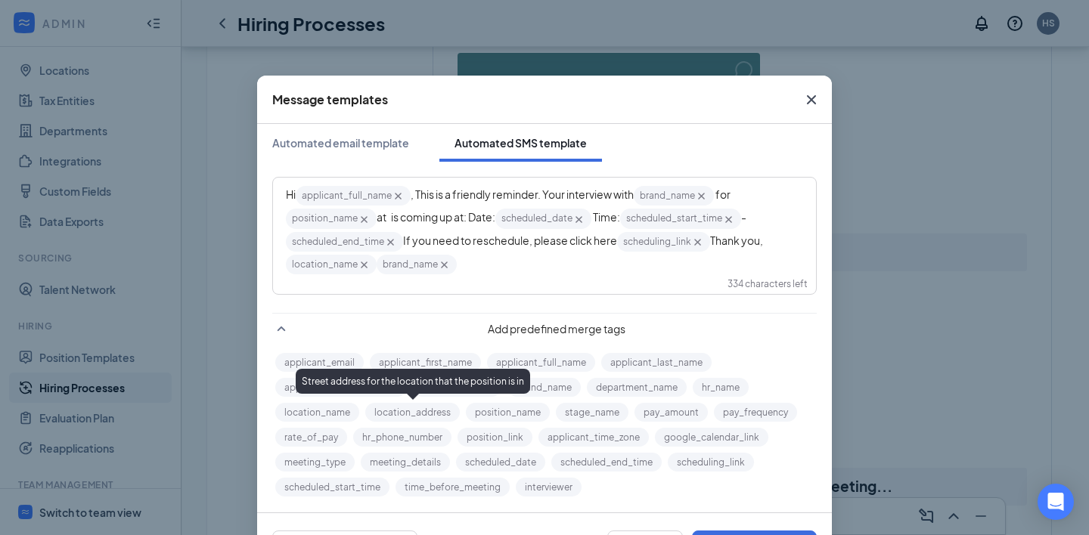
click at [412, 413] on button "location_address" at bounding box center [412, 412] width 94 height 19
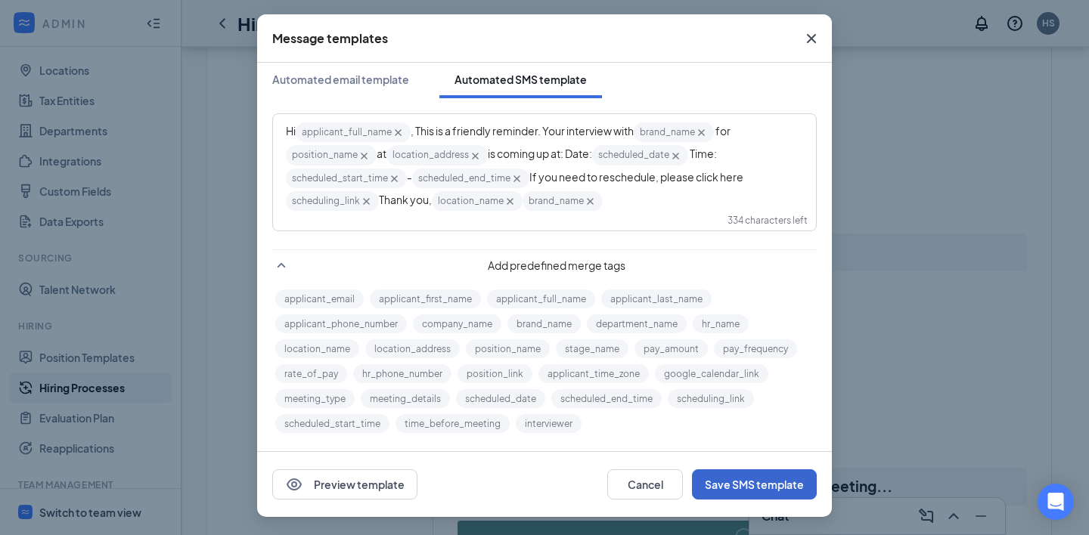
scroll to position [61, 0]
click at [739, 488] on button "Save SMS template" at bounding box center [754, 484] width 125 height 30
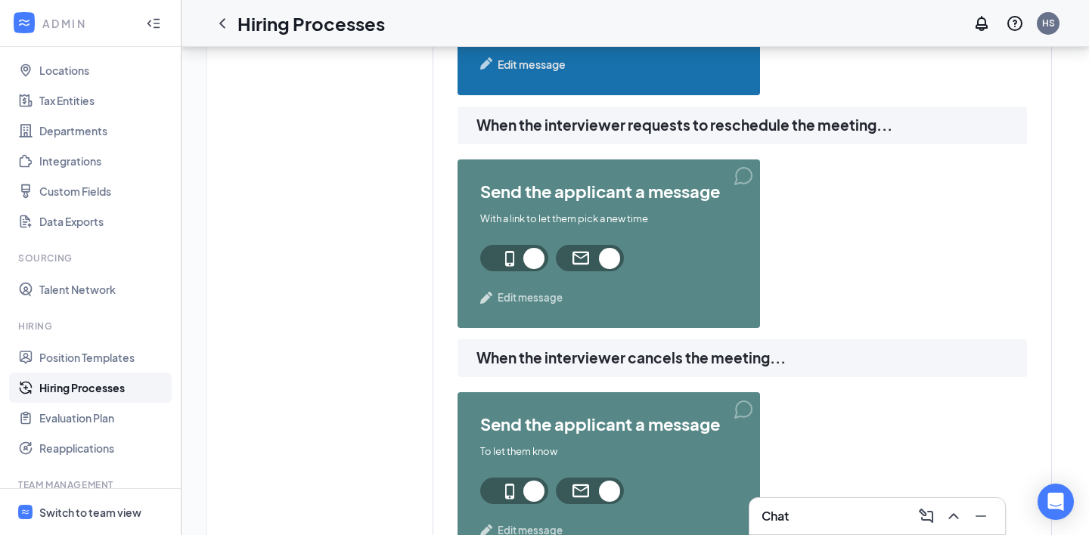
scroll to position [1245, 0]
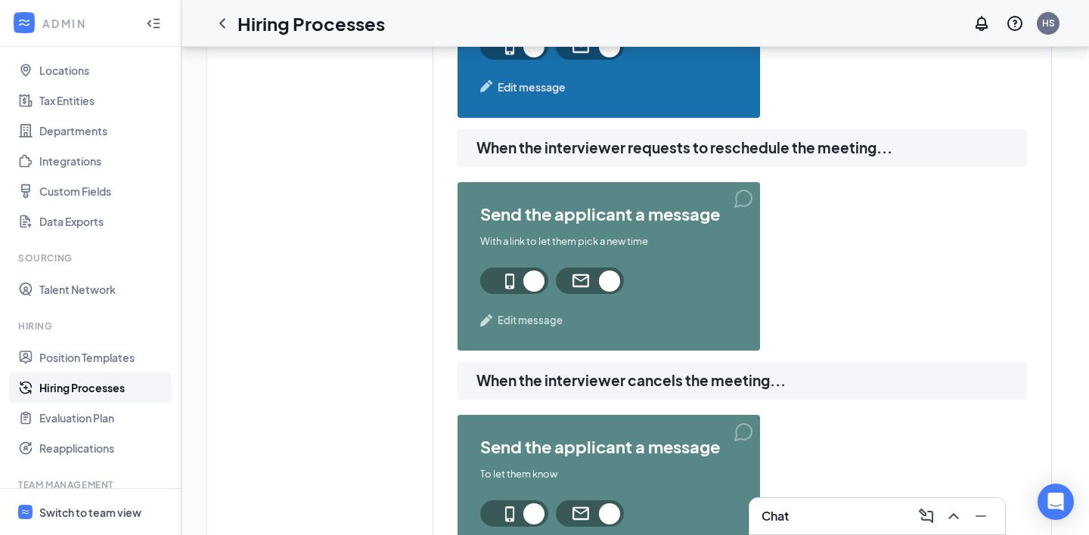
click at [535, 320] on span "Edit message" at bounding box center [529, 320] width 65 height 15
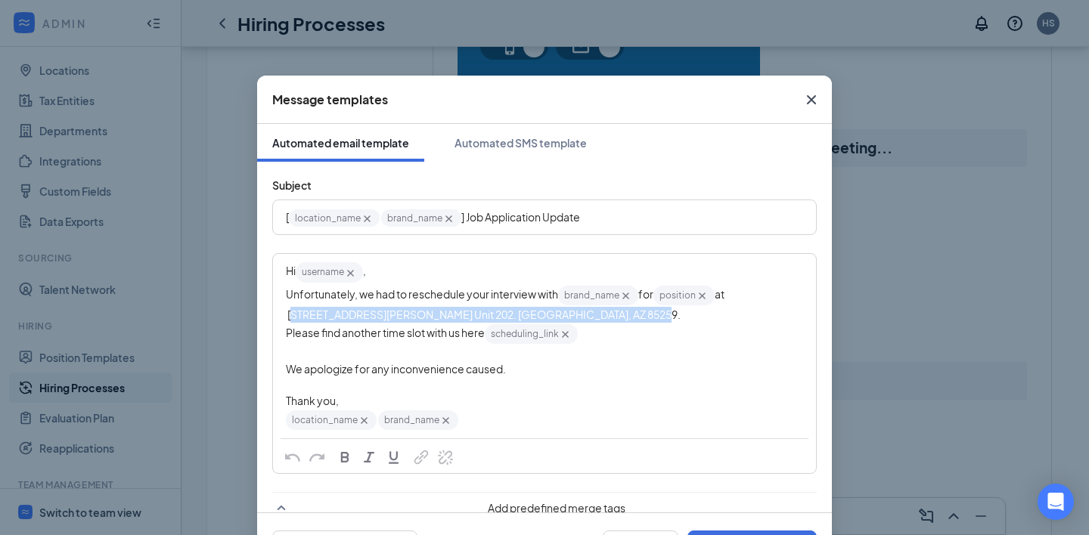
drag, startPoint x: 568, startPoint y: 316, endPoint x: 736, endPoint y: 286, distance: 171.1
click at [736, 286] on div "Unfortunately, we had to reschedule your interview with brand_name‌‌‌‌ {{brand_…" at bounding box center [544, 303] width 517 height 39
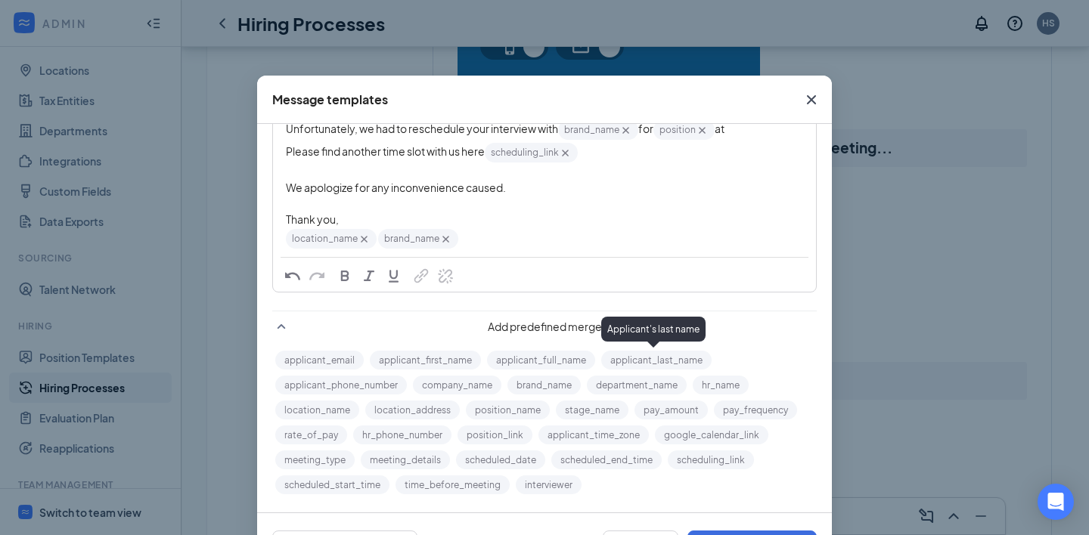
scroll to position [166, 0]
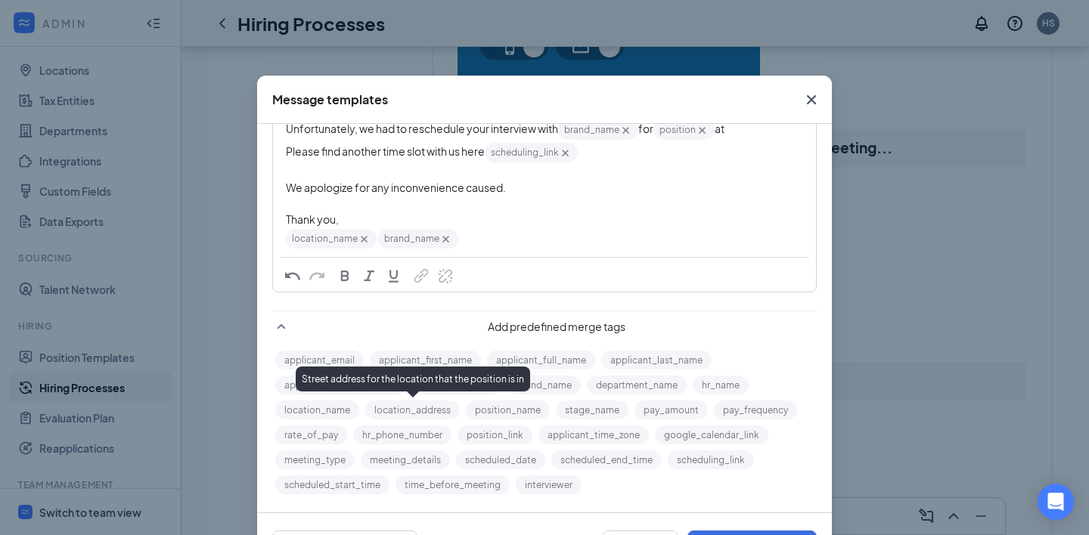
click at [414, 405] on button "location_address" at bounding box center [412, 410] width 94 height 19
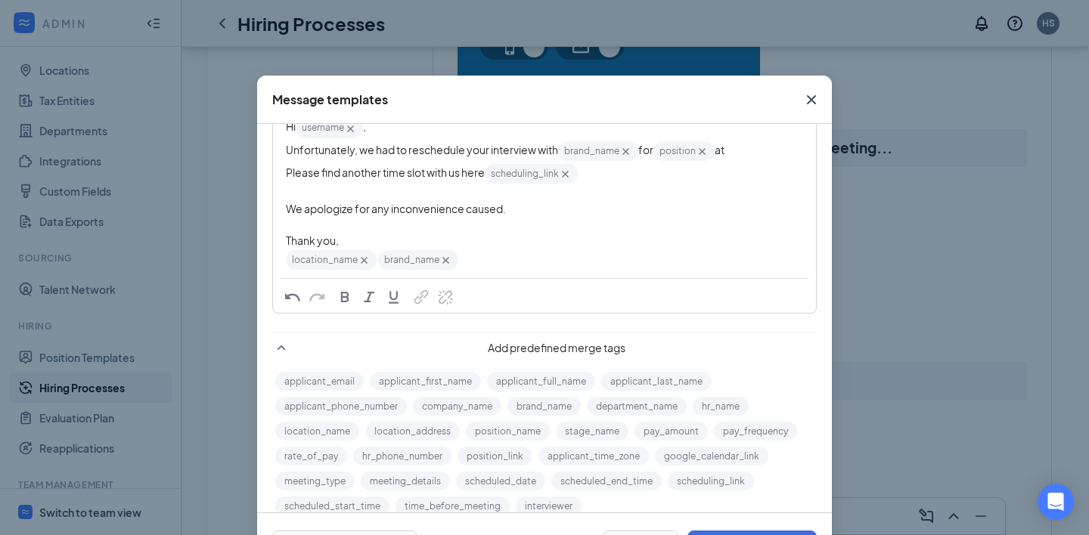
scroll to position [141, 0]
click at [758, 154] on div "Unfortunately, we had to reschedule your interview with brand_name‌‌‌‌ {{brand_…" at bounding box center [544, 154] width 517 height 23
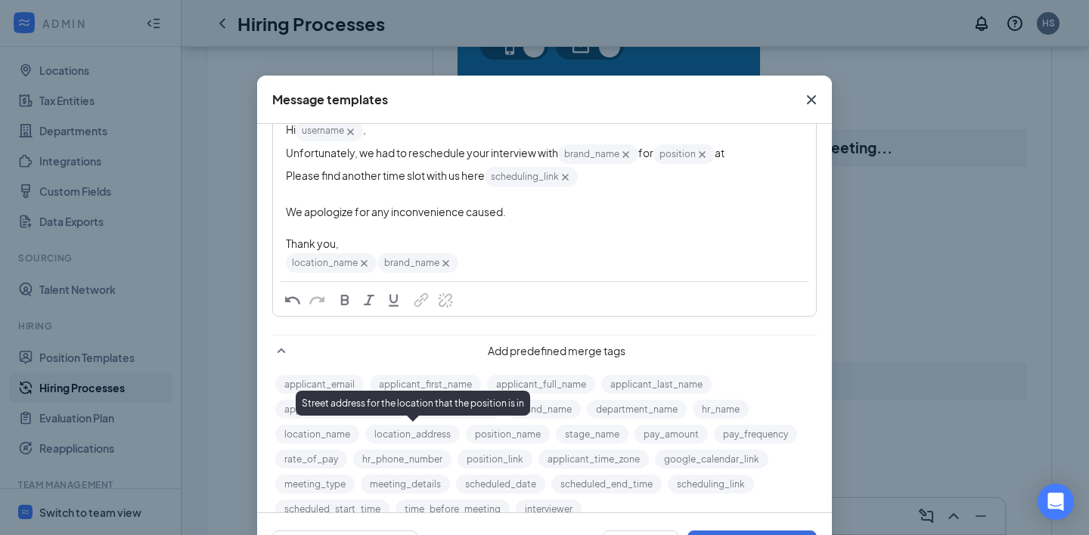
click at [418, 436] on button "location_address" at bounding box center [412, 434] width 94 height 19
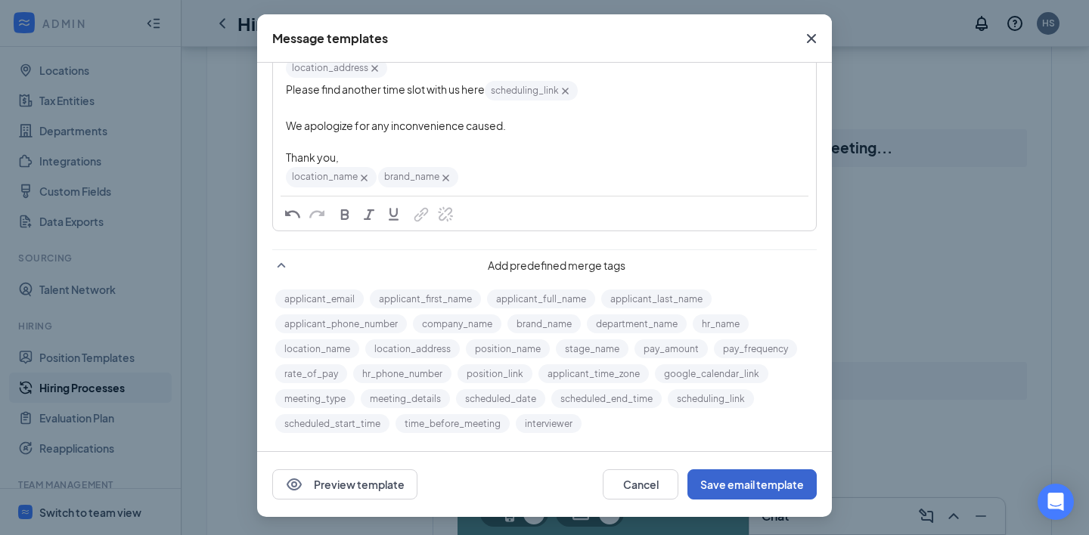
scroll to position [61, 0]
click at [736, 491] on button "Save email template" at bounding box center [751, 484] width 129 height 30
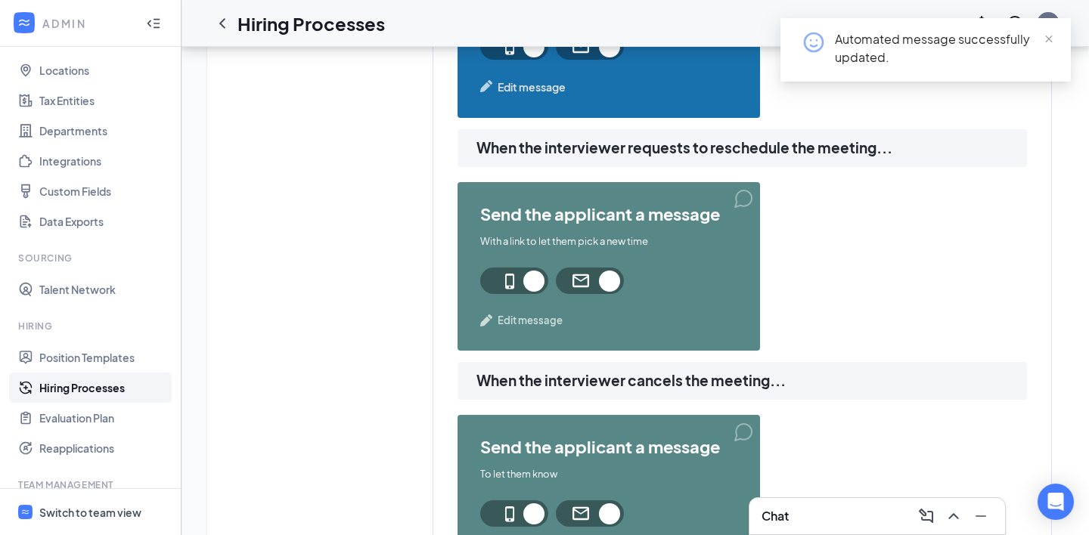
click at [535, 313] on span "Edit message" at bounding box center [529, 320] width 65 height 15
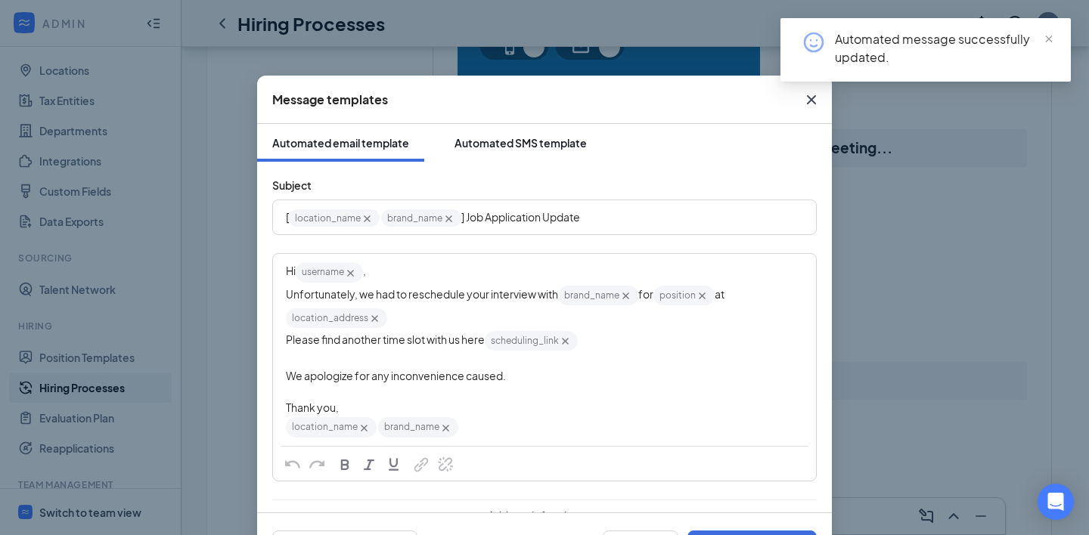
click at [502, 144] on div "Automated SMS template" at bounding box center [520, 142] width 132 height 15
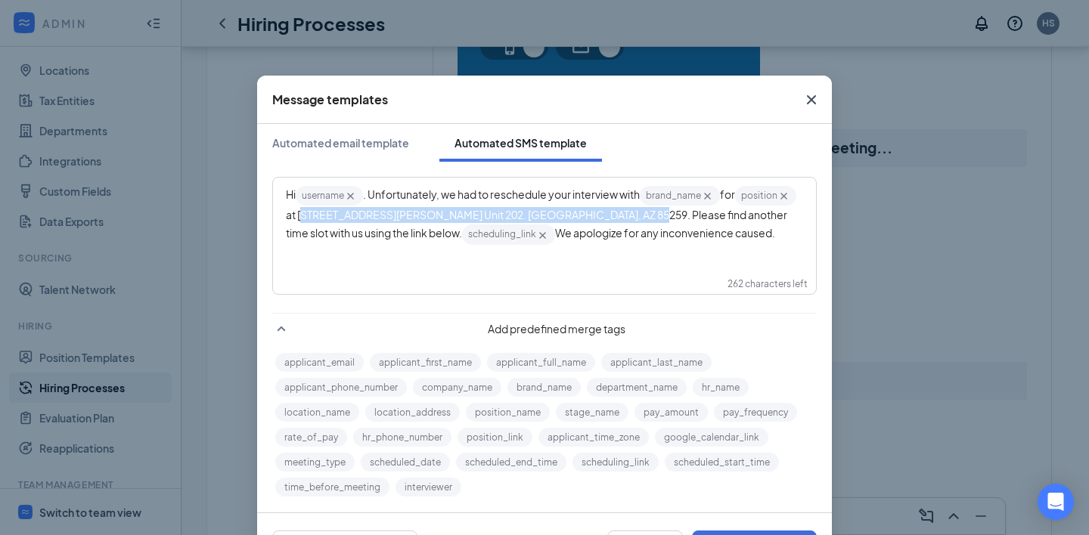
drag, startPoint x: 677, startPoint y: 217, endPoint x: 363, endPoint y: 210, distance: 314.5
click at [363, 210] on span "at [STREET_ADDRESS][PERSON_NAME] Unit 202. [GEOGRAPHIC_DATA], AZ 85259. Please …" at bounding box center [537, 224] width 503 height 32
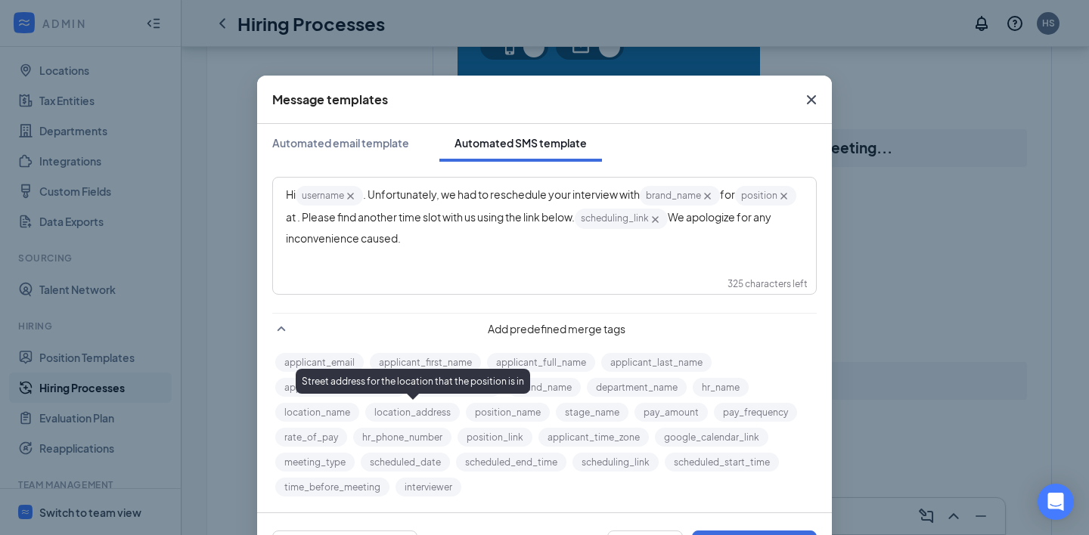
click at [409, 407] on button "location_address" at bounding box center [412, 412] width 94 height 19
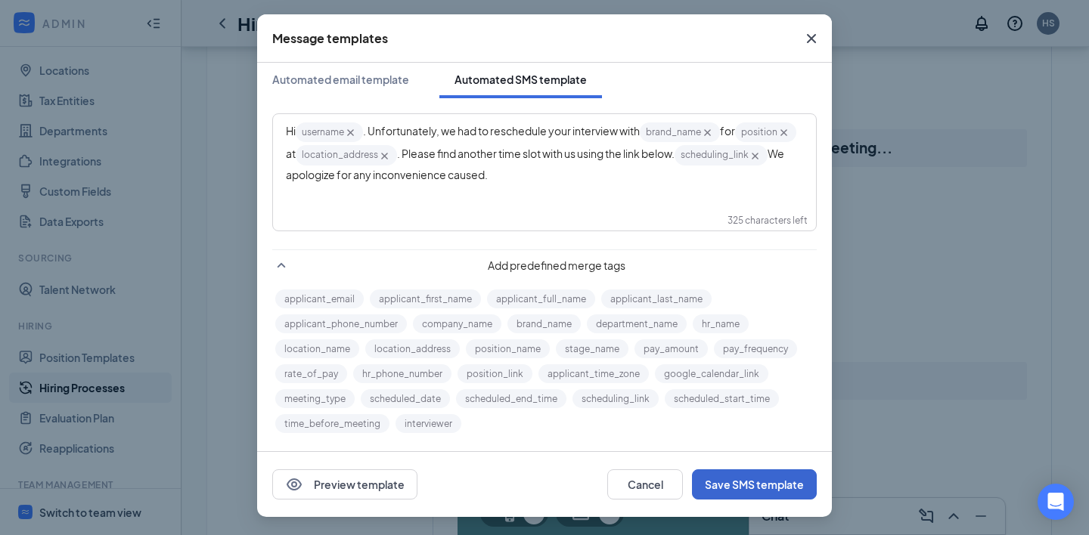
click at [750, 485] on button "Save SMS template" at bounding box center [754, 484] width 125 height 30
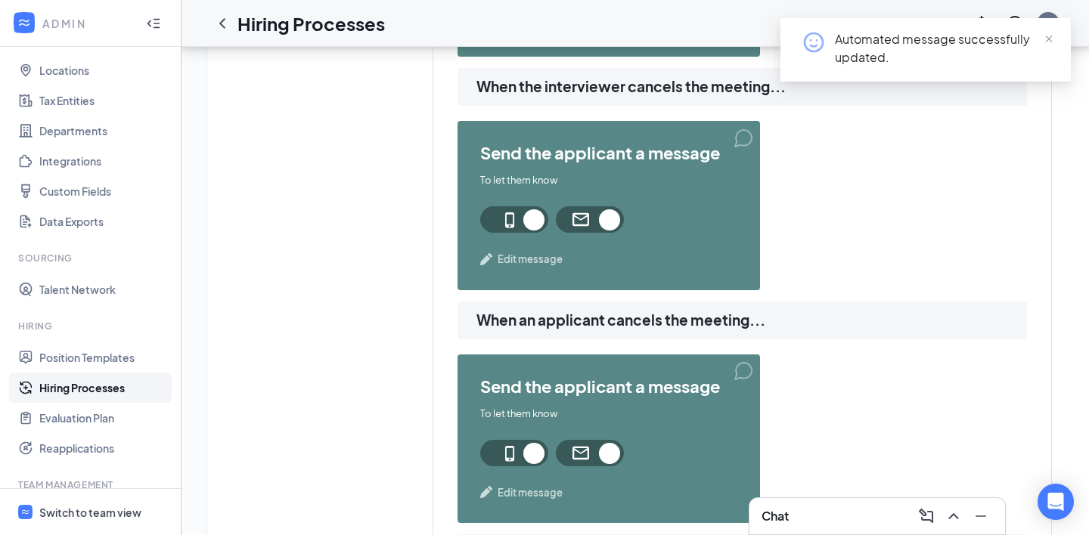
scroll to position [1541, 0]
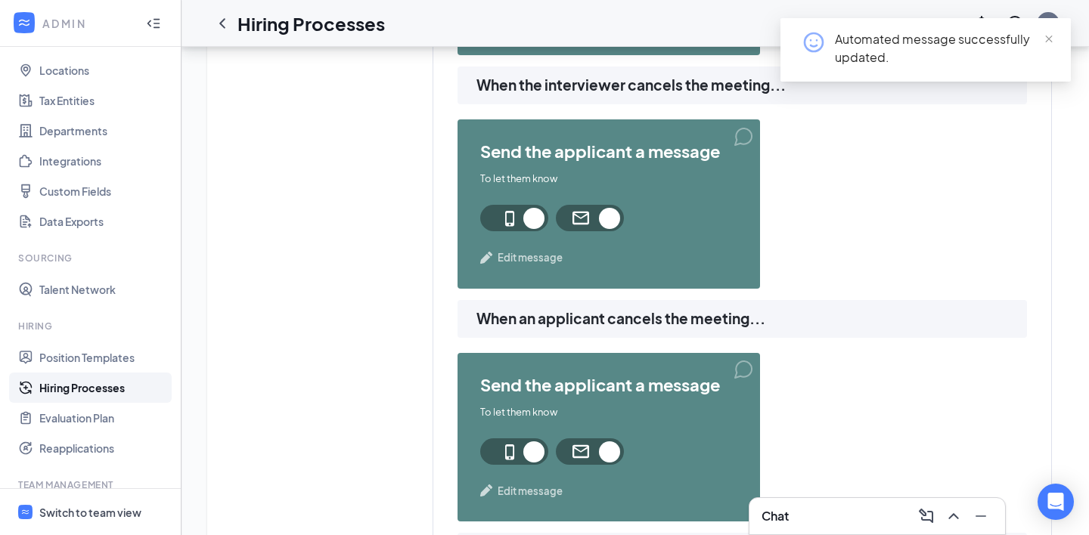
click at [529, 252] on span "Edit message" at bounding box center [529, 257] width 65 height 15
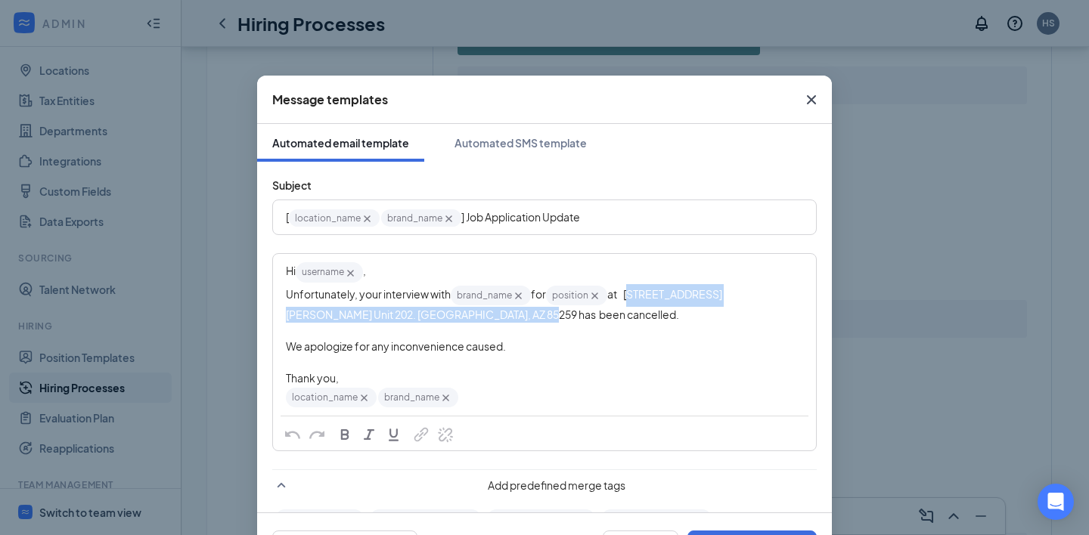
drag, startPoint x: 436, startPoint y: 317, endPoint x: 631, endPoint y: 284, distance: 197.8
click at [631, 284] on div "Unfortunately, your interview with brand_name‌‌‌‌ {{brand_name}} for position‌‌…" at bounding box center [544, 303] width 517 height 39
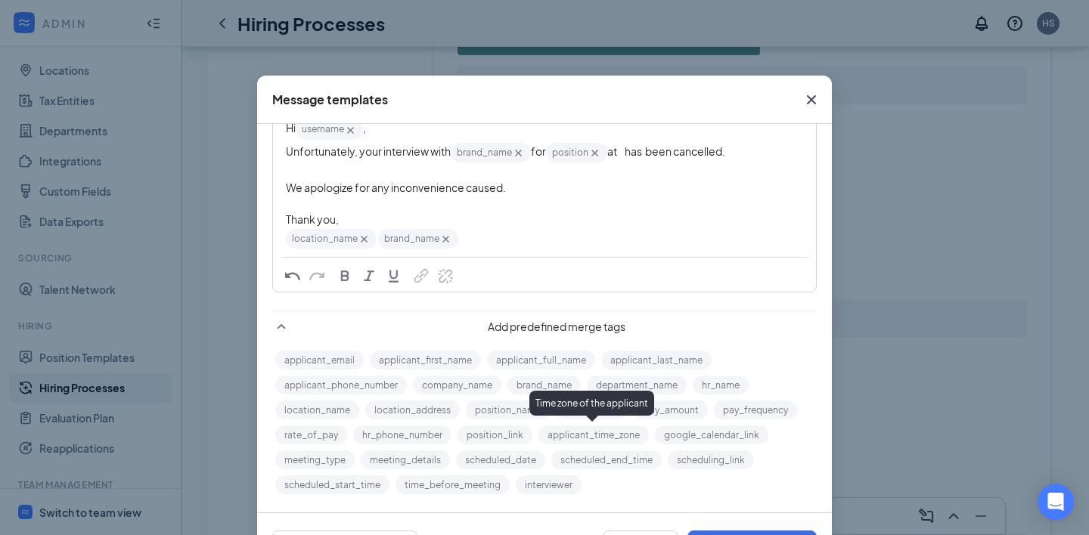
scroll to position [143, 0]
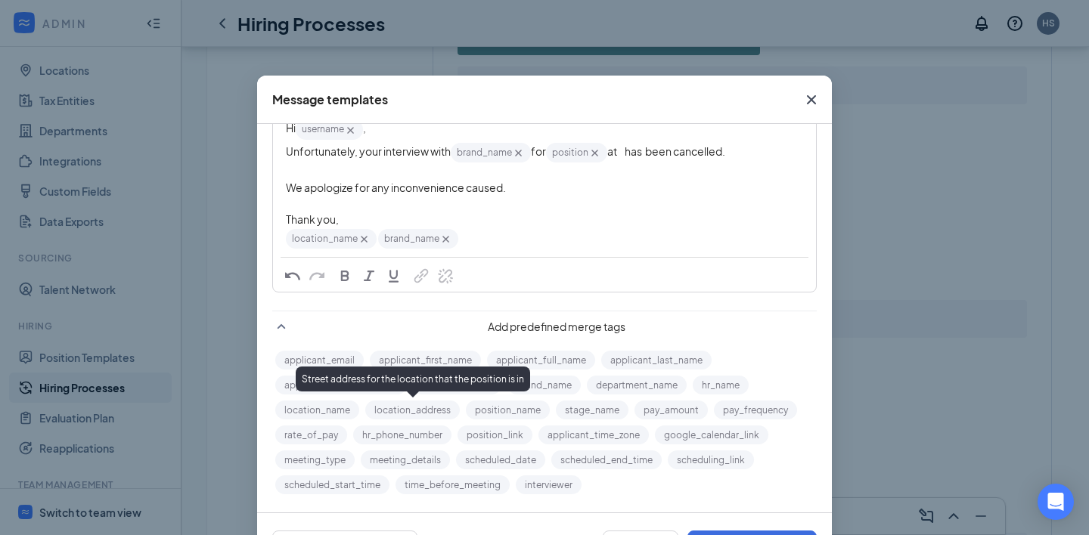
click at [407, 410] on button "location_address" at bounding box center [412, 410] width 94 height 19
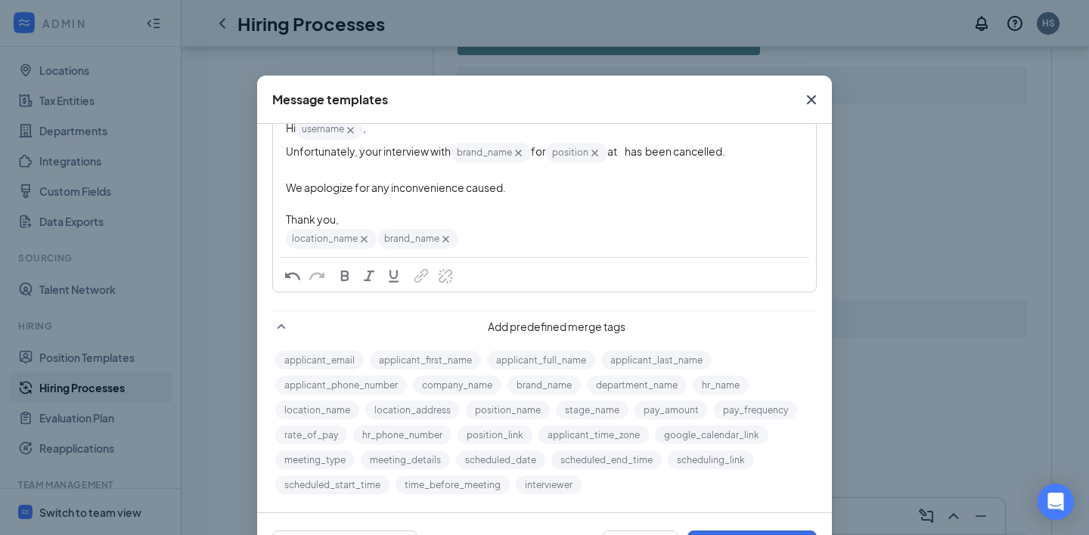
click at [627, 154] on span "at has been cancelled." at bounding box center [666, 151] width 118 height 14
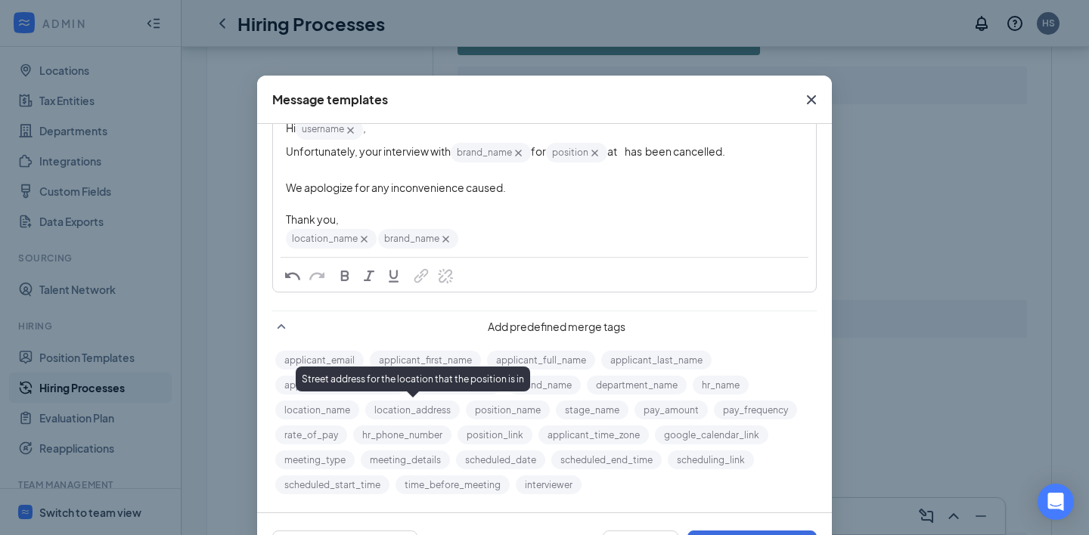
click at [401, 410] on button "location_address" at bounding box center [412, 410] width 94 height 19
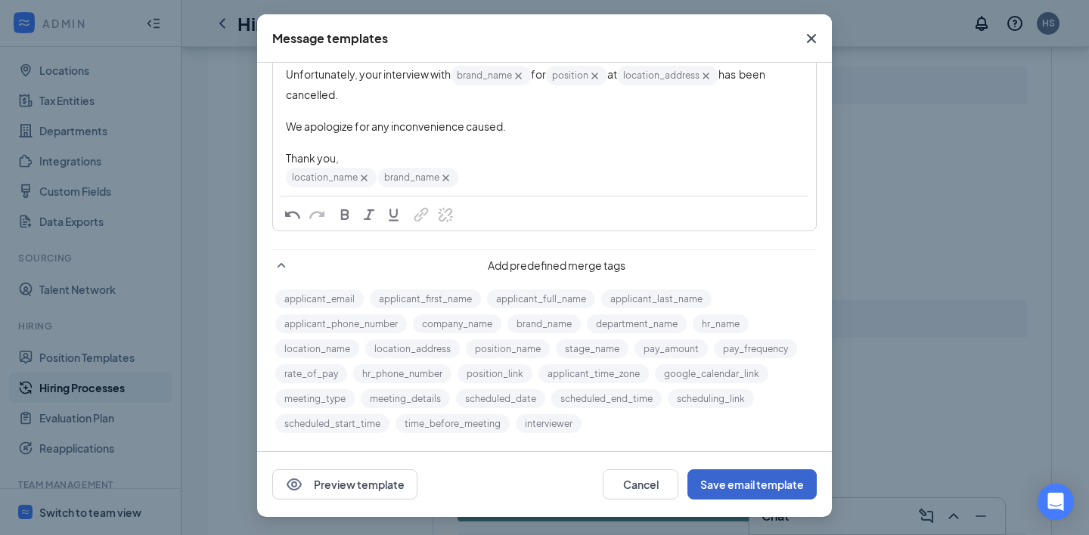
scroll to position [61, 0]
click at [771, 476] on button "Save email template" at bounding box center [751, 484] width 129 height 30
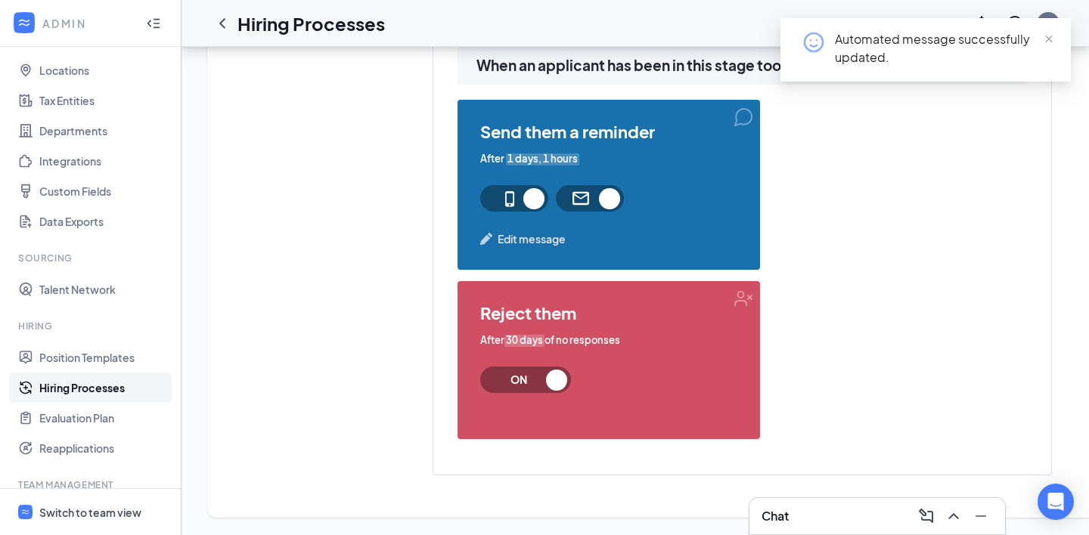
scroll to position [2026, 0]
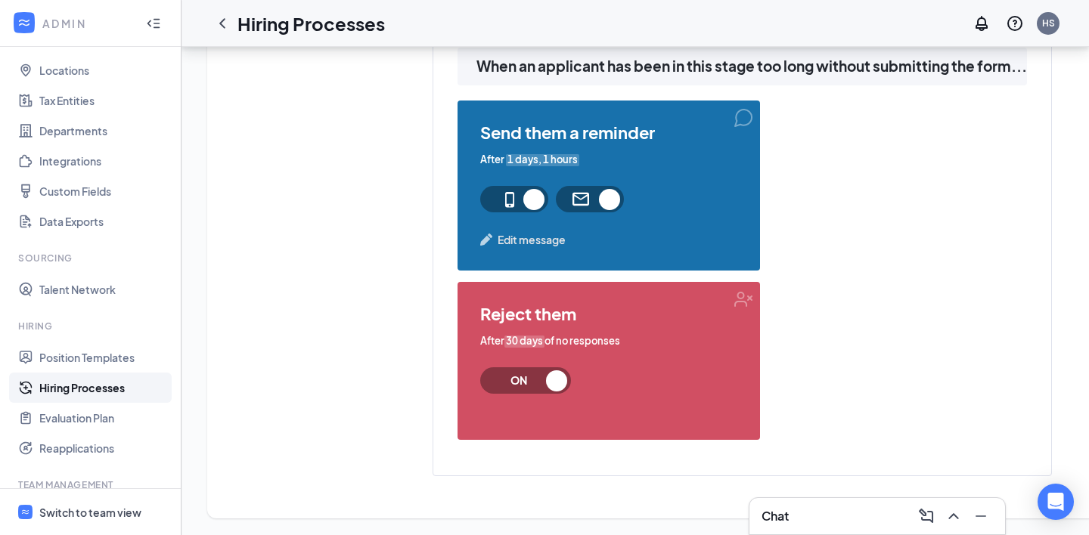
click at [513, 238] on span "Edit message" at bounding box center [531, 239] width 68 height 17
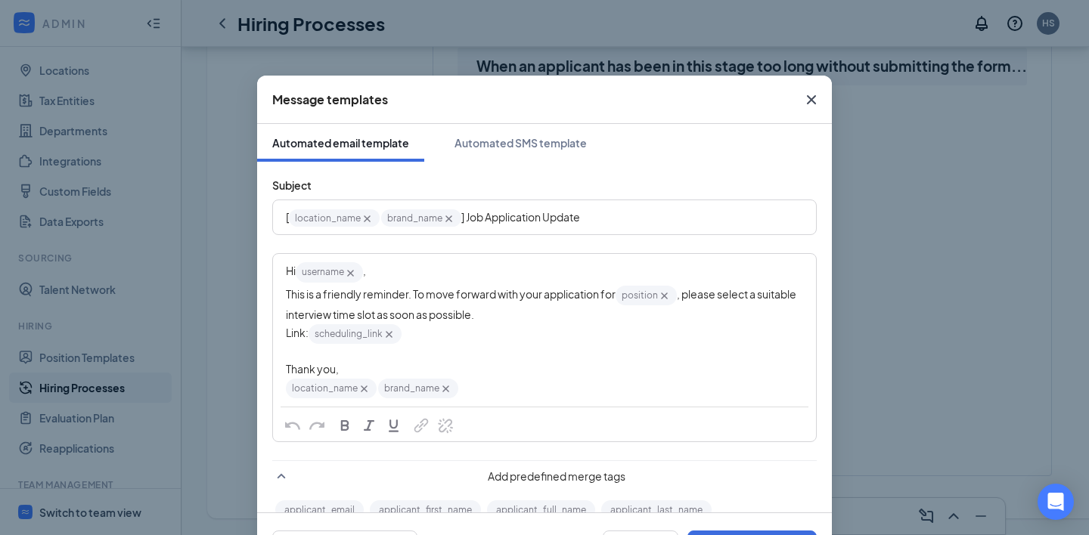
click at [809, 97] on icon "Cross" at bounding box center [811, 99] width 9 height 9
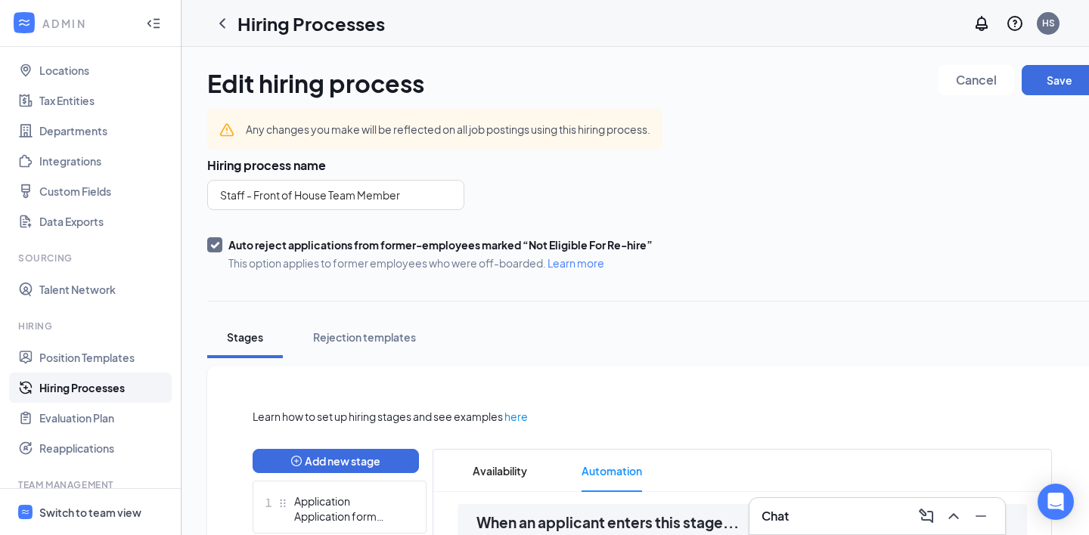
scroll to position [0, 0]
click at [1058, 81] on button "Save" at bounding box center [1059, 80] width 76 height 30
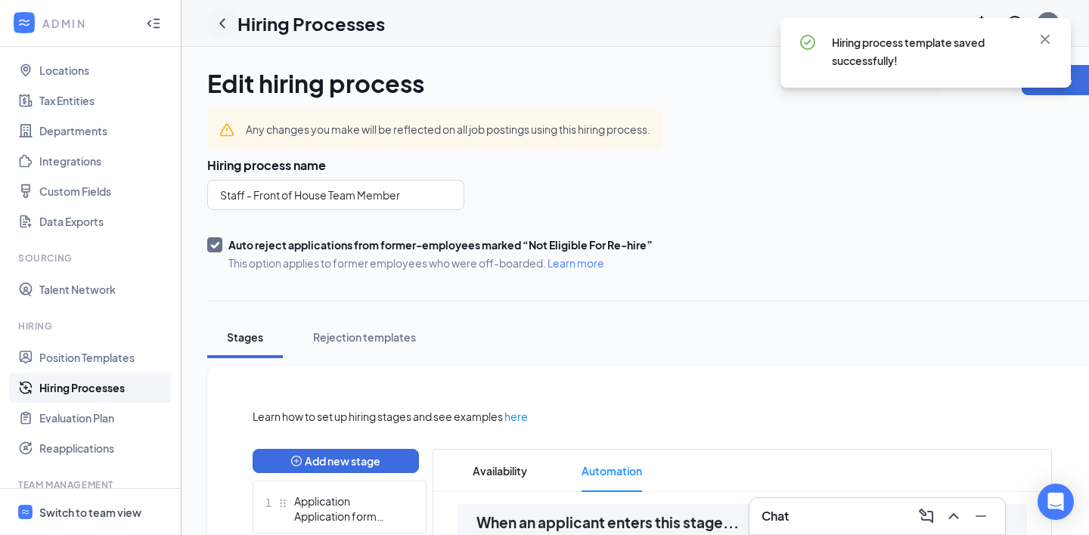
click at [225, 24] on icon "ChevronLeft" at bounding box center [222, 23] width 18 height 18
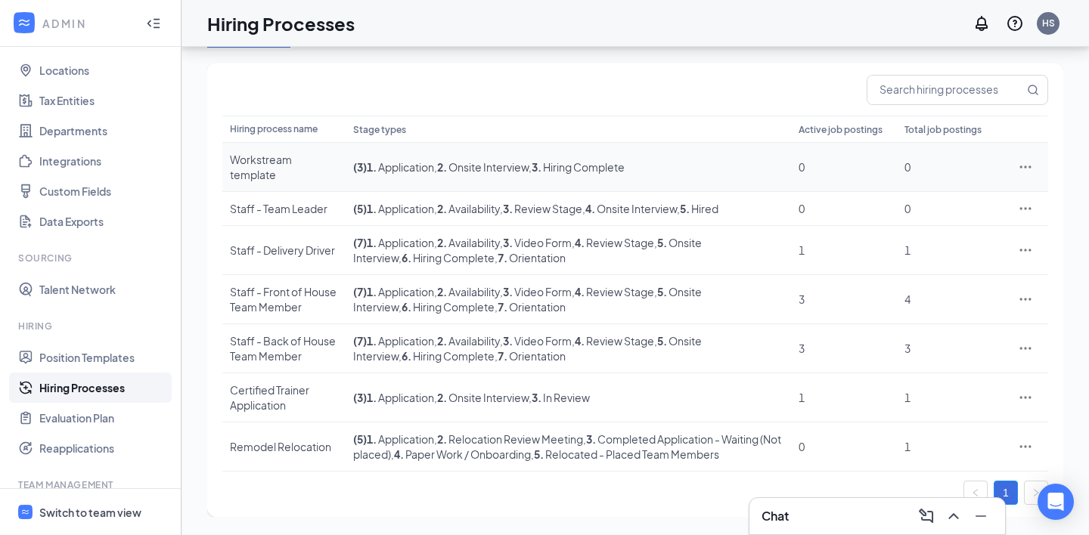
scroll to position [127, 0]
click at [265, 348] on div "Staff - Back of House Team Member" at bounding box center [284, 348] width 108 height 30
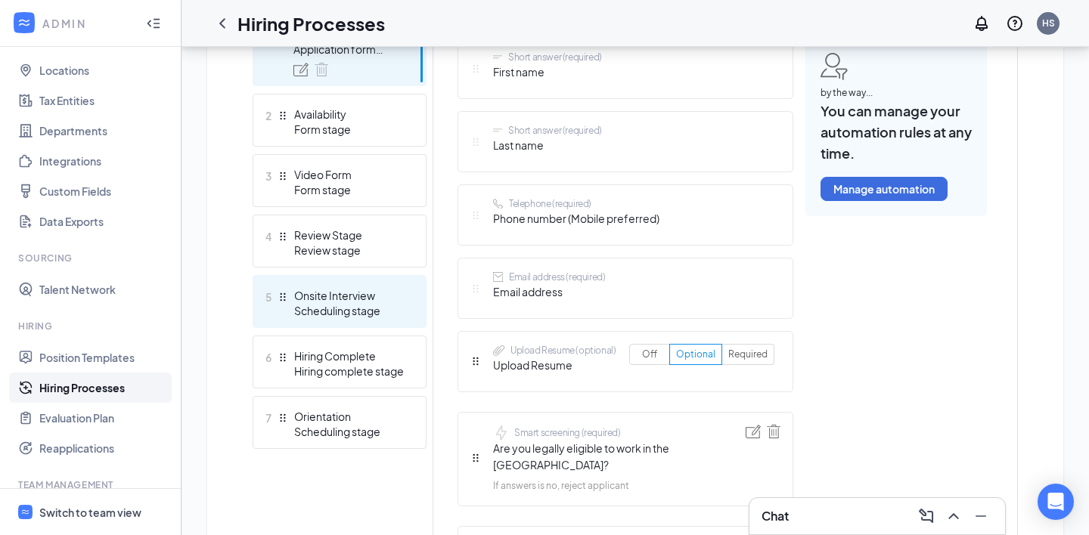
click at [340, 309] on div "Scheduling stage" at bounding box center [349, 310] width 110 height 15
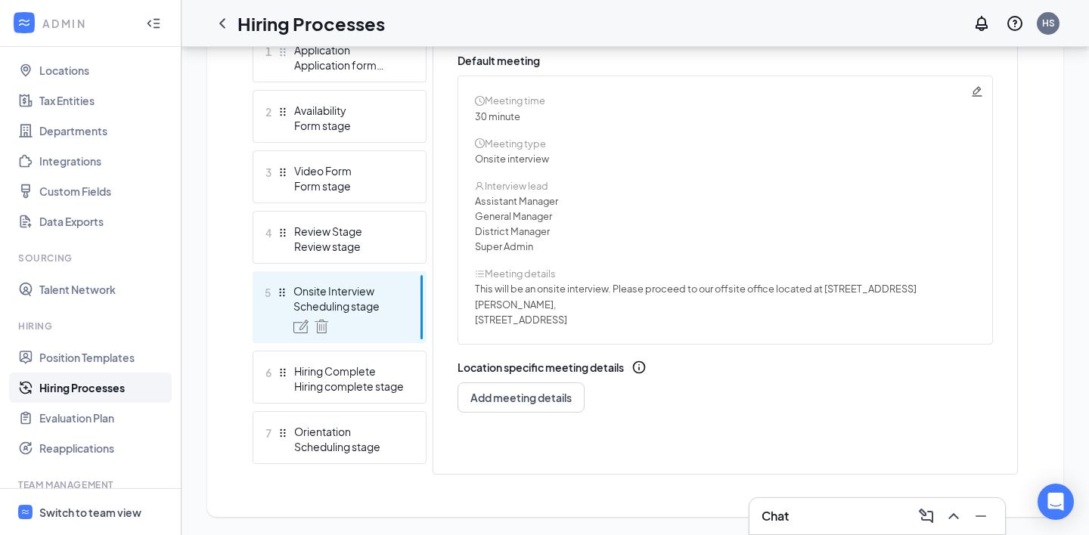
scroll to position [451, 0]
click at [980, 89] on icon "Pencil" at bounding box center [976, 91] width 10 height 10
radio input "true"
radio input "false"
type textarea "This will be an onsite interview. Please proceed to our offsite office located …"
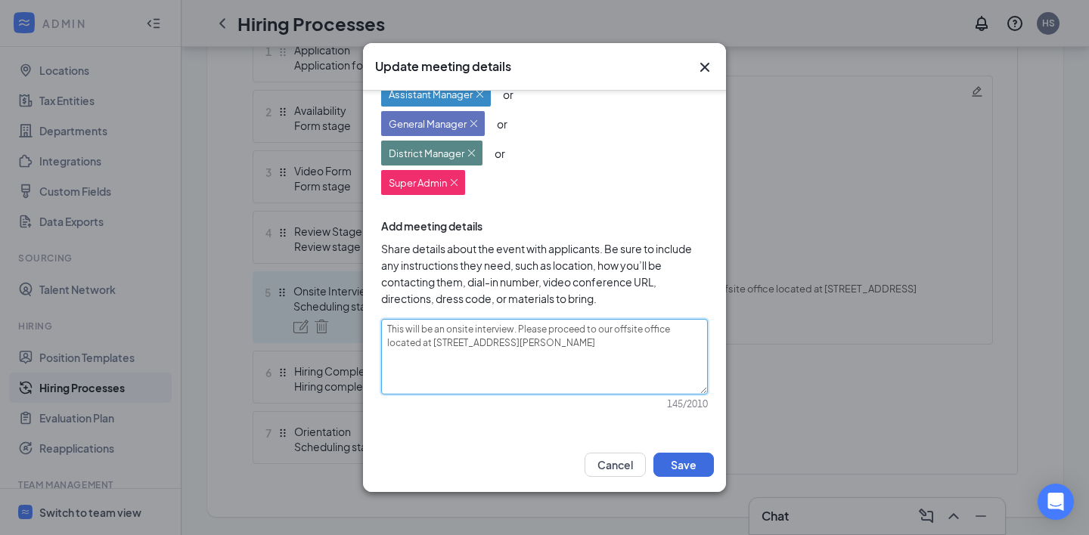
drag, startPoint x: 415, startPoint y: 357, endPoint x: 432, endPoint y: 343, distance: 21.5
click at [430, 344] on textarea "This will be an onsite interview. Please proceed to our offsite office located …" at bounding box center [544, 357] width 327 height 76
type textarea "This will be an onsite interview. Please proceed to our offsite office located …"
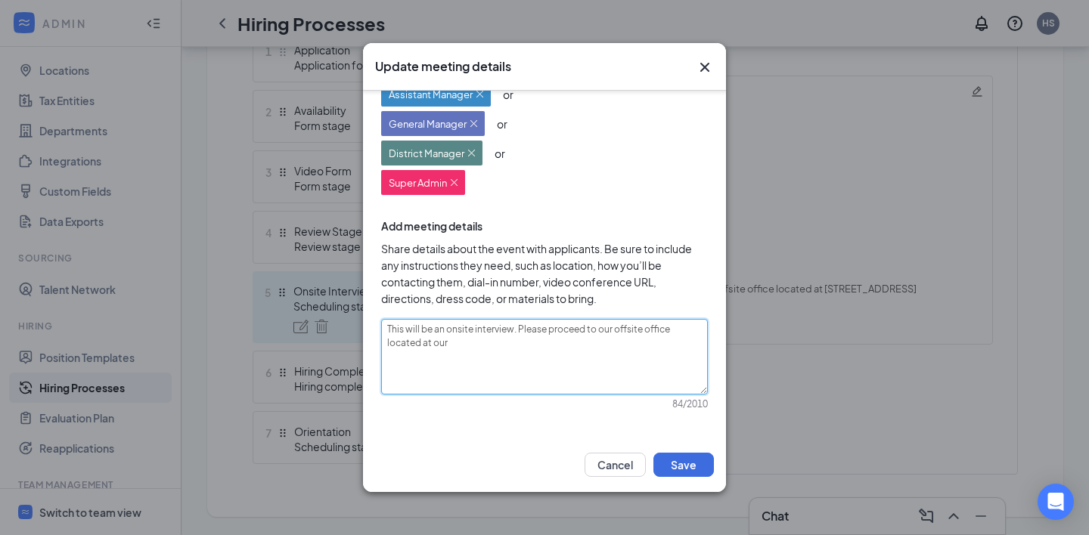
type textarea "This will be an onsite interview. Please proceed to our offsite office located …"
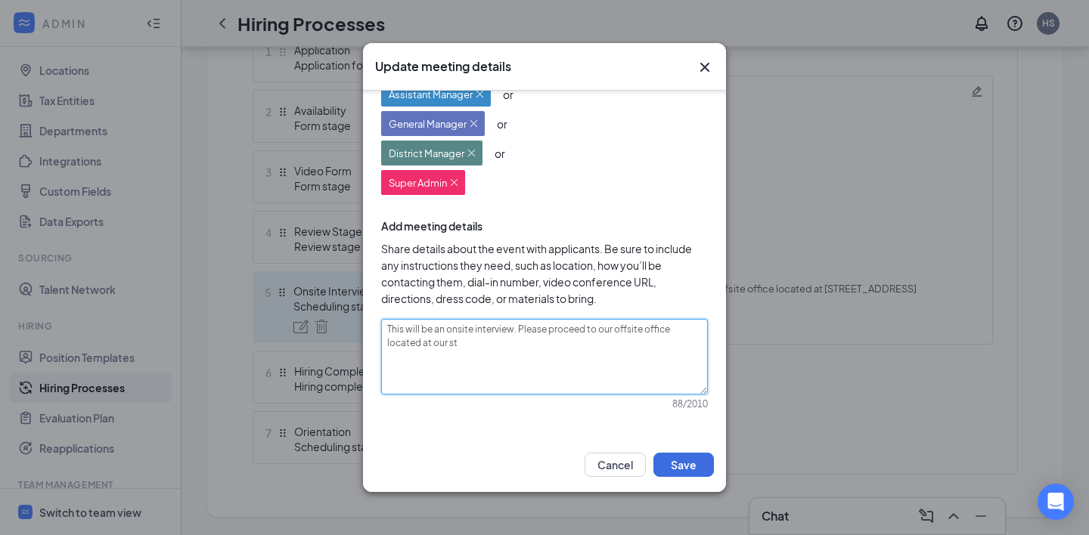
type textarea "This will be an onsite interview. Please proceed to our offsite office located …"
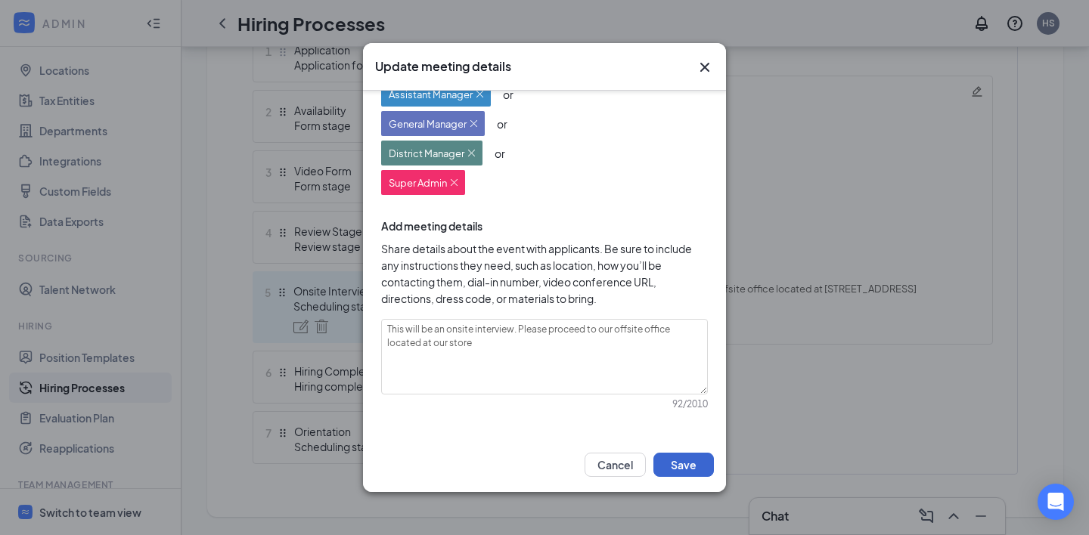
click at [673, 458] on button "Save" at bounding box center [683, 465] width 60 height 24
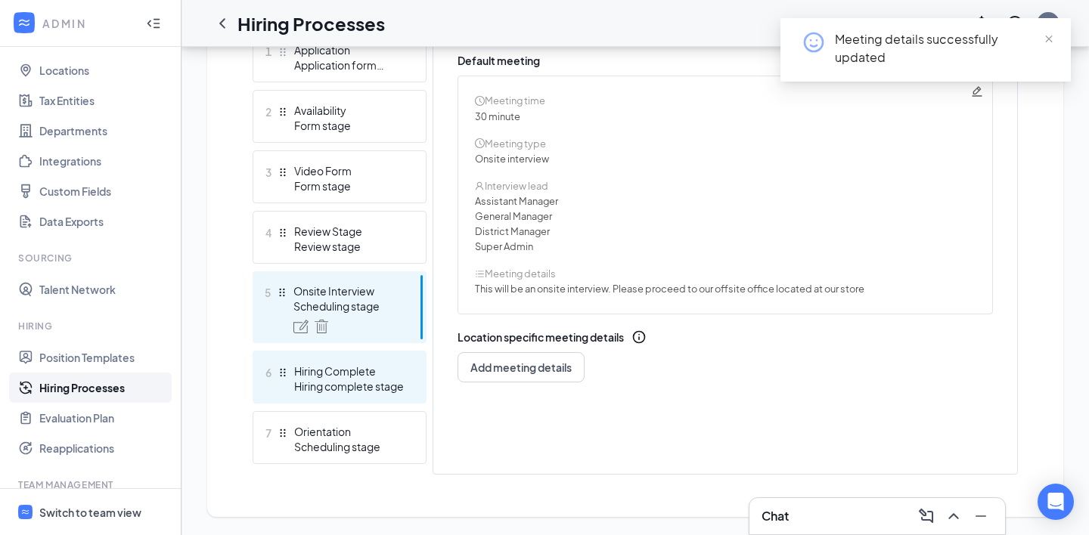
click at [352, 376] on div "Hiring Complete" at bounding box center [349, 371] width 110 height 15
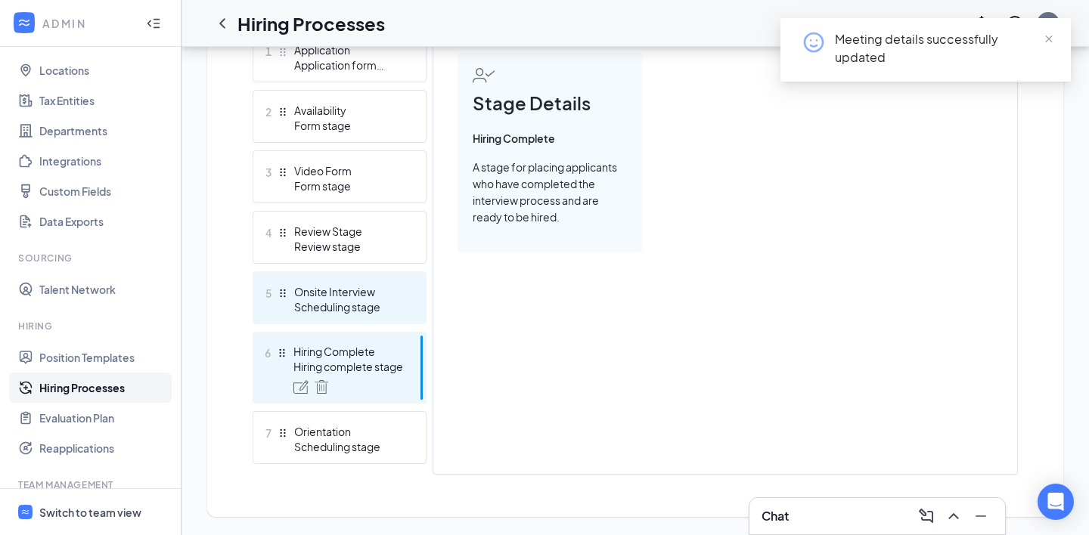
click at [336, 305] on div "Scheduling stage" at bounding box center [349, 306] width 110 height 15
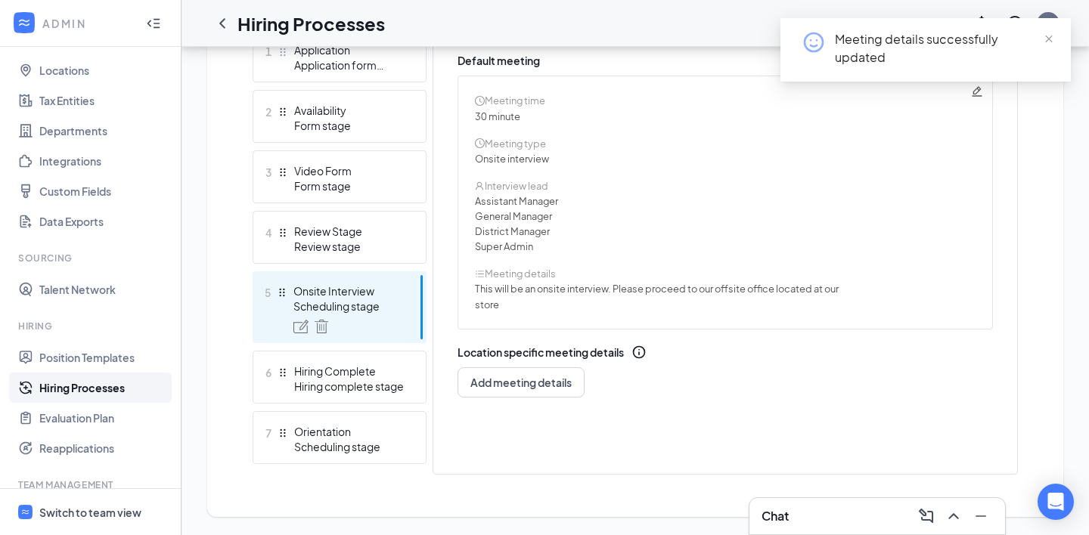
scroll to position [286, 0]
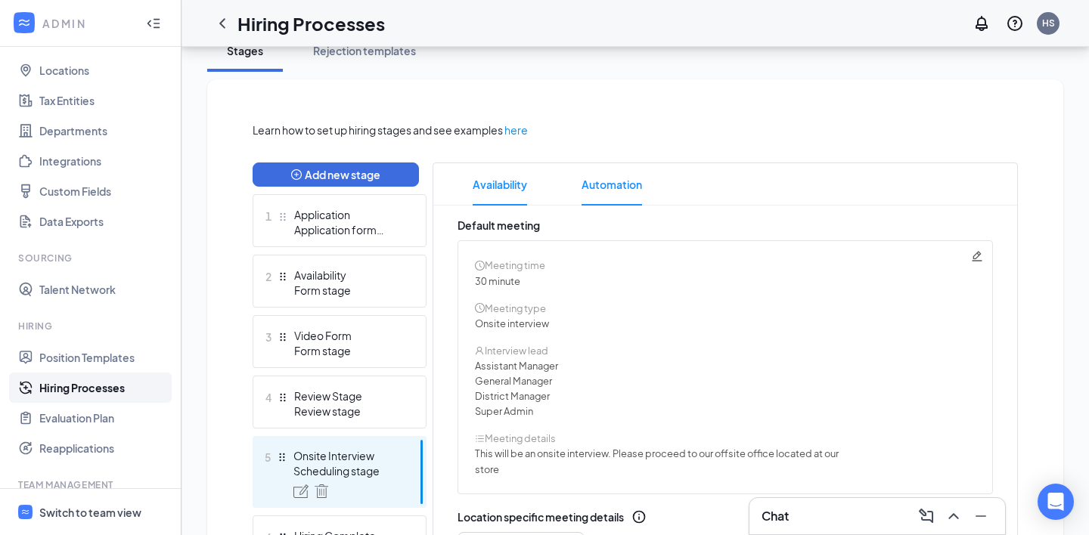
click at [606, 190] on span "Automation" at bounding box center [611, 184] width 60 height 42
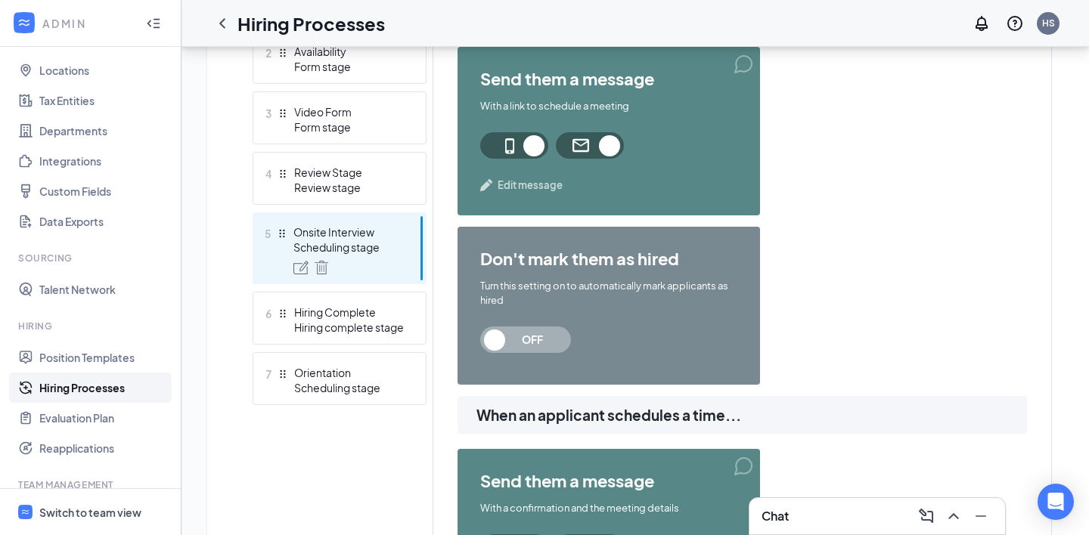
scroll to position [513, 0]
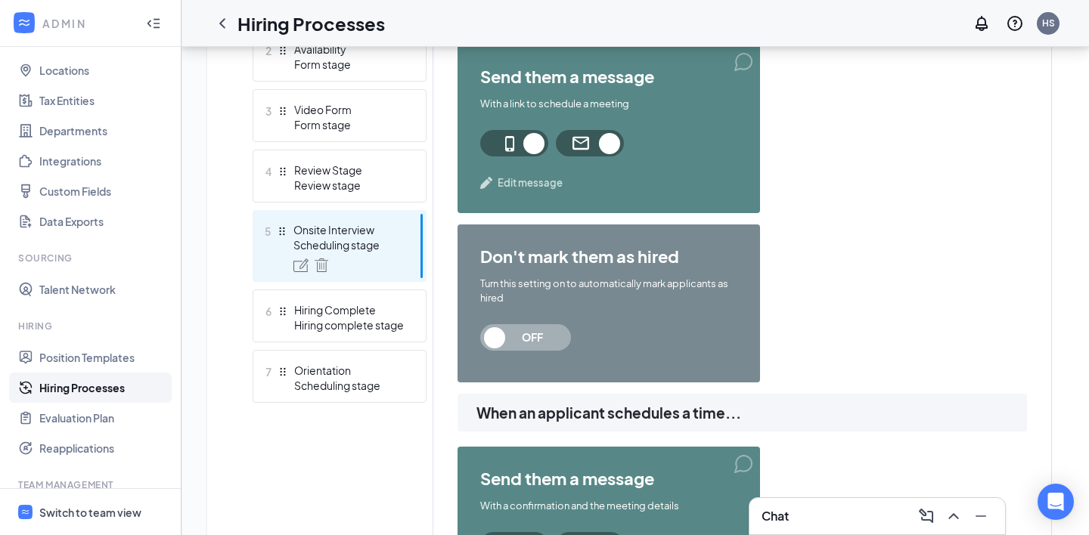
click at [513, 172] on div "send them a message With a link to schedule a meeting Edit message" at bounding box center [608, 129] width 302 height 169
click at [513, 185] on span "Edit message" at bounding box center [529, 182] width 65 height 15
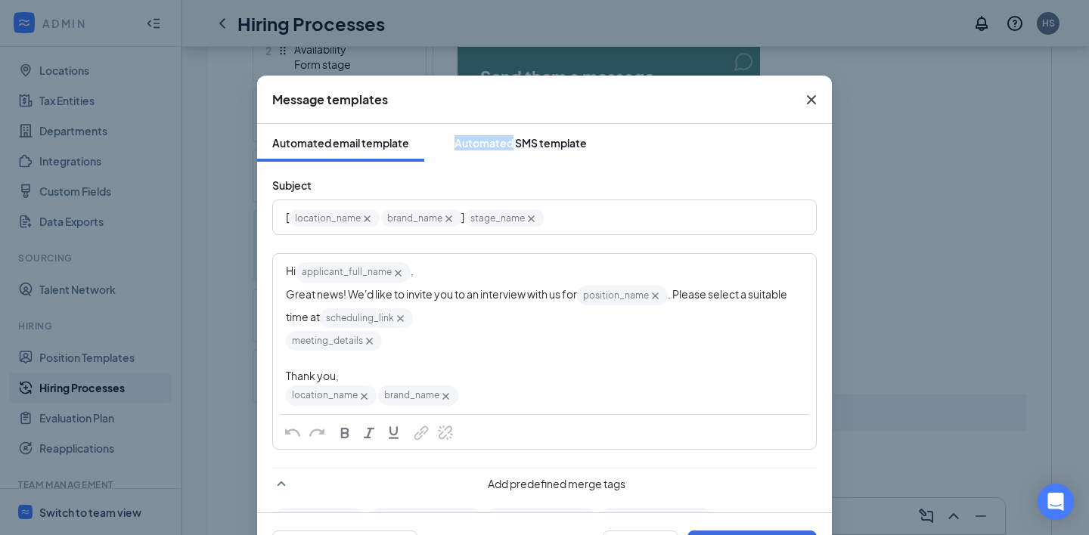
click at [516, 135] on button "Automated SMS template" at bounding box center [520, 143] width 163 height 38
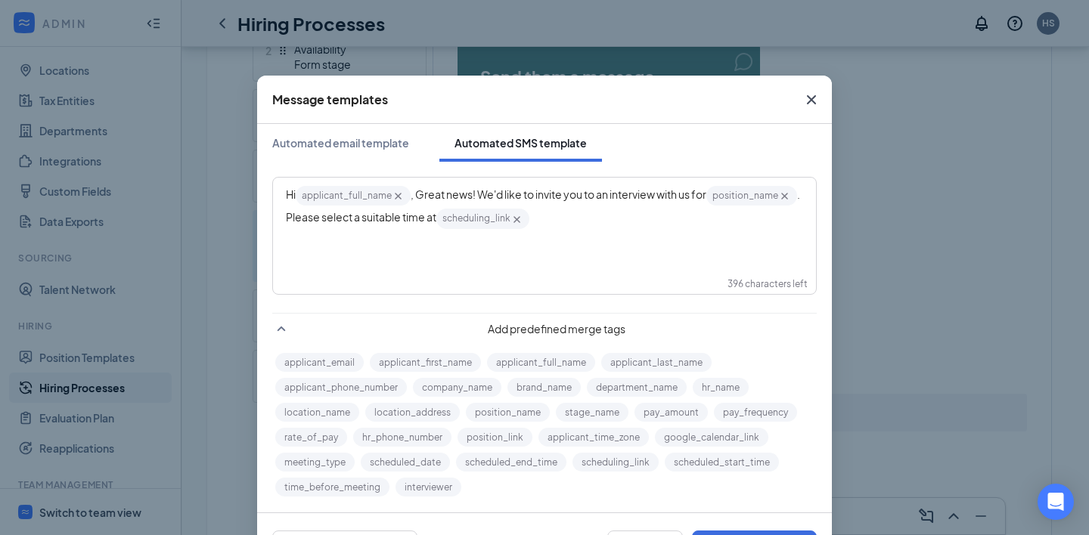
click at [806, 98] on icon "Cross" at bounding box center [811, 100] width 18 height 18
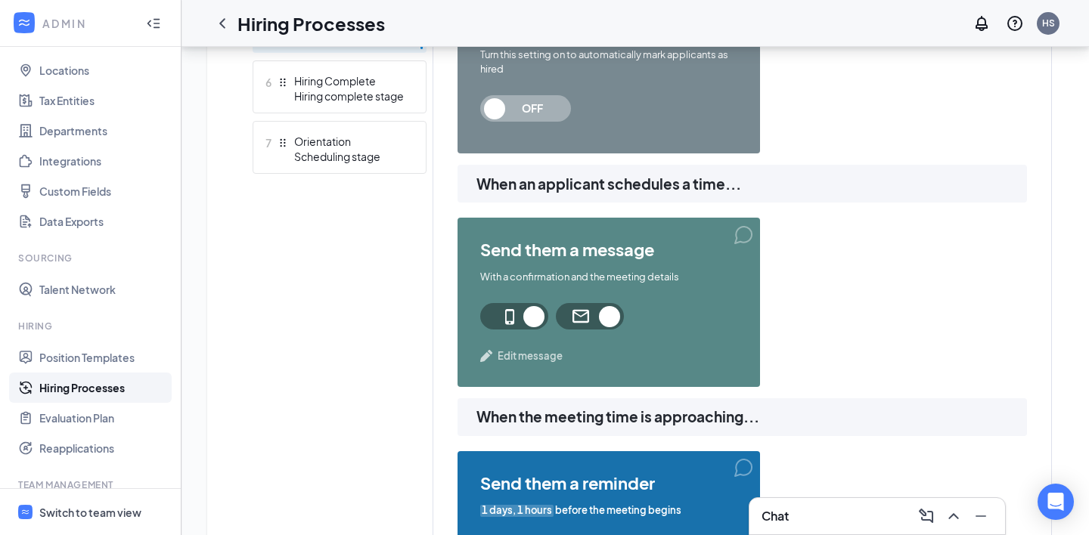
scroll to position [742, 0]
click at [514, 362] on span "Edit message" at bounding box center [529, 355] width 65 height 15
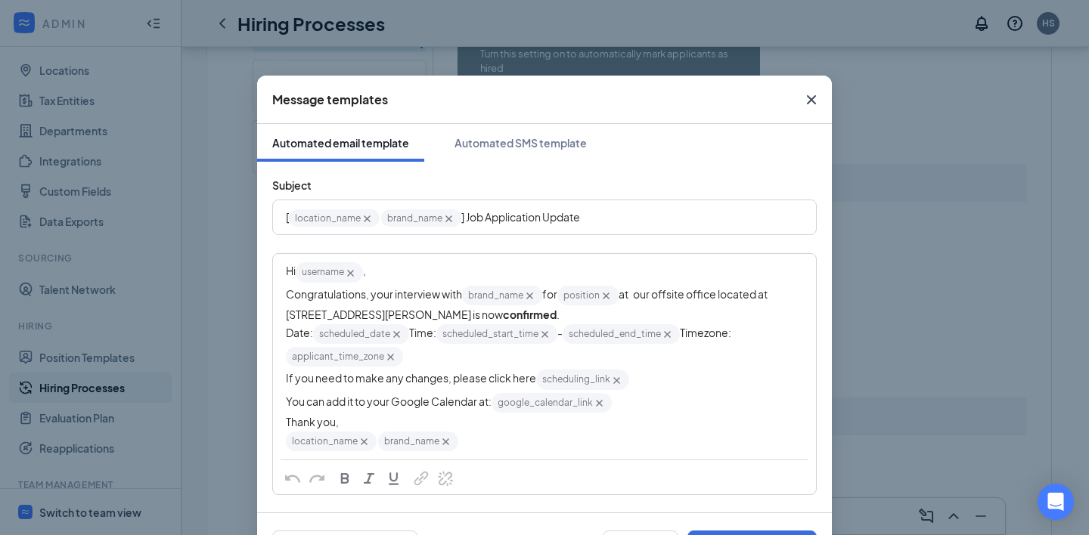
drag, startPoint x: 602, startPoint y: 314, endPoint x: 643, endPoint y: 291, distance: 47.1
click at [643, 291] on span "at our offsite office located at [STREET_ADDRESS][PERSON_NAME] is now" at bounding box center [527, 304] width 483 height 34
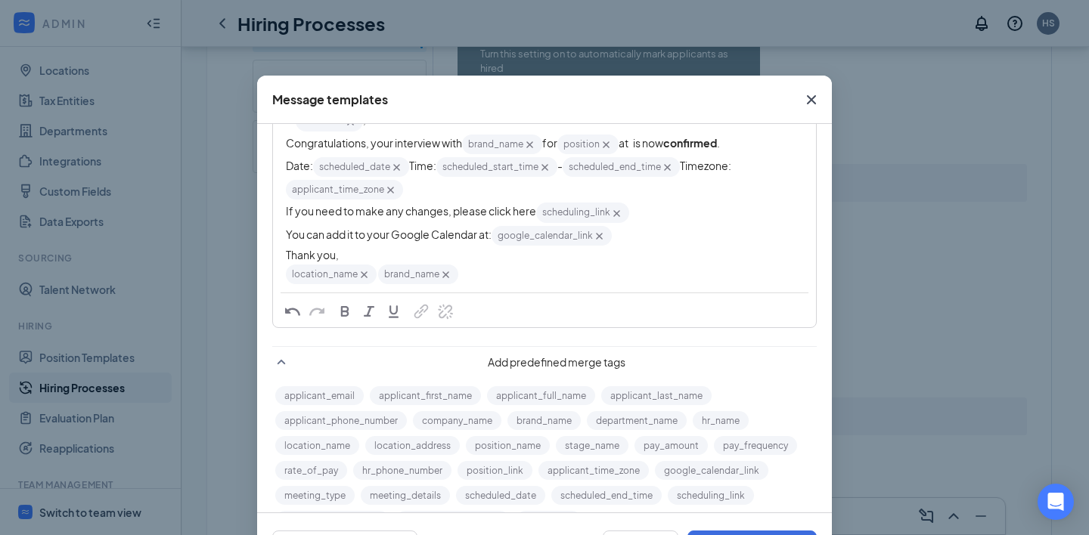
scroll to position [154, 0]
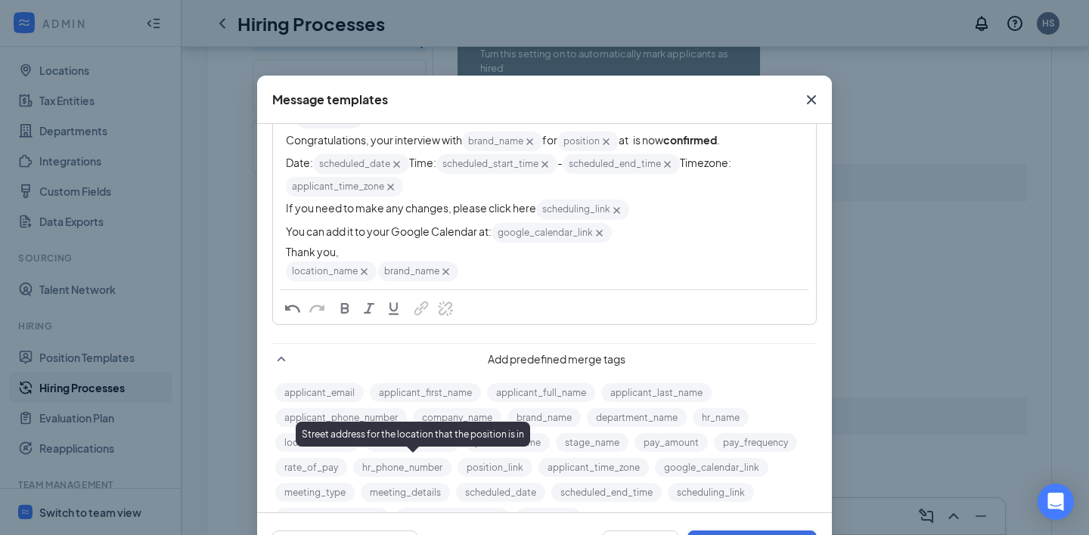
click at [432, 452] on button "location_address" at bounding box center [412, 442] width 94 height 19
click at [414, 452] on button "location_address" at bounding box center [412, 442] width 94 height 19
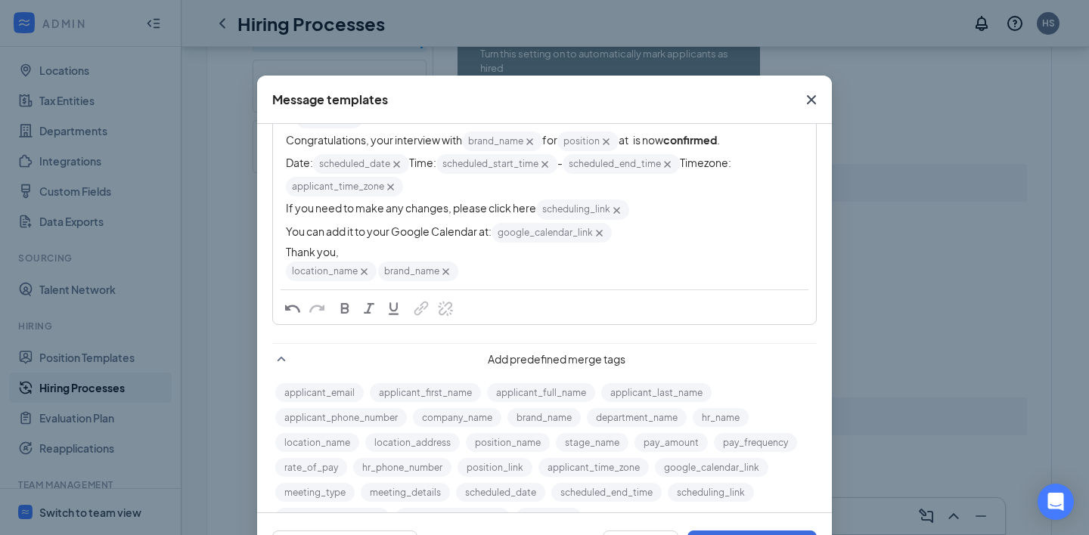
click at [637, 144] on span "at is now" at bounding box center [640, 140] width 45 height 14
click at [413, 464] on div "HR phone number" at bounding box center [402, 459] width 89 height 25
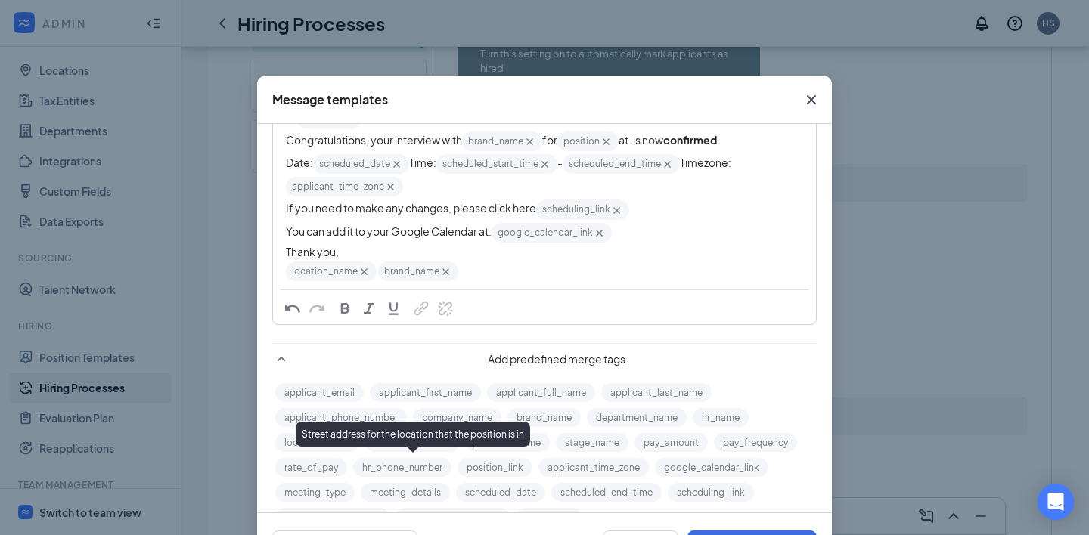
click at [411, 452] on button "location_address" at bounding box center [412, 442] width 94 height 19
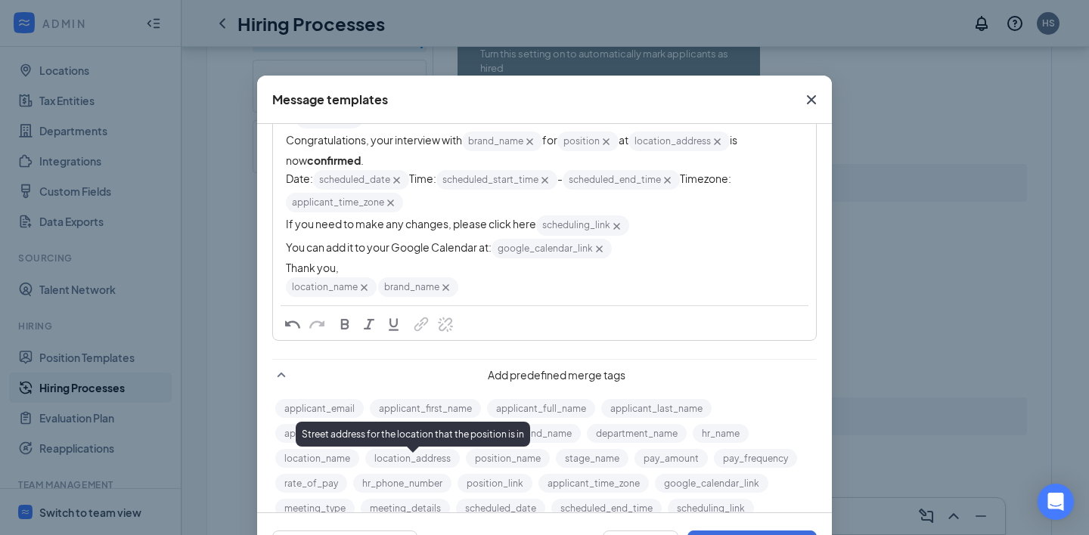
scroll to position [138, 0]
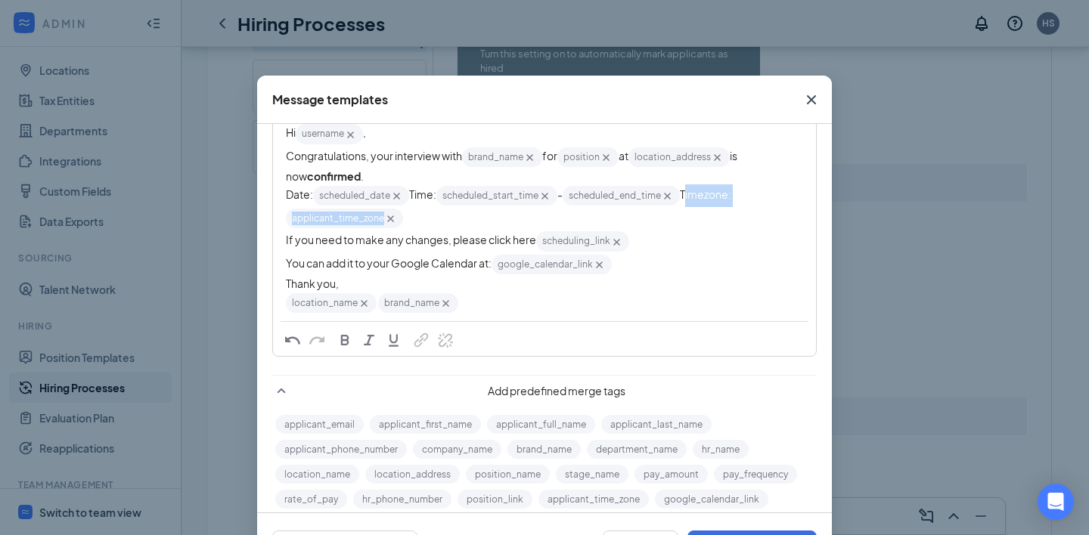
drag, startPoint x: 467, startPoint y: 240, endPoint x: 189, endPoint y: 240, distance: 278.2
click at [189, 242] on div "Message templates Automated email template Automated SMS template Subject [ loc…" at bounding box center [544, 267] width 1089 height 535
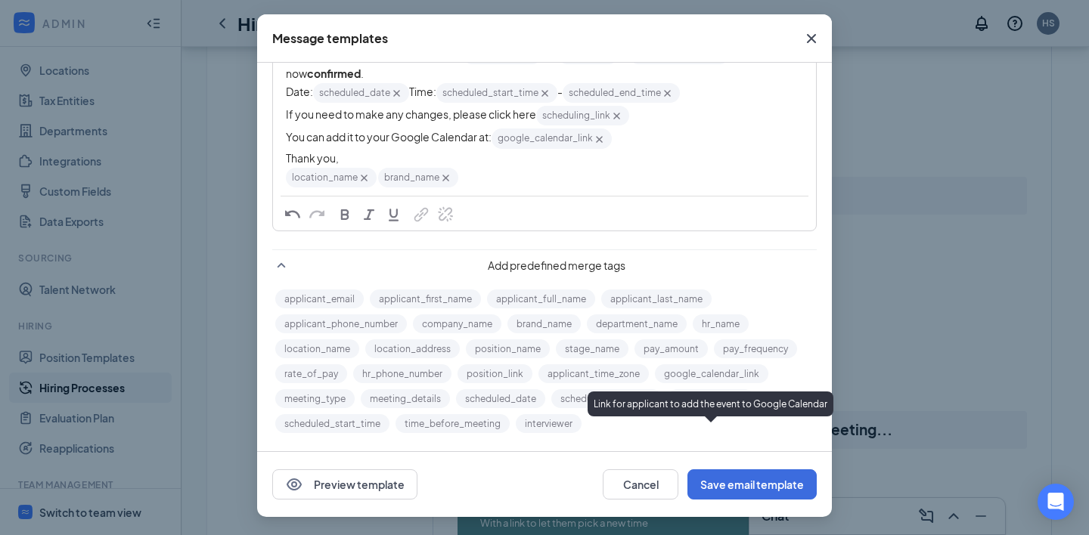
scroll to position [61, 0]
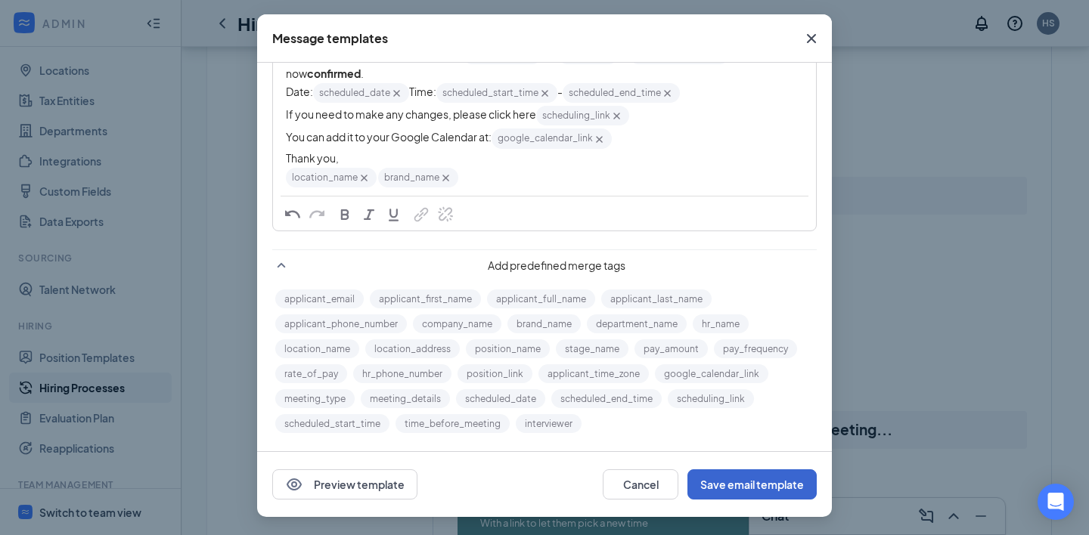
click at [733, 485] on button "Save email template" at bounding box center [751, 484] width 129 height 30
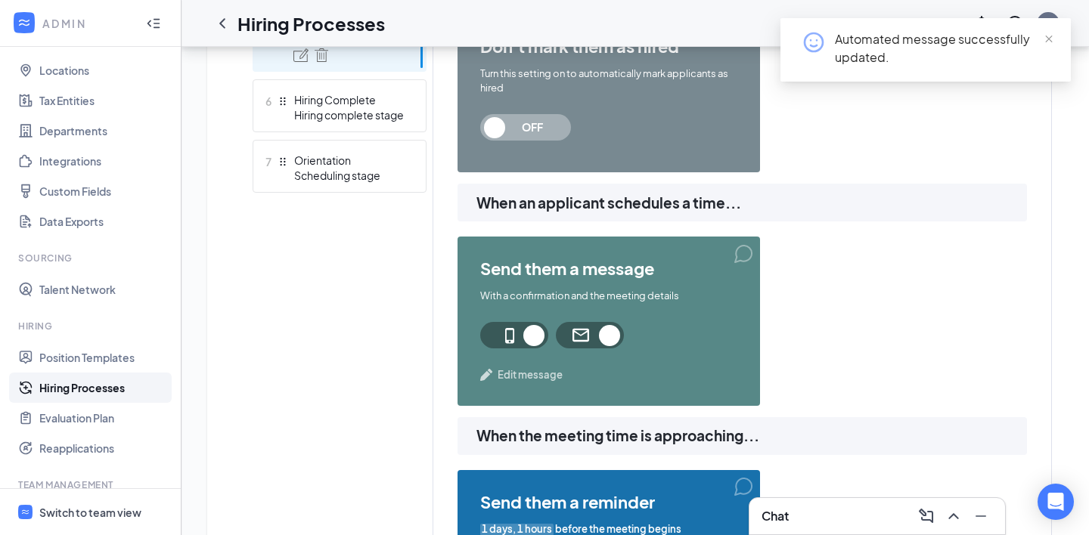
scroll to position [742, 0]
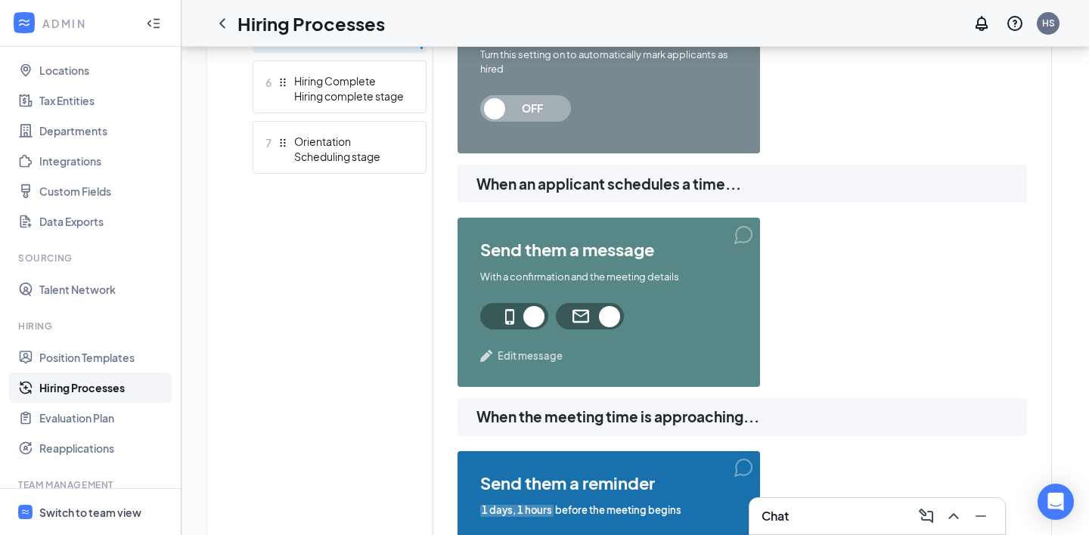
click at [499, 352] on span "Edit message" at bounding box center [529, 355] width 65 height 15
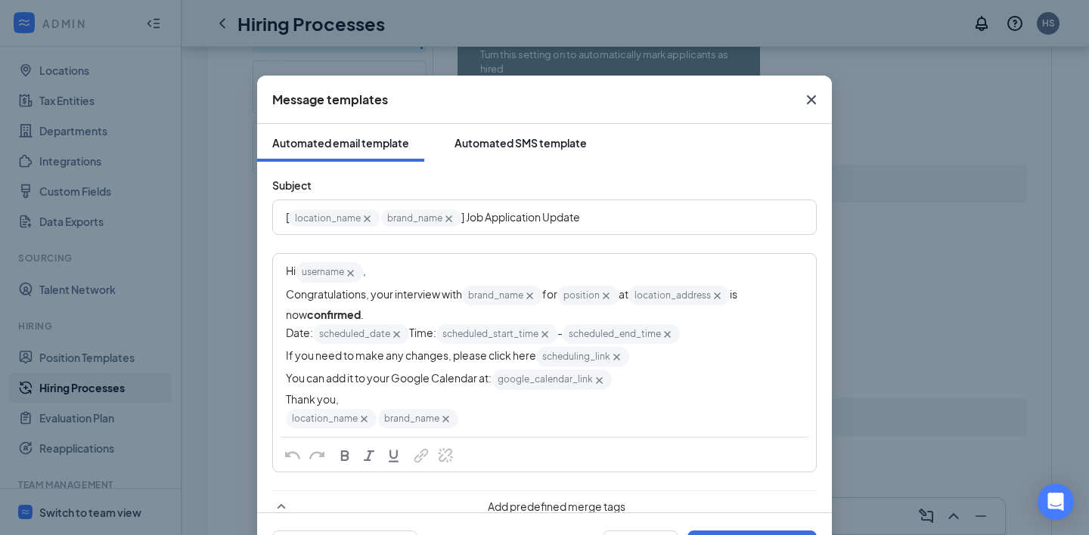
click at [498, 144] on div "Automated SMS template" at bounding box center [520, 142] width 132 height 15
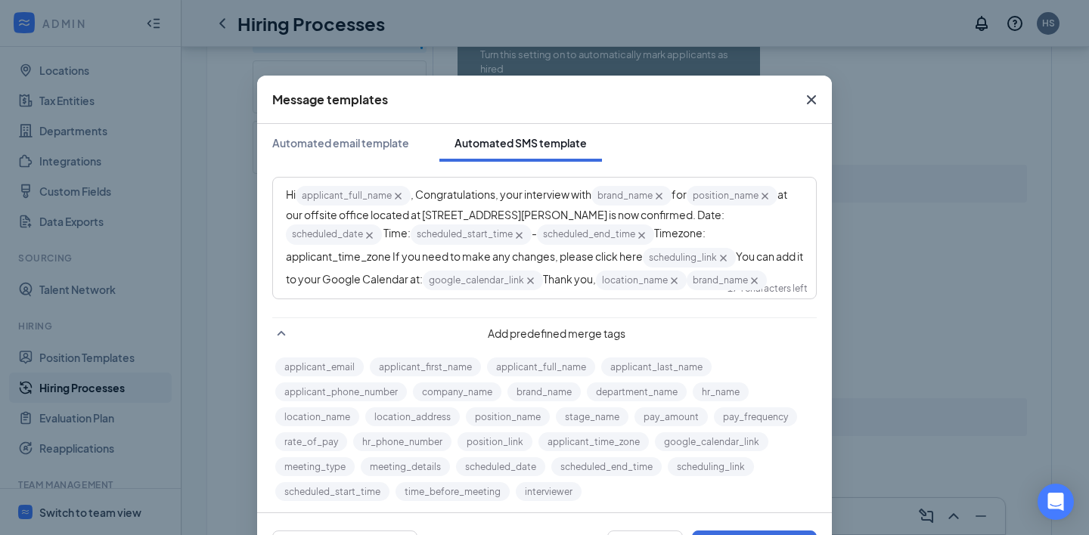
drag, startPoint x: 340, startPoint y: 236, endPoint x: 426, endPoint y: 212, distance: 88.8
click at [426, 212] on span "at our offsite office located at [STREET_ADDRESS][PERSON_NAME] is now confirmed…" at bounding box center [537, 204] width 503 height 34
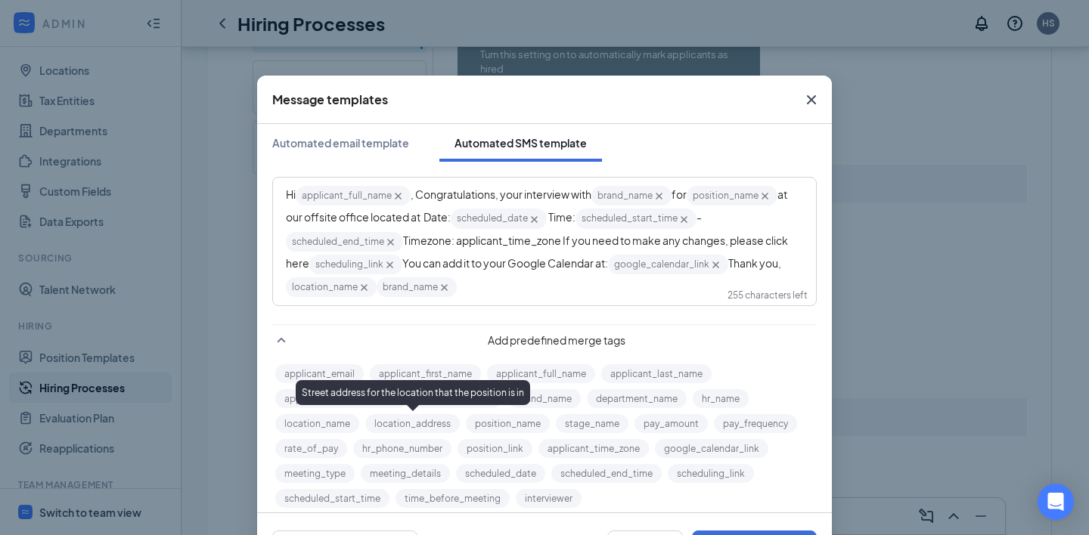
click at [428, 428] on button "location_address" at bounding box center [412, 423] width 94 height 19
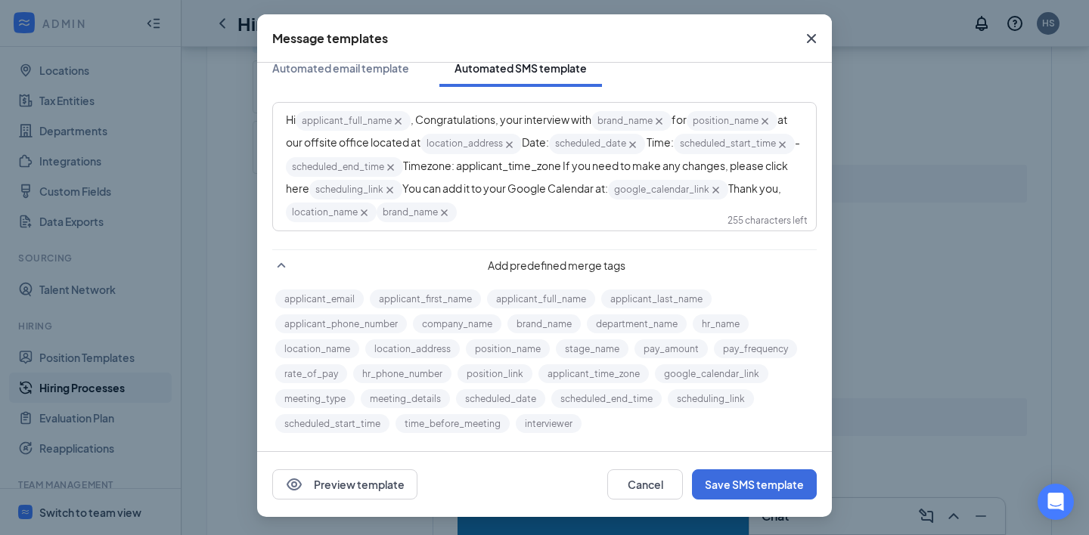
scroll to position [61, 0]
click at [727, 488] on button "Save SMS template" at bounding box center [754, 484] width 125 height 30
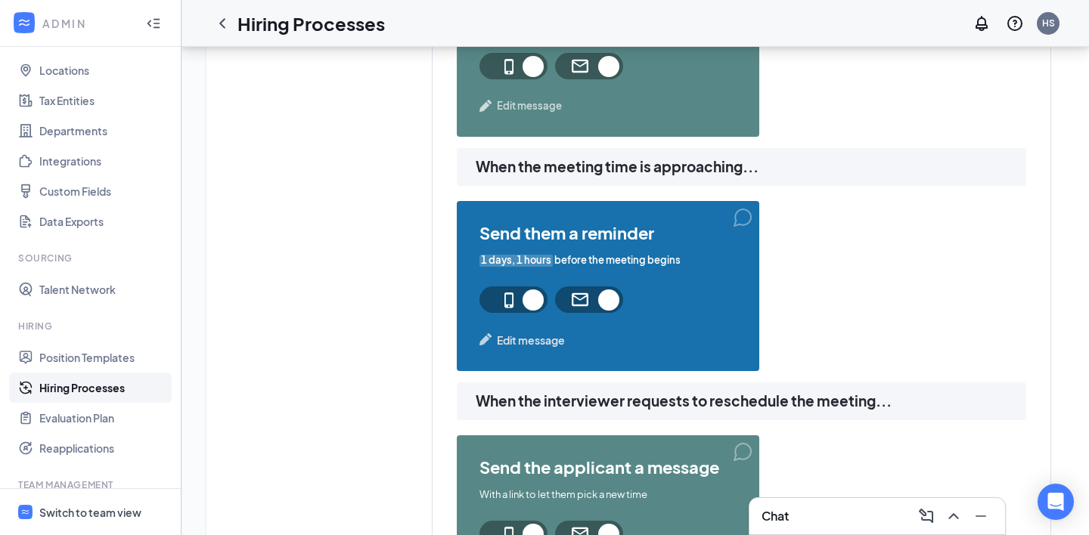
scroll to position [992, 0]
click at [500, 339] on span "Edit message" at bounding box center [531, 340] width 68 height 17
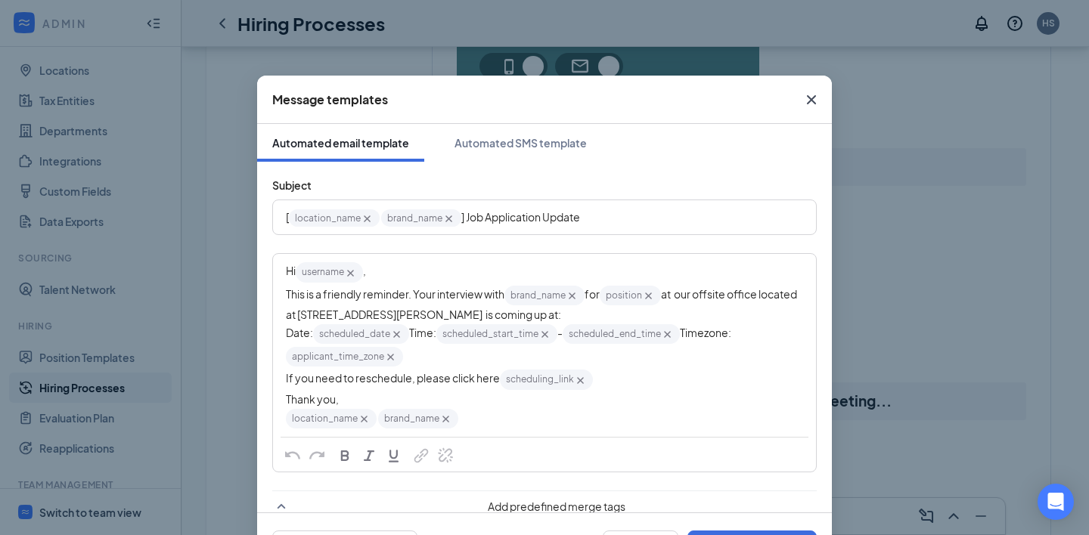
drag, startPoint x: 653, startPoint y: 317, endPoint x: 339, endPoint y: 313, distance: 314.5
click at [339, 313] on span "at our offsite office located at [STREET_ADDRESS][PERSON_NAME] is coming up at:" at bounding box center [542, 304] width 513 height 34
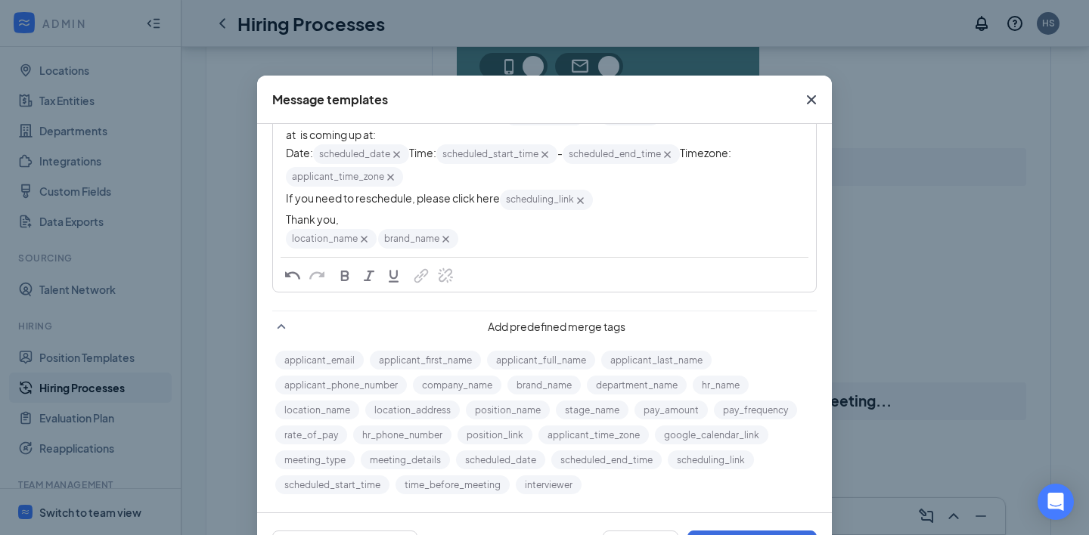
scroll to position [203, 0]
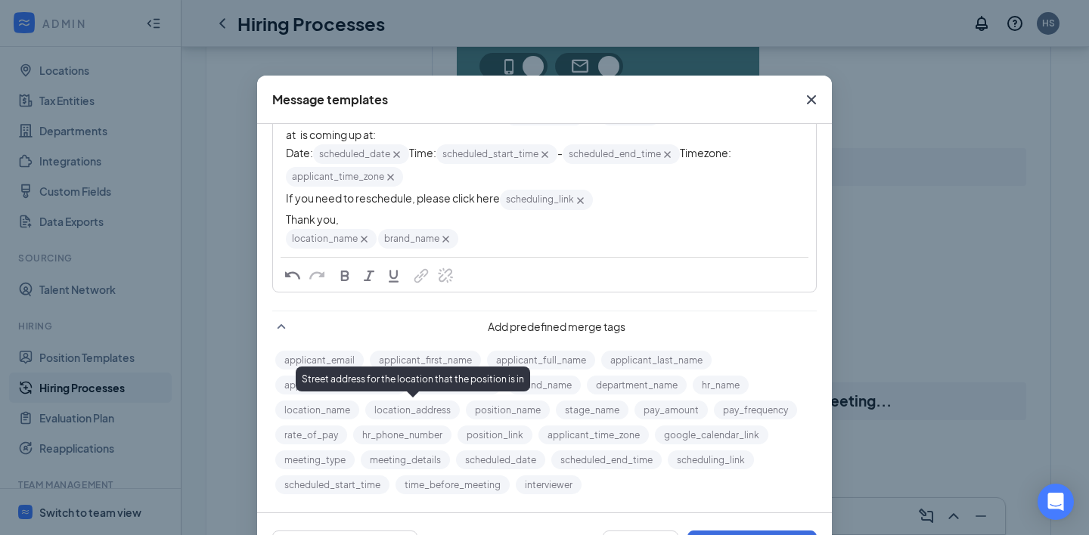
click at [423, 408] on button "location_address" at bounding box center [412, 410] width 94 height 19
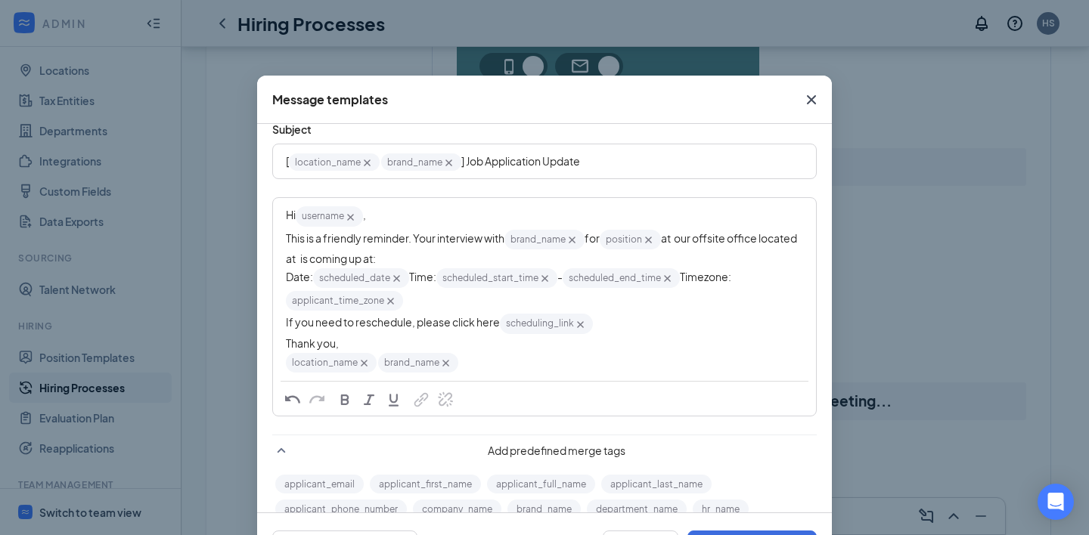
scroll to position [55, 0]
click at [448, 262] on div "This is a friendly reminder. Your interview with brand_name‌‌‌‌ {{brand_name}} …" at bounding box center [544, 248] width 517 height 39
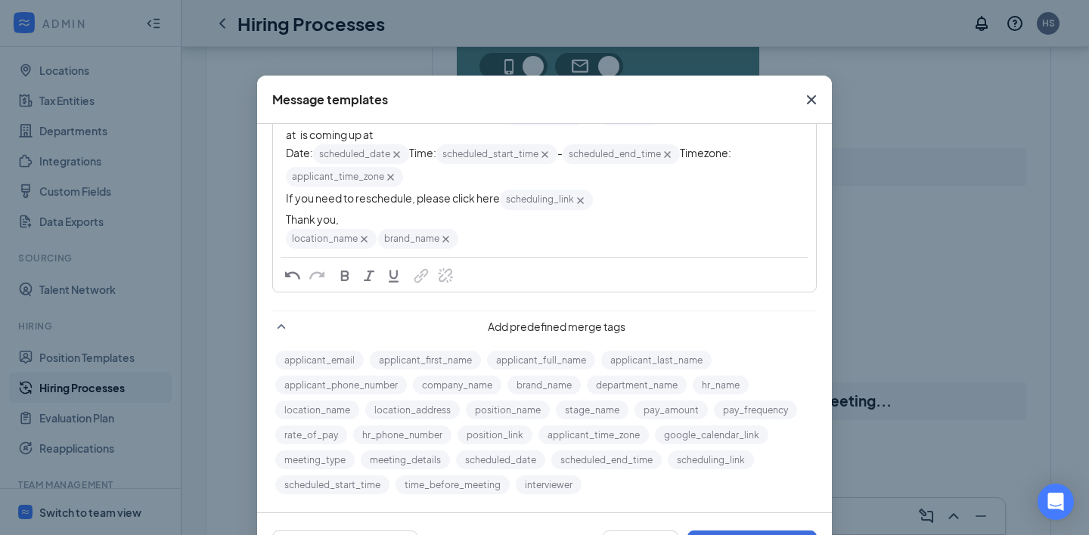
scroll to position [193, 0]
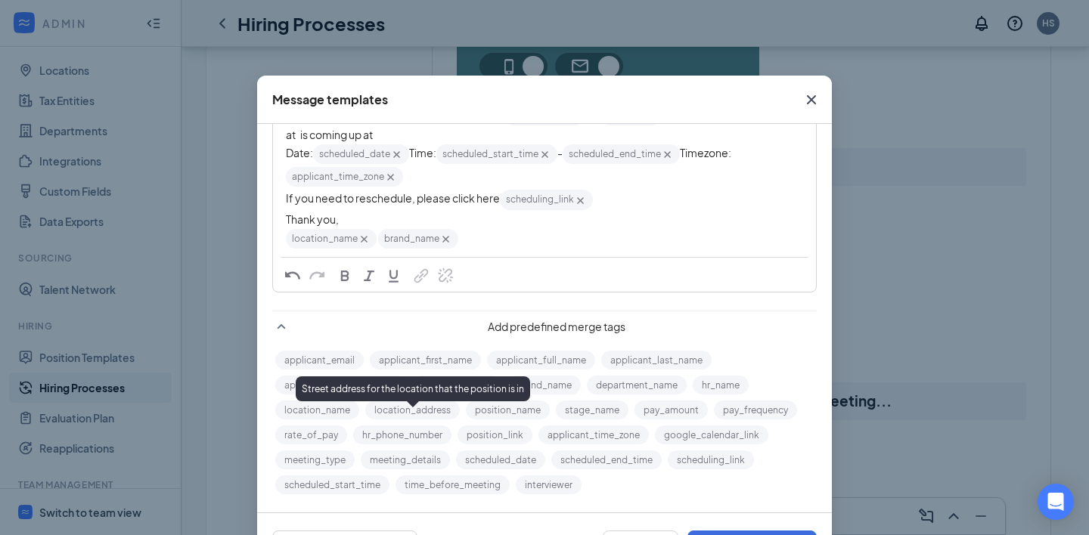
click at [407, 417] on button "location_address" at bounding box center [412, 410] width 94 height 19
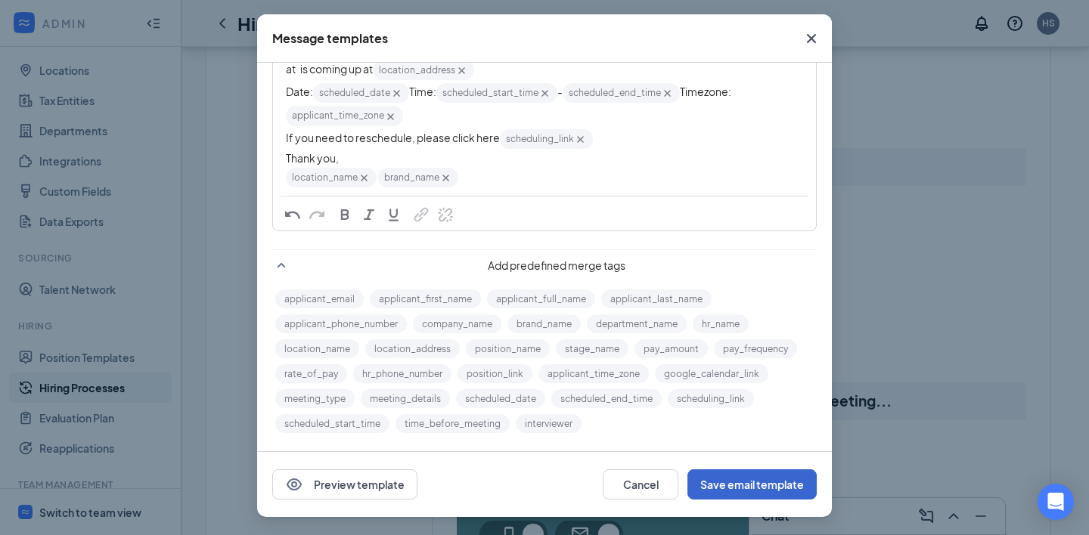
scroll to position [61, 0]
click at [737, 487] on button "Save email template" at bounding box center [751, 484] width 129 height 30
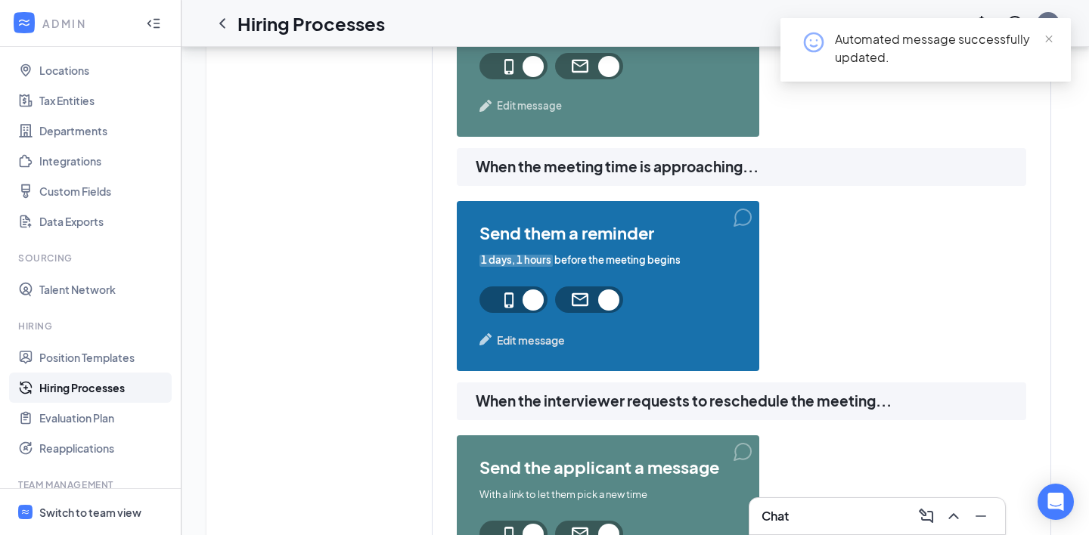
click at [512, 337] on span "Edit message" at bounding box center [531, 340] width 68 height 17
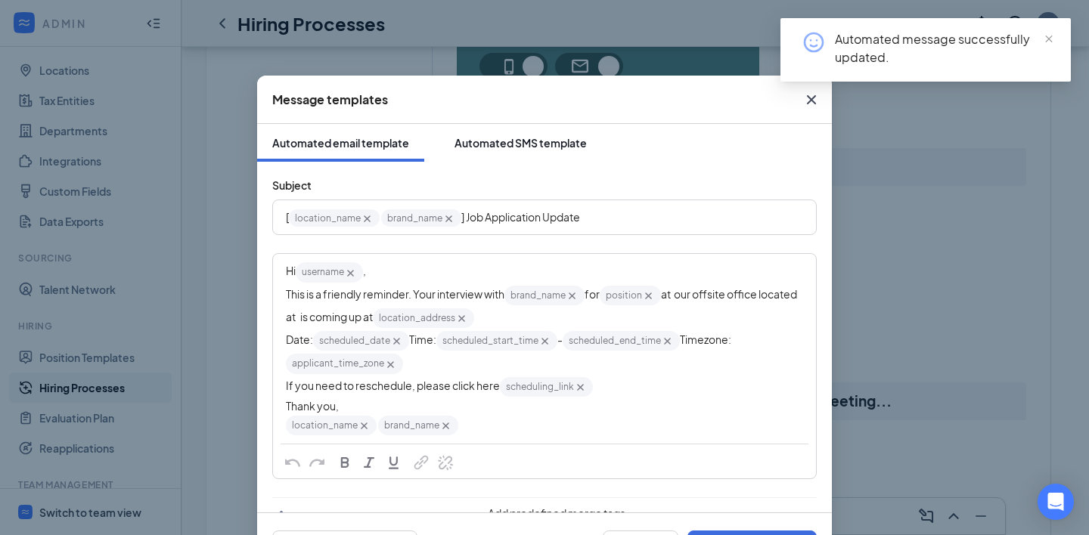
click at [525, 144] on div "Automated SMS template" at bounding box center [520, 142] width 132 height 15
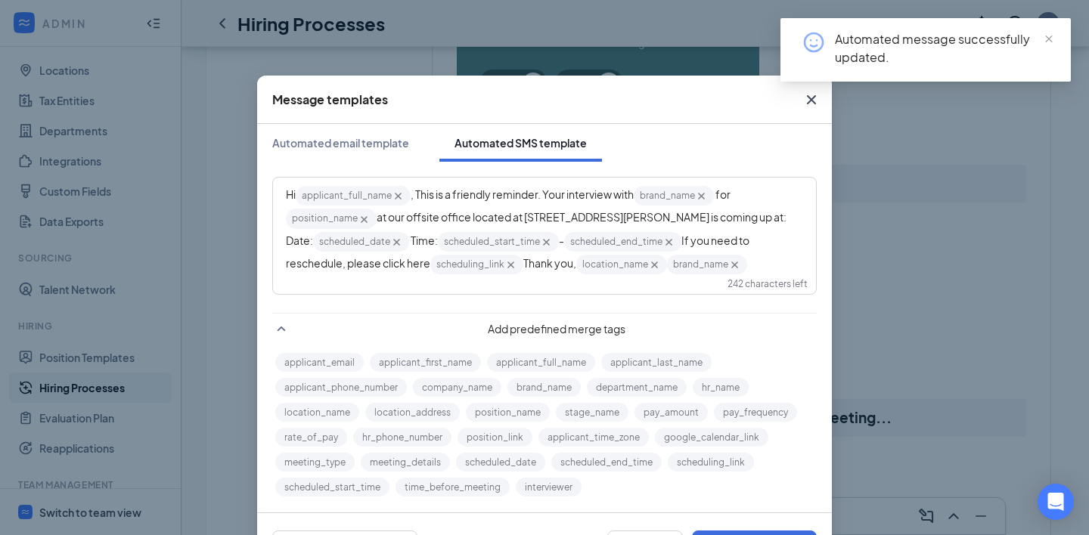
scroll to position [969, 0]
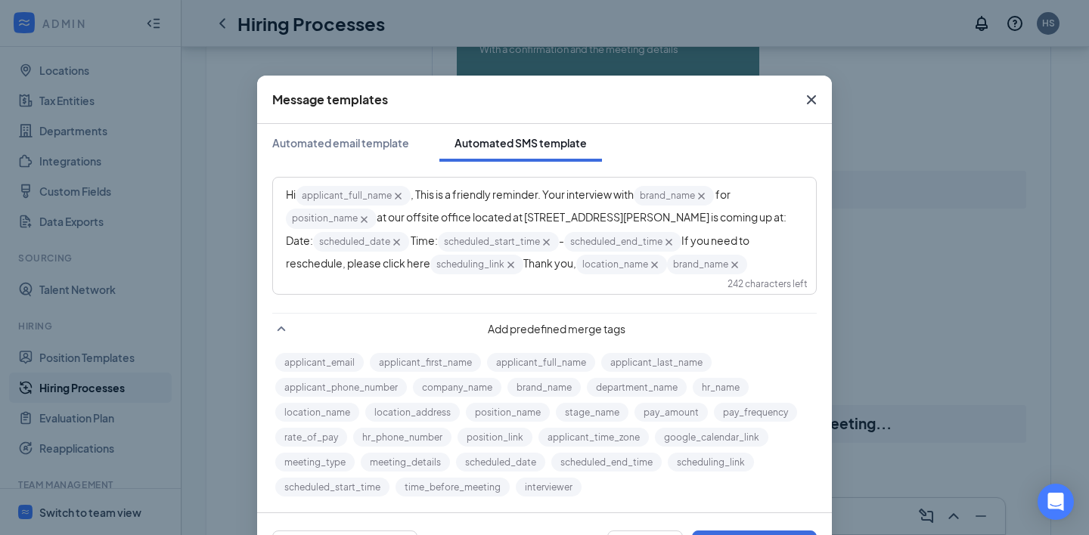
drag, startPoint x: 332, startPoint y: 238, endPoint x: 528, endPoint y: 212, distance: 197.5
click at [528, 212] on span "at our offsite office located at [STREET_ADDRESS][PERSON_NAME] is coming up at:…" at bounding box center [537, 228] width 502 height 36
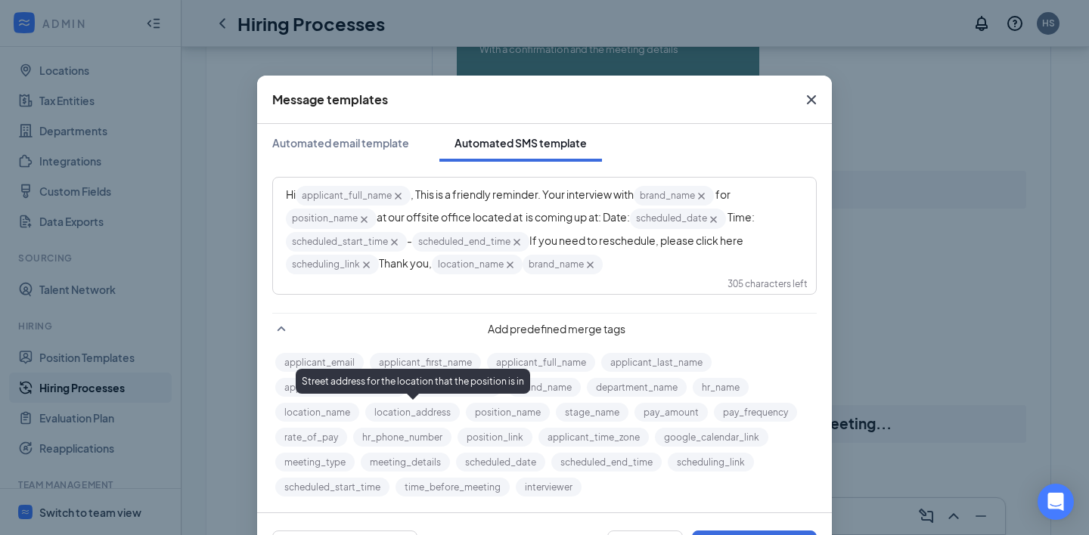
click at [418, 412] on button "location_address" at bounding box center [412, 412] width 94 height 19
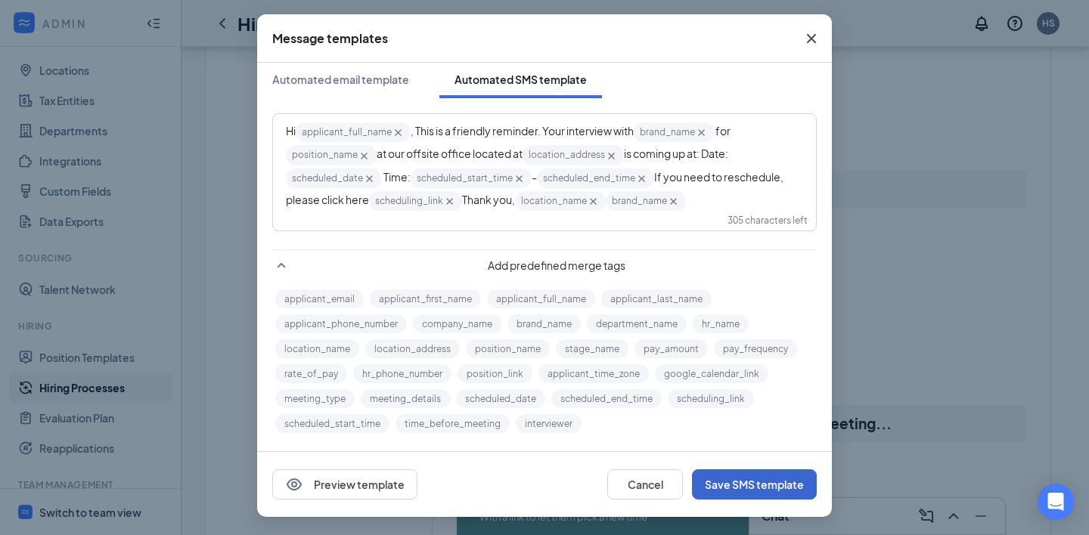
scroll to position [61, 0]
click at [751, 494] on button "Save SMS template" at bounding box center [754, 484] width 125 height 30
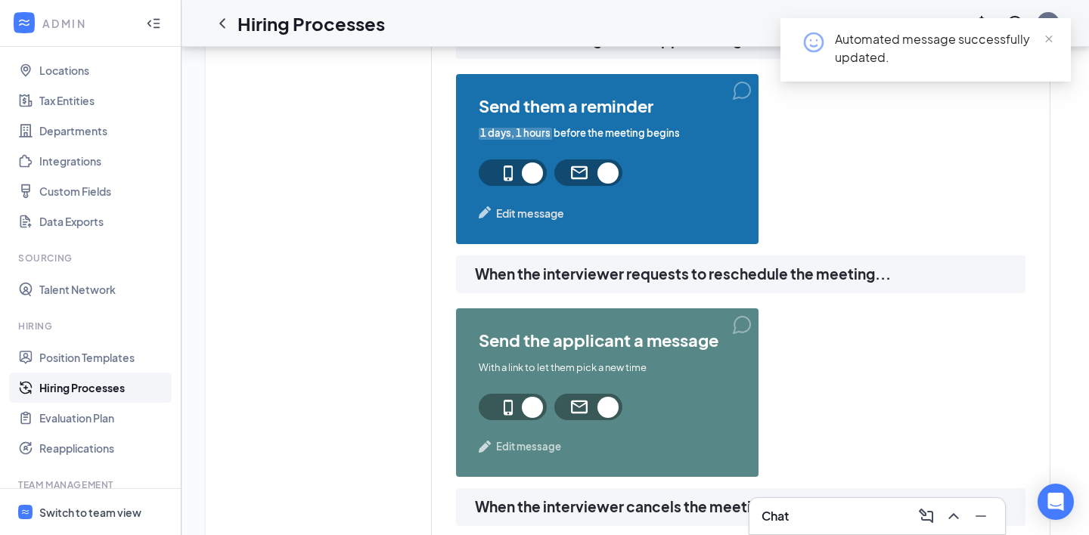
scroll to position [1120, 0]
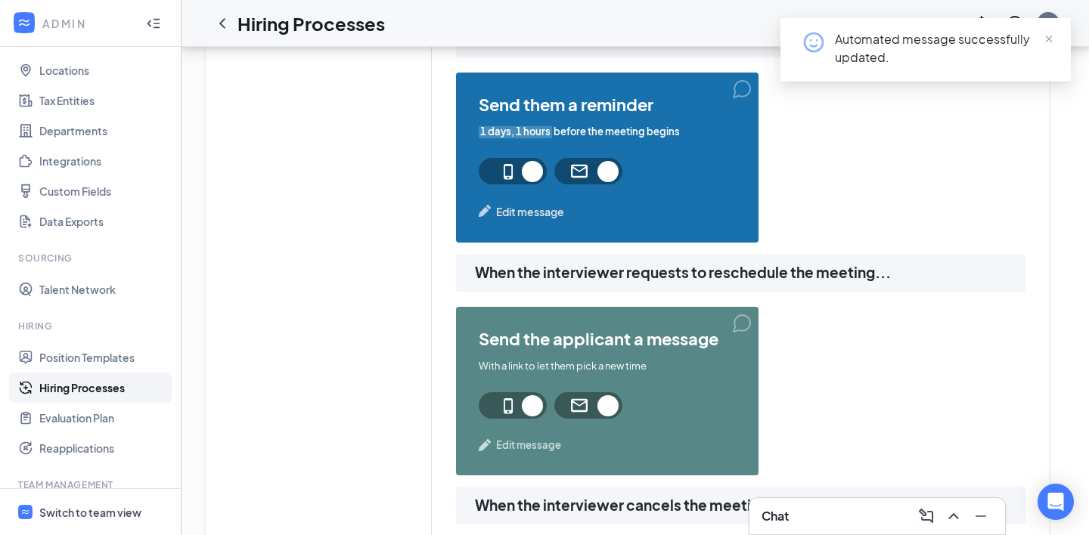
click at [508, 443] on span "Edit message" at bounding box center [528, 445] width 65 height 15
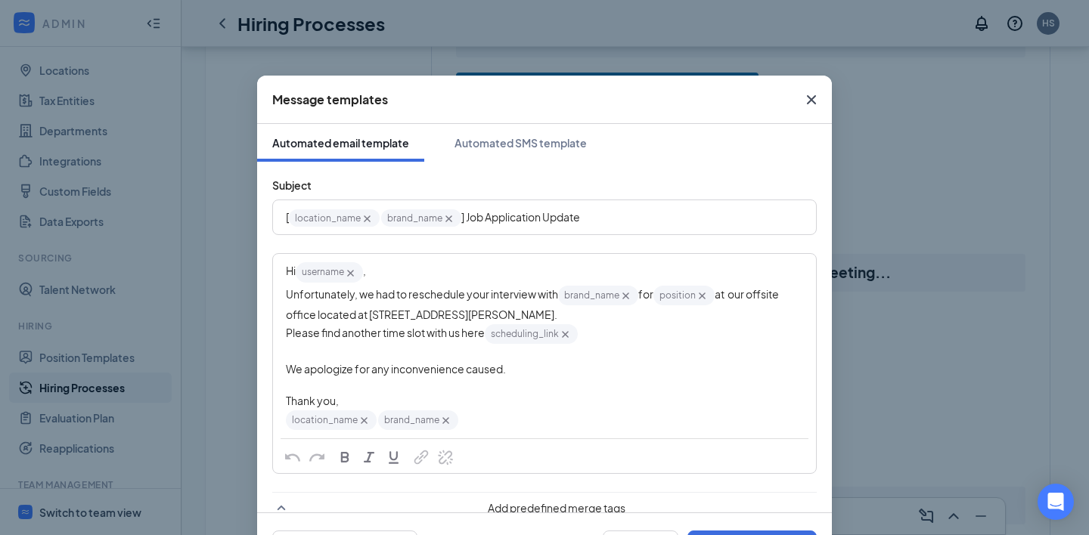
drag, startPoint x: 694, startPoint y: 317, endPoint x: 367, endPoint y: 307, distance: 326.7
click at [367, 307] on div "Unfortunately, we had to reschedule your interview with brand_name‌‌‌‌ {{brand_…" at bounding box center [544, 303] width 517 height 39
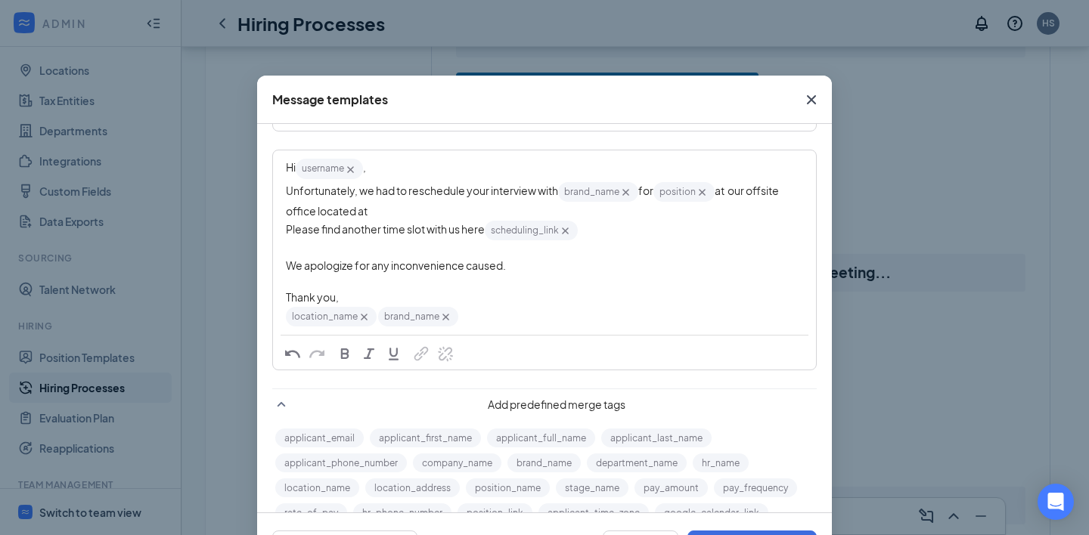
scroll to position [180, 0]
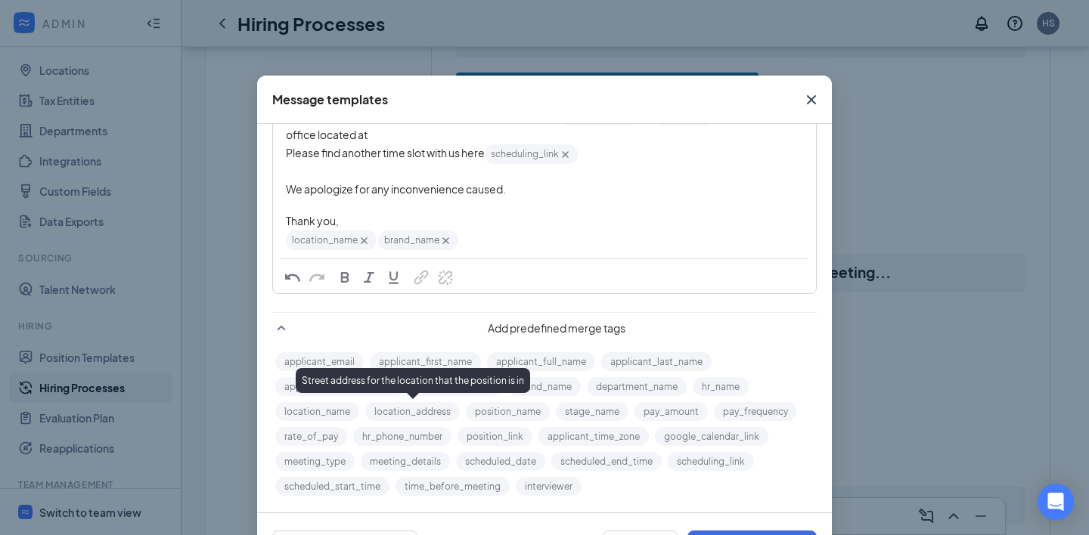
click at [417, 413] on button "location_address" at bounding box center [412, 411] width 94 height 19
click at [375, 136] on div "Unfortunately, we had to reschedule your interview with brand_name‌‌‌‌ {{brand_…" at bounding box center [544, 123] width 517 height 39
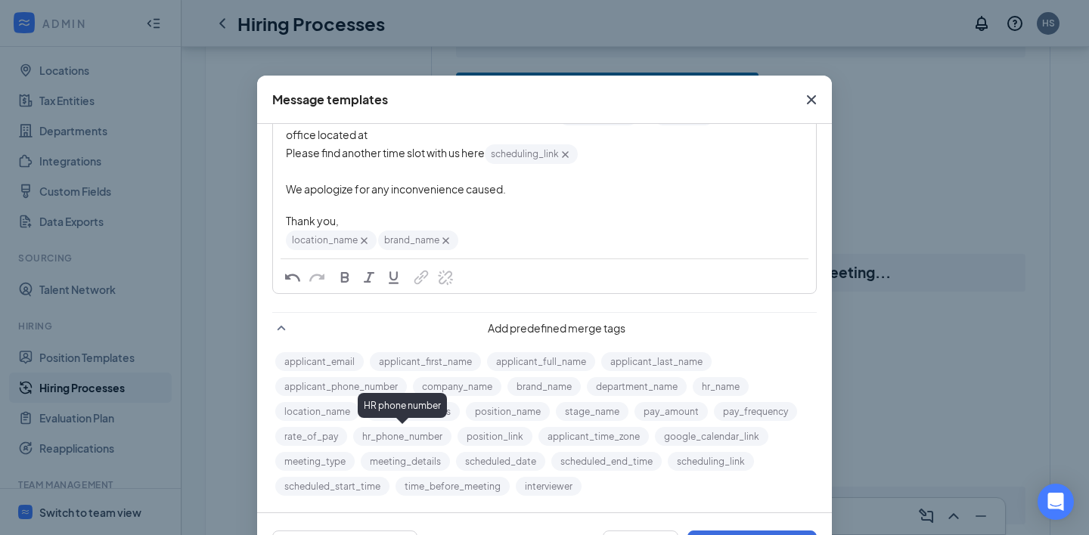
click at [414, 413] on div "HR phone number" at bounding box center [402, 405] width 89 height 25
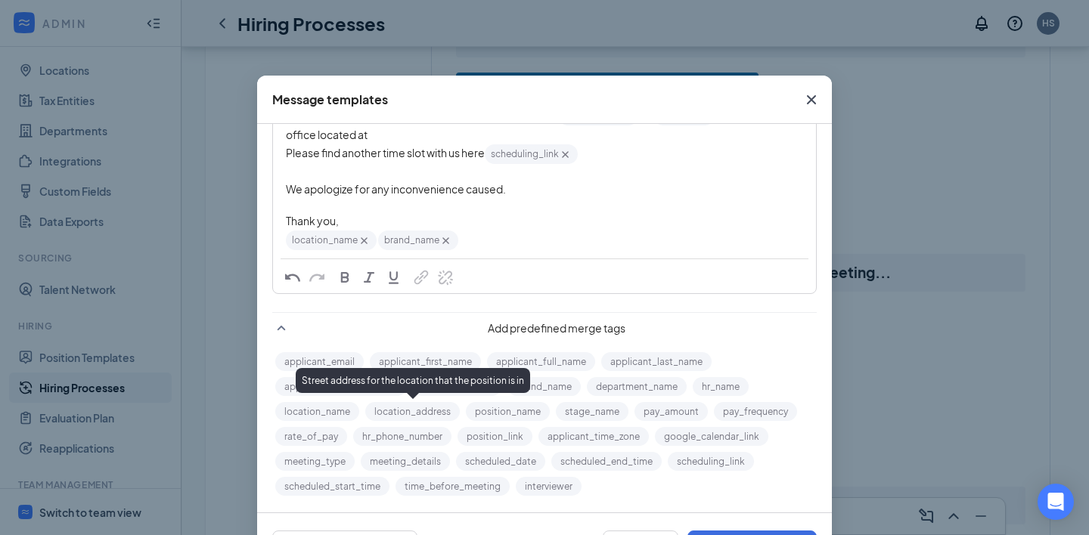
click at [427, 410] on button "location_address" at bounding box center [412, 411] width 94 height 19
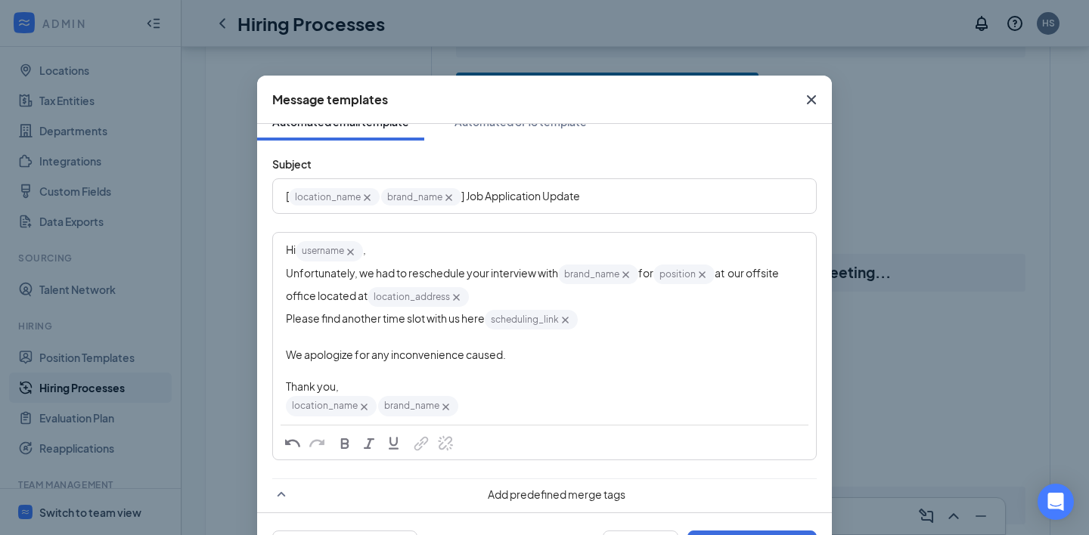
scroll to position [17, 0]
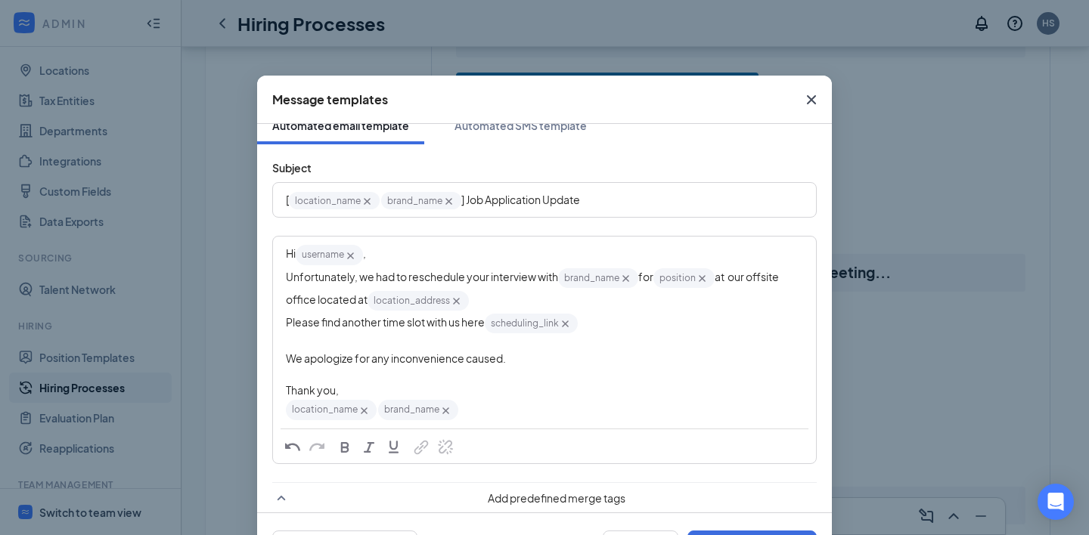
drag, startPoint x: 367, startPoint y: 299, endPoint x: 737, endPoint y: 272, distance: 370.6
click at [737, 272] on span "at our offsite office located at" at bounding box center [533, 288] width 494 height 36
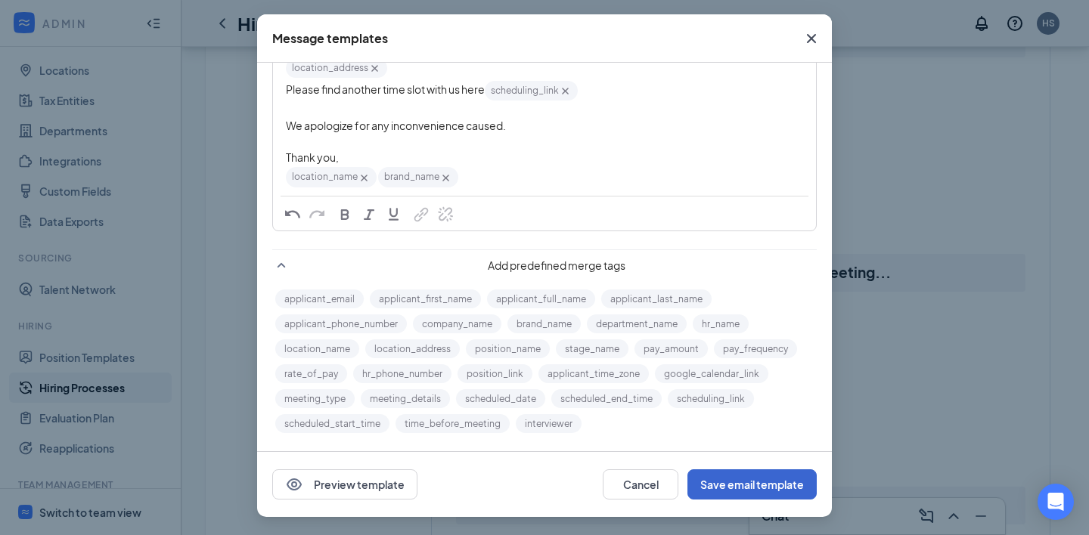
scroll to position [61, 0]
click at [733, 485] on button "Save email template" at bounding box center [751, 484] width 129 height 30
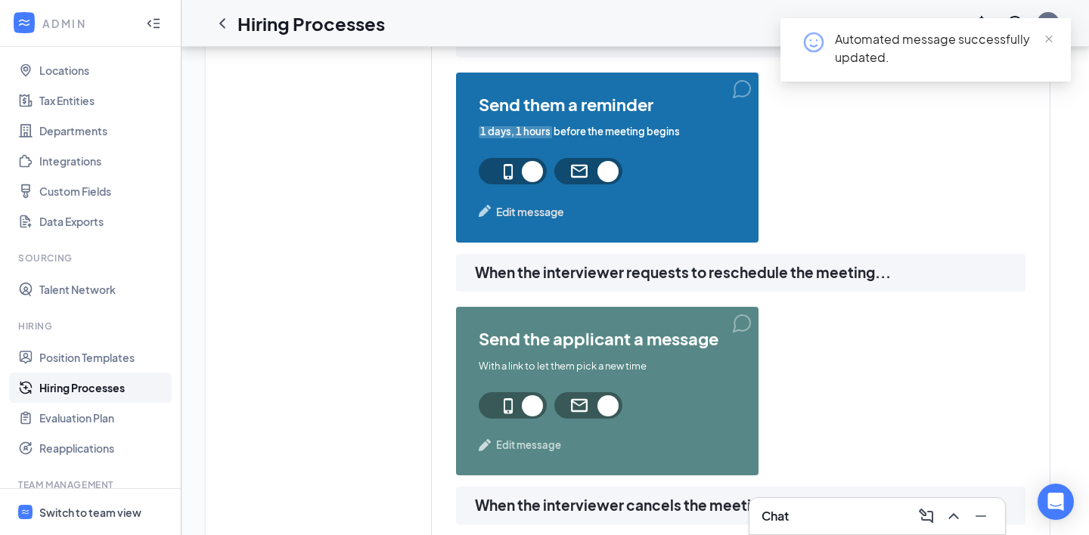
click at [542, 441] on span "Edit message" at bounding box center [528, 445] width 65 height 15
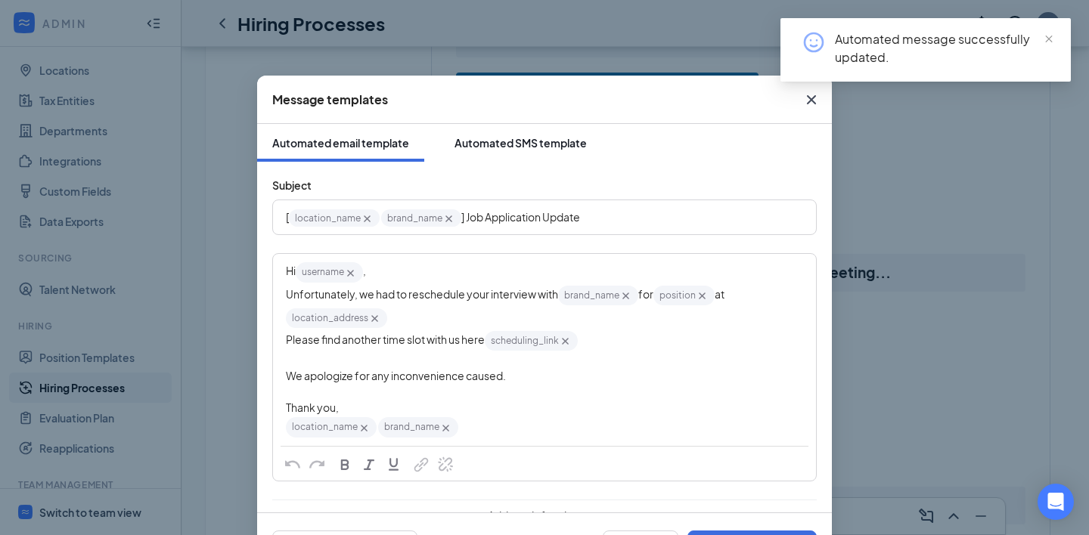
click at [505, 134] on button "Automated SMS template" at bounding box center [520, 143] width 163 height 38
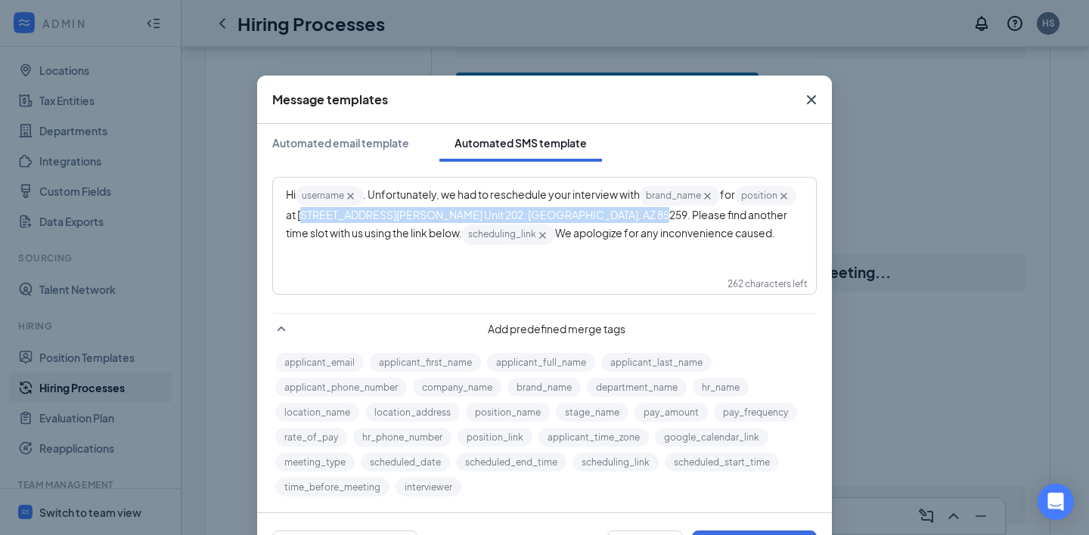
drag, startPoint x: 677, startPoint y: 219, endPoint x: 363, endPoint y: 219, distance: 314.5
click at [363, 219] on span "at [STREET_ADDRESS][PERSON_NAME] Unit 202. [GEOGRAPHIC_DATA], AZ 85259. Please …" at bounding box center [537, 224] width 503 height 32
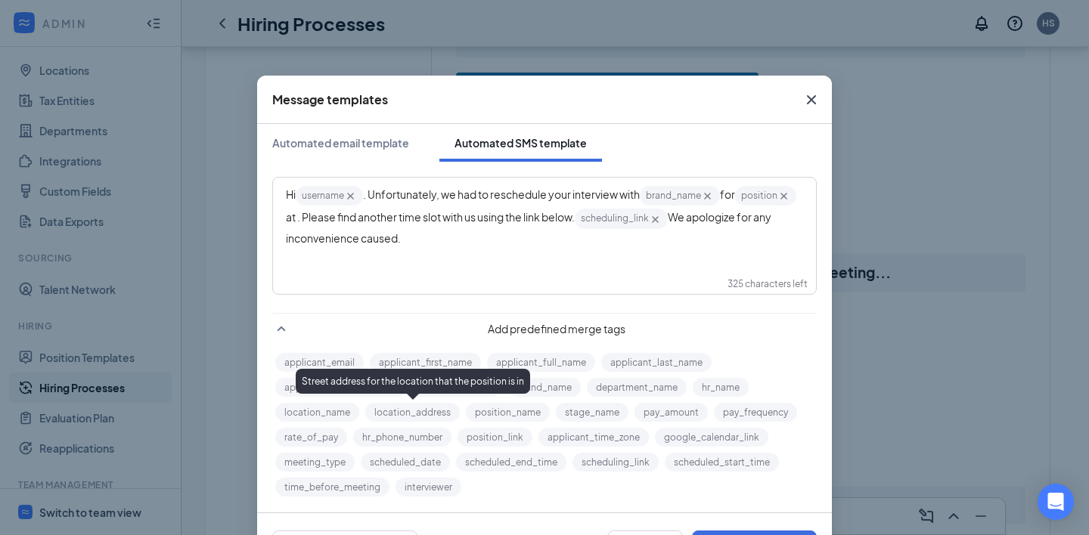
click at [385, 410] on button "location_address" at bounding box center [412, 412] width 94 height 19
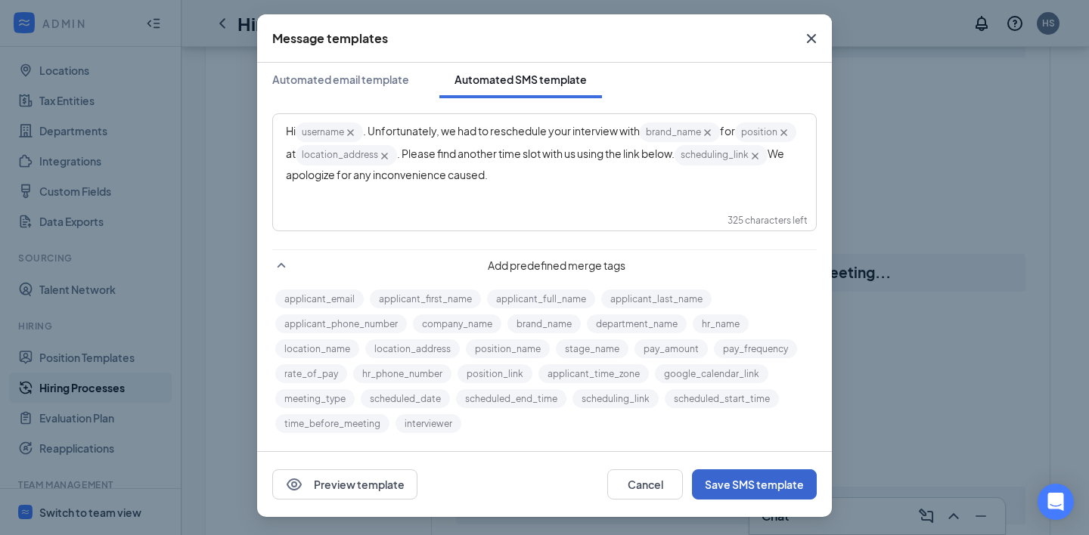
click at [745, 482] on button "Save SMS template" at bounding box center [754, 484] width 125 height 30
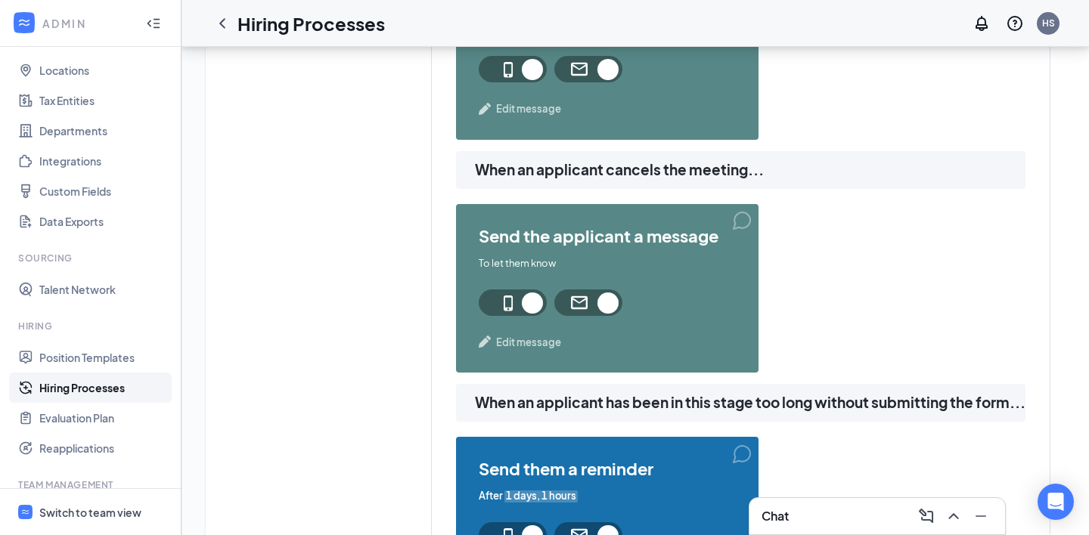
scroll to position [1689, 0]
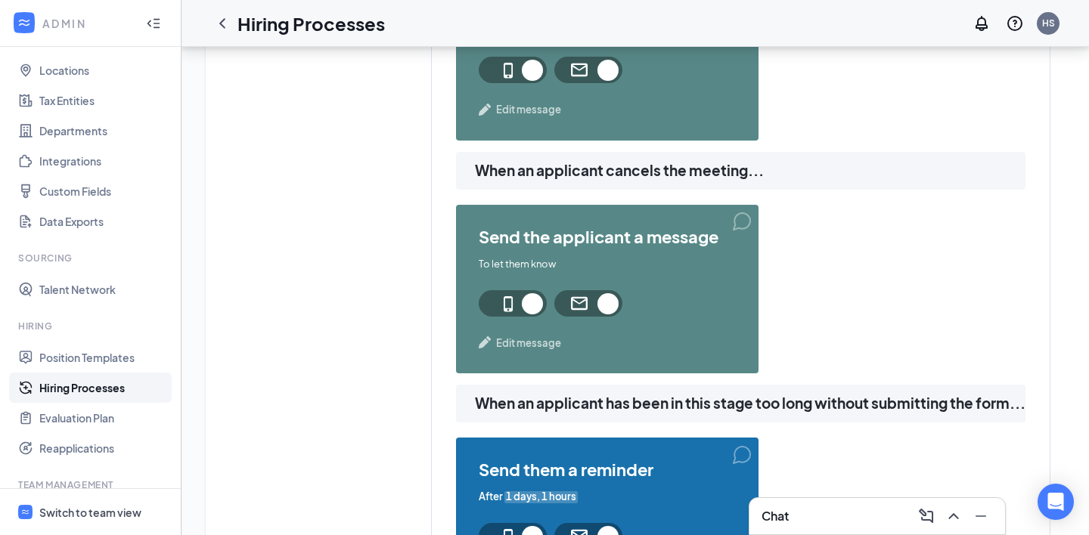
click at [533, 341] on span "Edit message" at bounding box center [528, 343] width 65 height 15
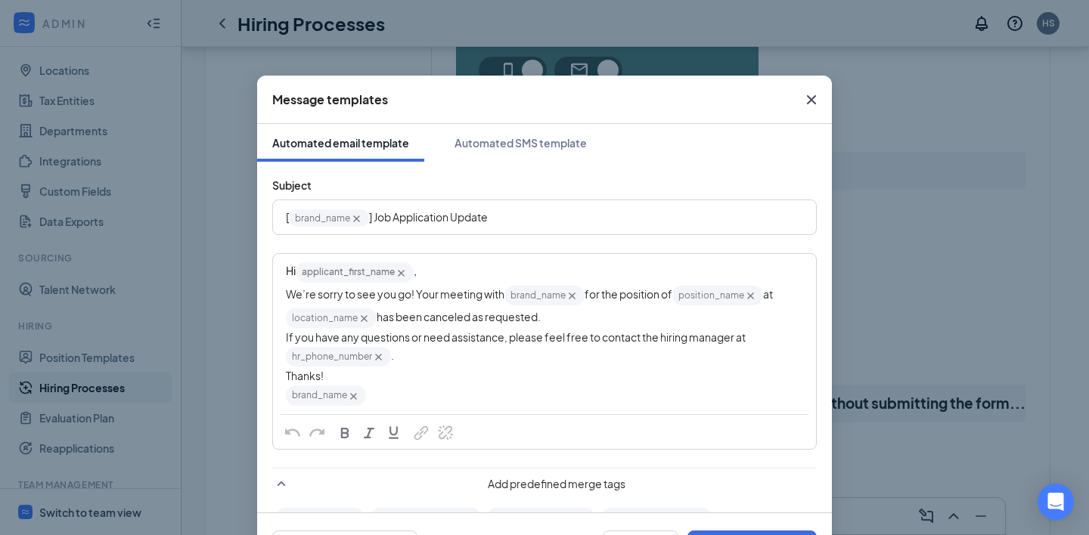
click at [817, 101] on icon "Cross" at bounding box center [811, 100] width 18 height 18
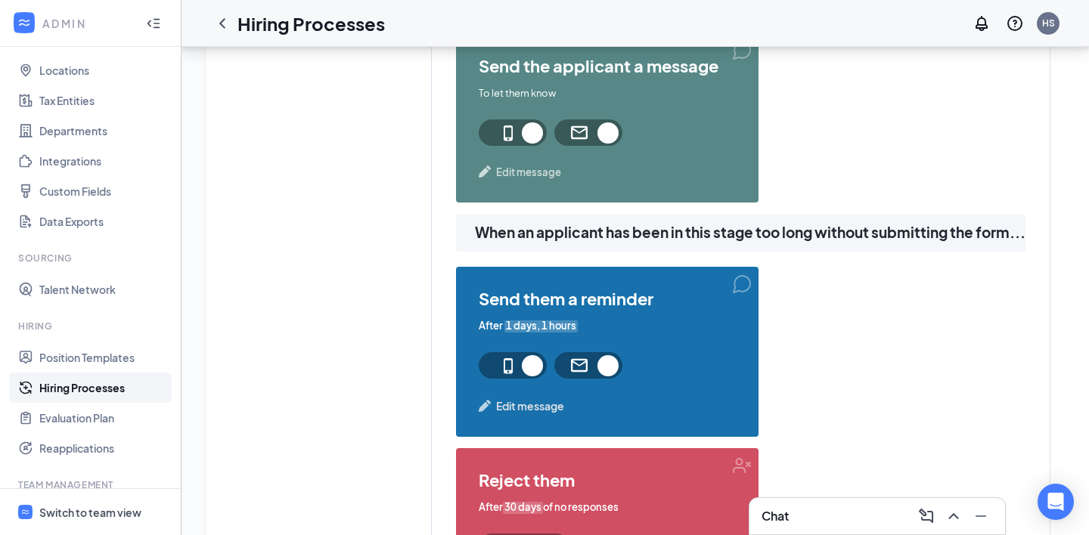
scroll to position [1861, 0]
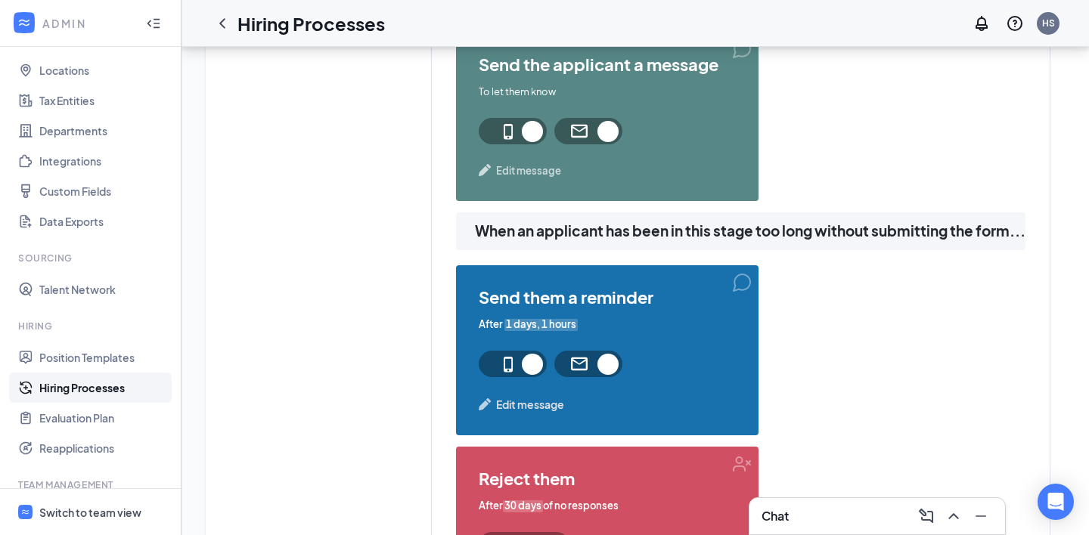
click at [534, 408] on span "Edit message" at bounding box center [530, 404] width 68 height 17
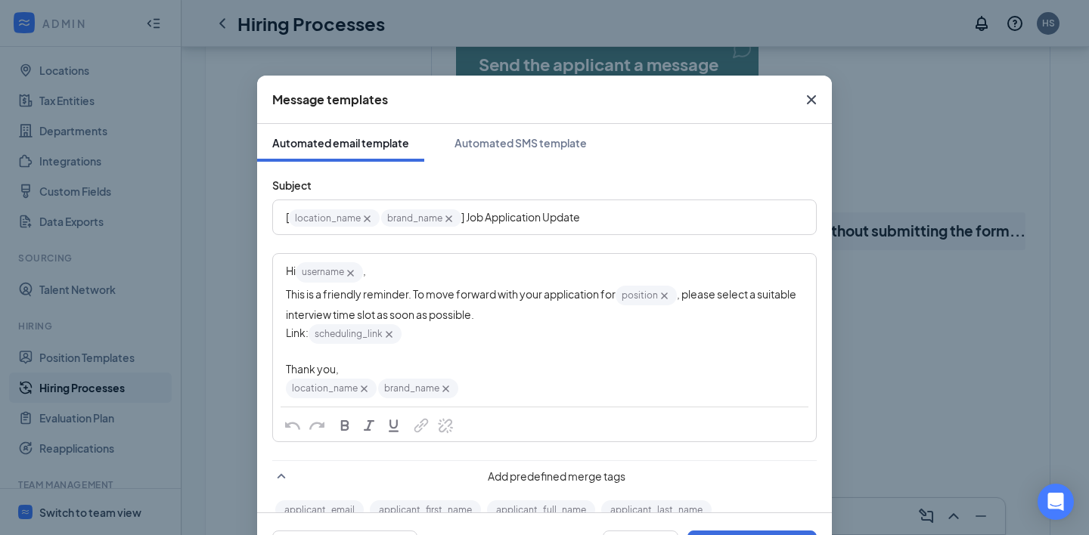
click at [813, 99] on icon "Cross" at bounding box center [811, 99] width 9 height 9
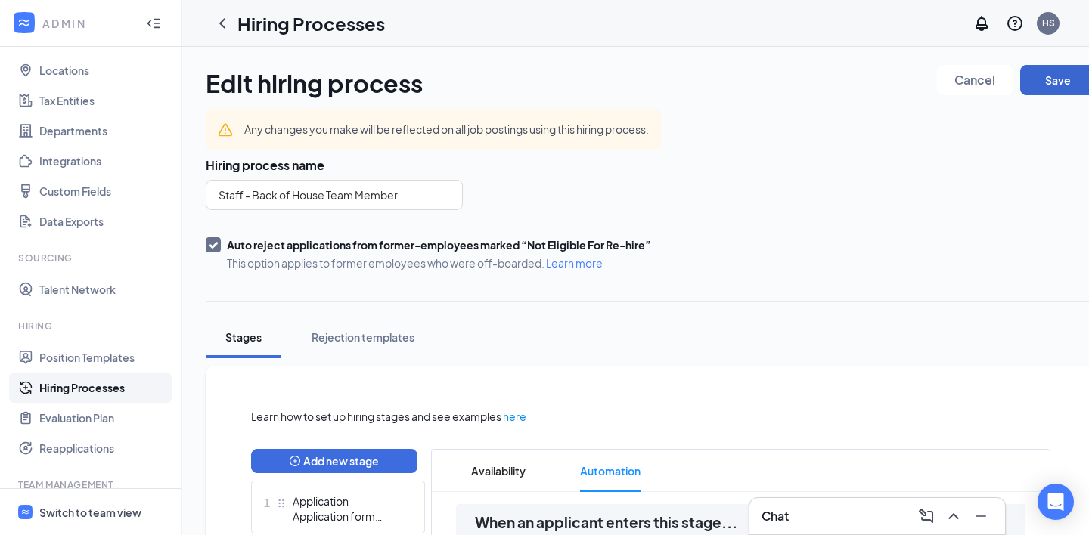
scroll to position [0, 0]
click at [1050, 71] on button "Save" at bounding box center [1058, 80] width 76 height 30
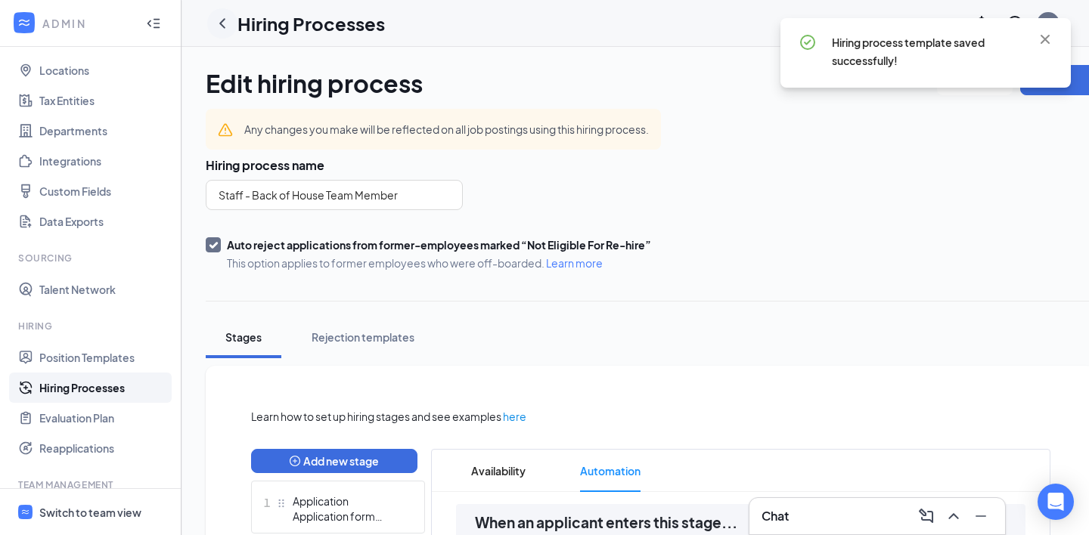
click at [224, 20] on icon "ChevronLeft" at bounding box center [222, 23] width 6 height 10
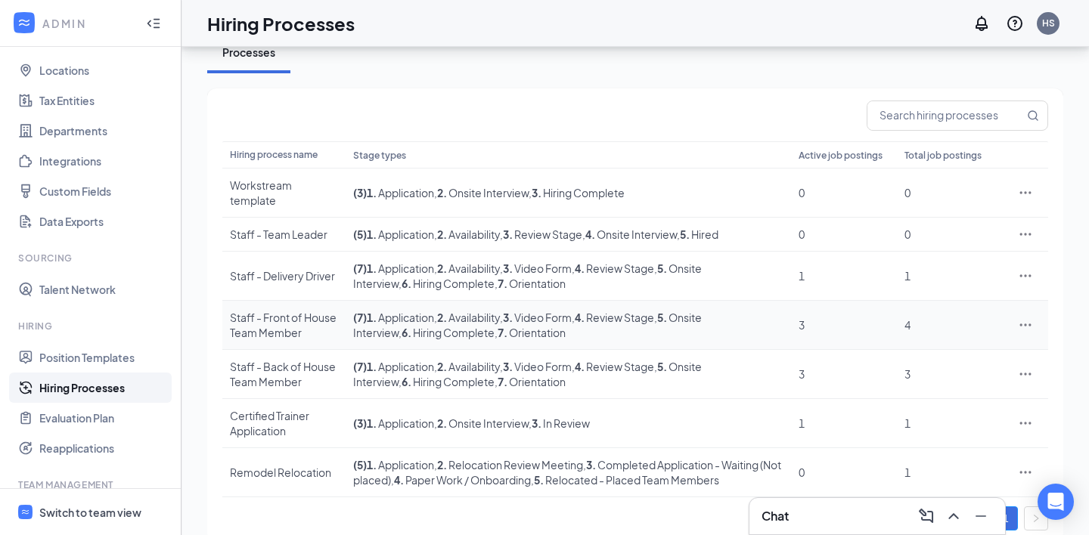
scroll to position [79, 0]
click at [123, 506] on div "Switch to team view" at bounding box center [90, 512] width 102 height 15
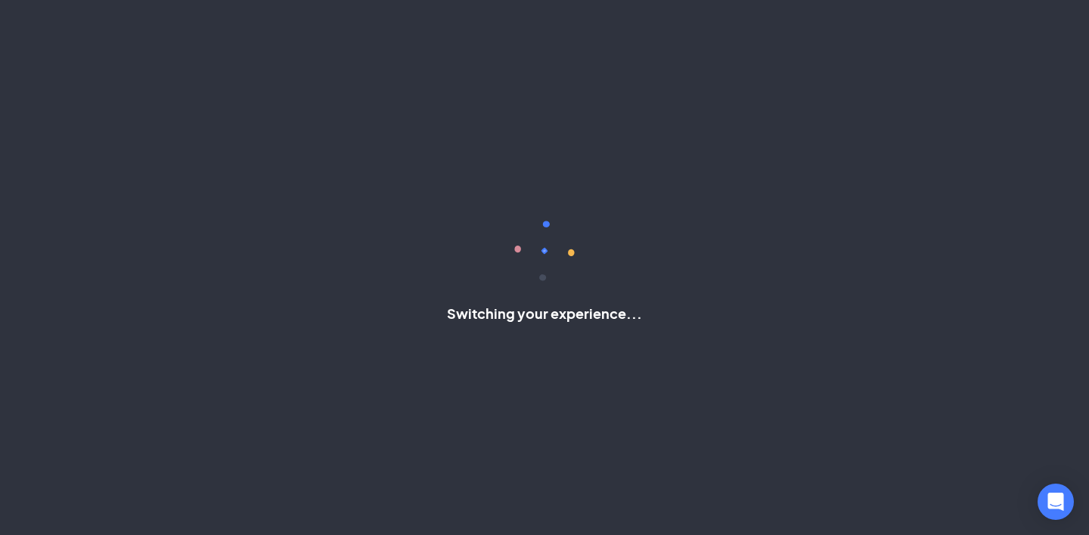
scroll to position [18, 0]
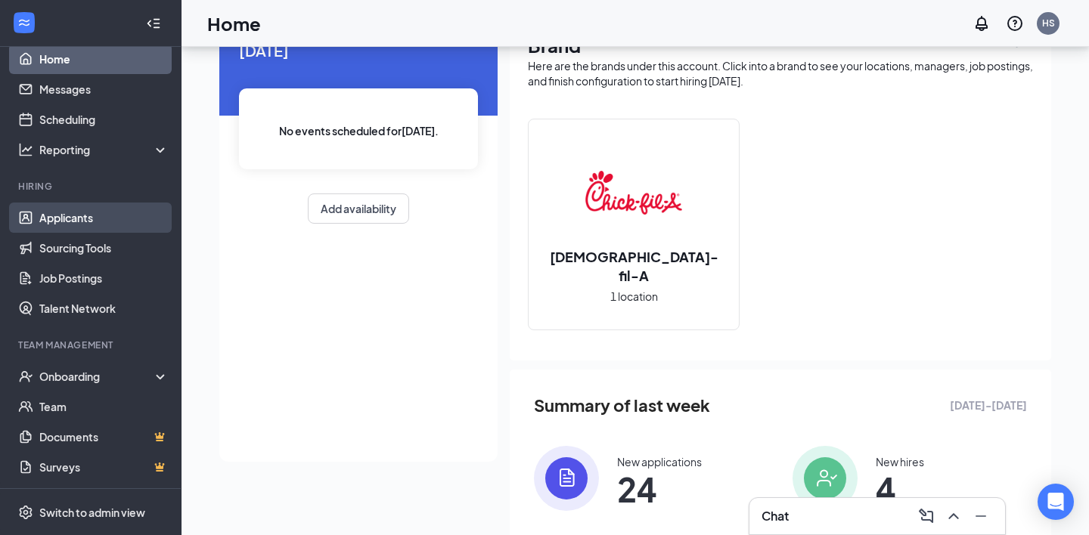
click at [94, 231] on link "Applicants" at bounding box center [103, 218] width 129 height 30
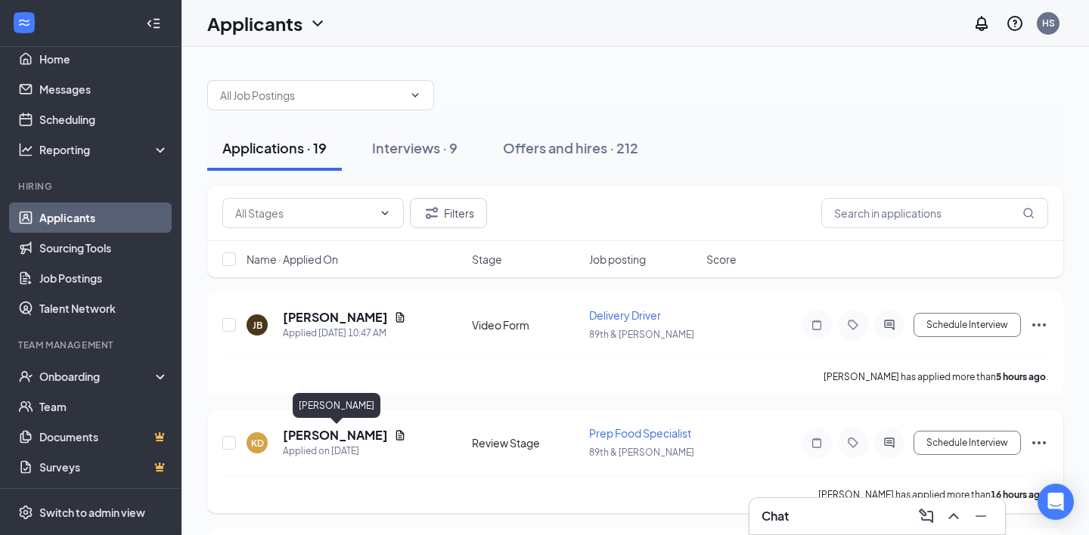
click at [343, 429] on h5 "[PERSON_NAME]" at bounding box center [335, 435] width 105 height 17
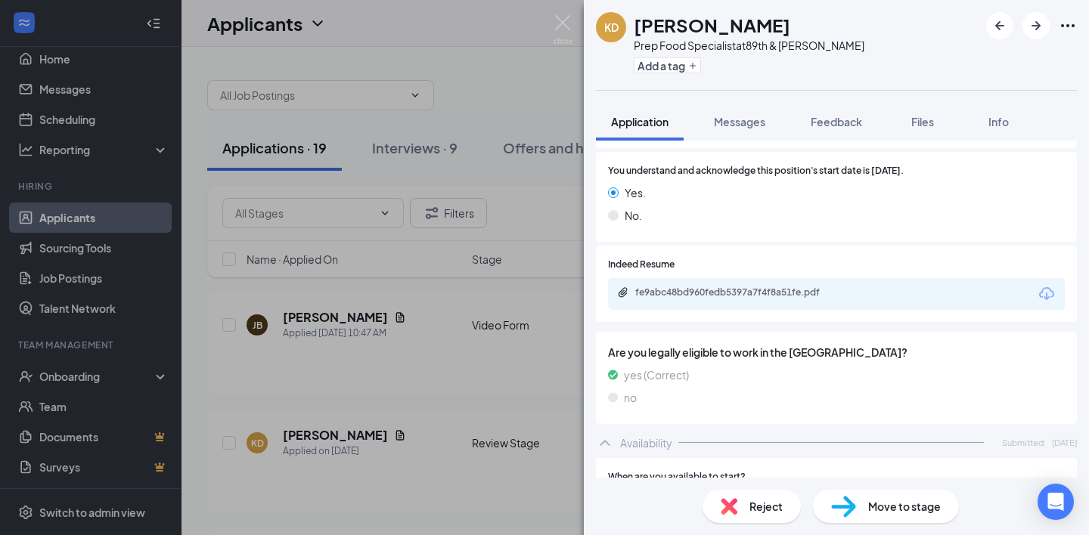
scroll to position [608, 0]
click at [769, 498] on span "Reject" at bounding box center [765, 506] width 33 height 17
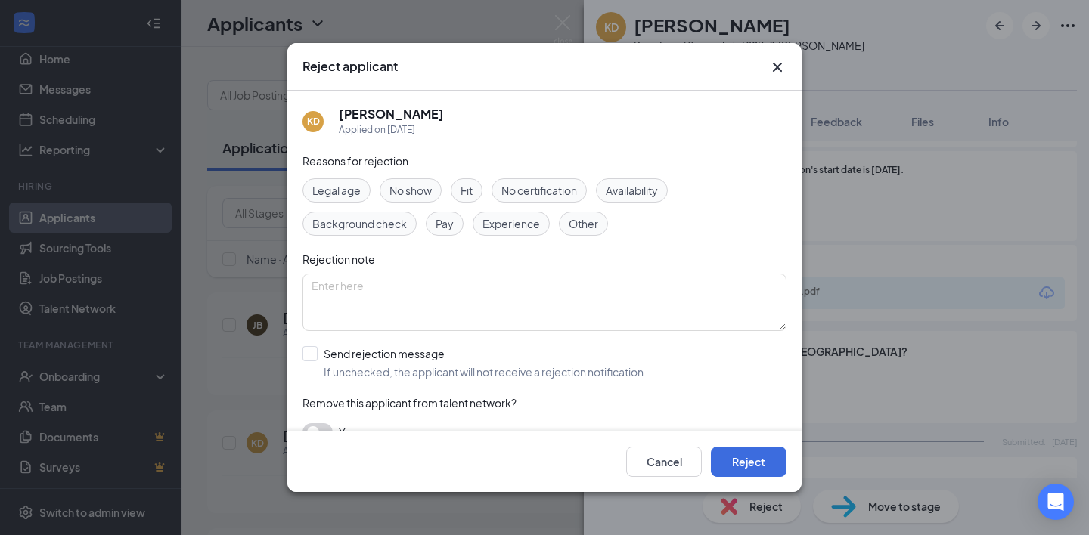
click at [475, 193] on div "Fit" at bounding box center [467, 190] width 32 height 24
click at [763, 457] on button "Reject" at bounding box center [749, 462] width 76 height 30
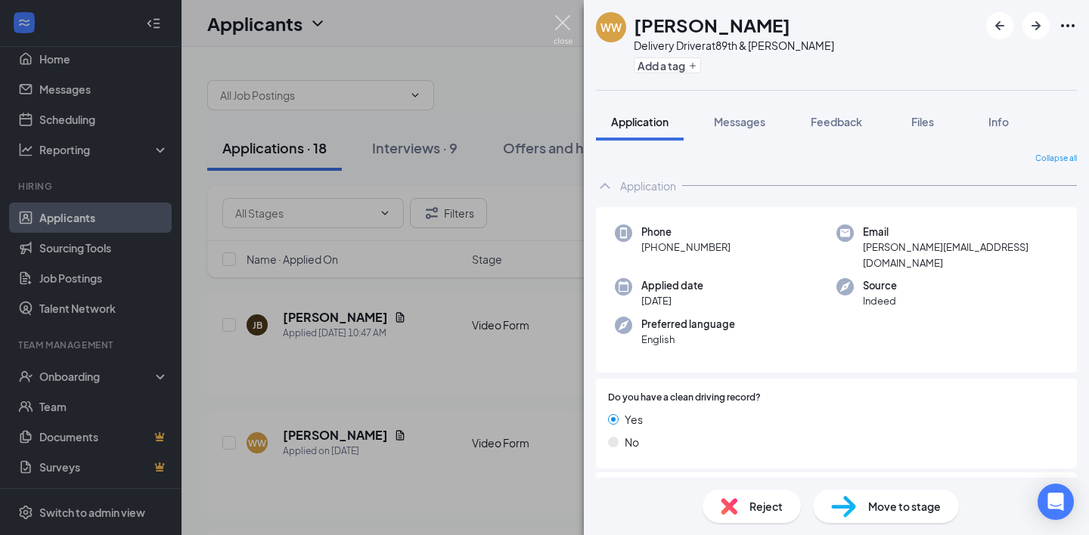
click at [564, 24] on img at bounding box center [562, 29] width 19 height 29
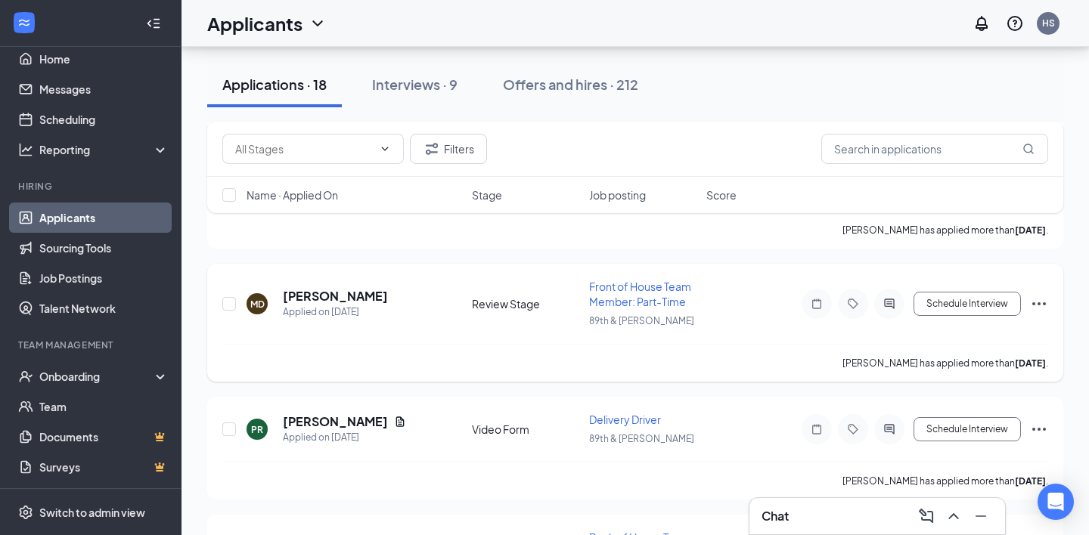
scroll to position [296, 0]
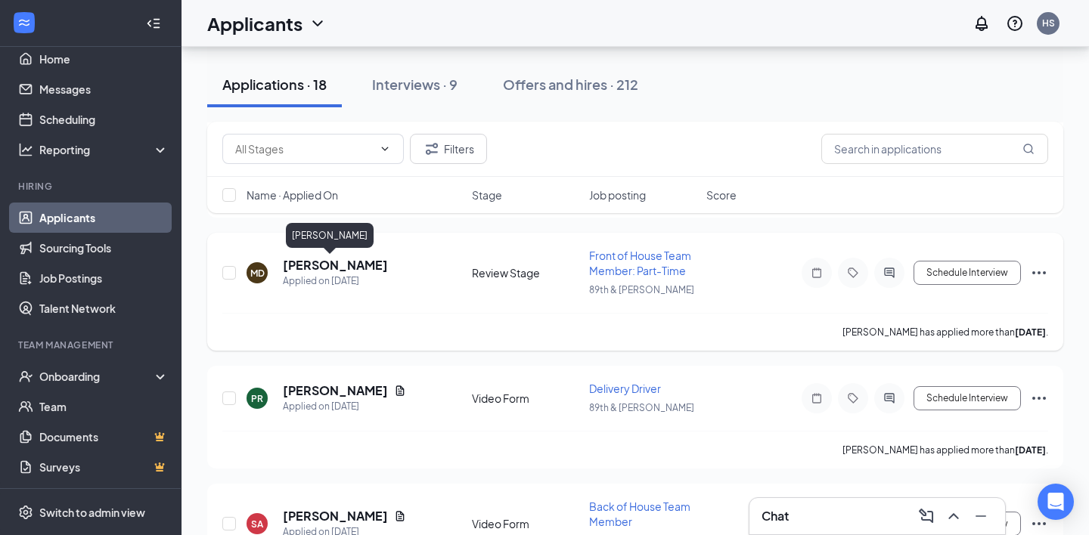
click at [305, 265] on h5 "[PERSON_NAME]" at bounding box center [335, 265] width 105 height 17
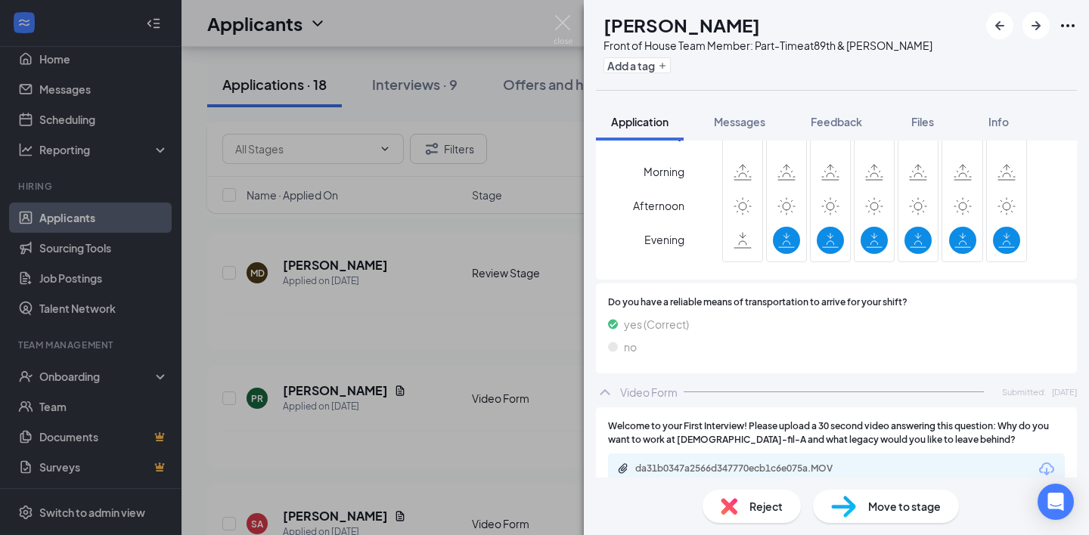
scroll to position [1077, 0]
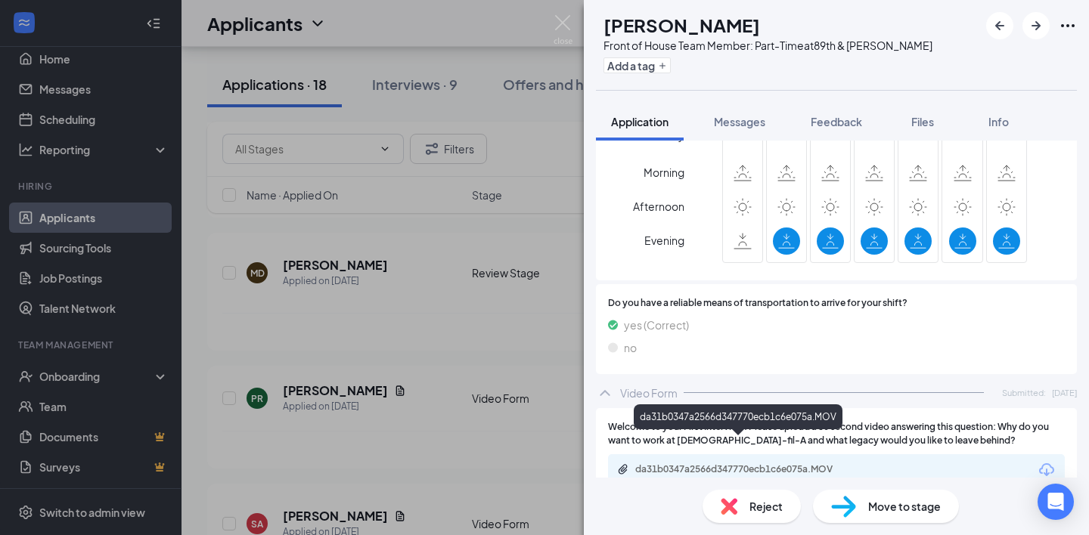
click at [766, 463] on div "da31b0347a2566d347770ecb1c6e075a.MOV" at bounding box center [739, 470] width 245 height 14
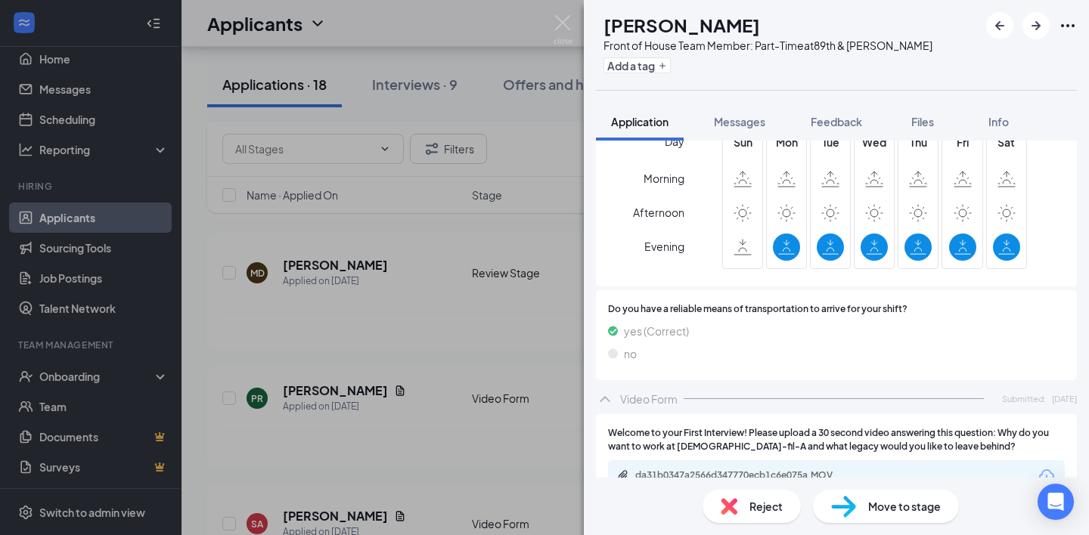
click at [863, 498] on div "Move to stage" at bounding box center [886, 506] width 146 height 33
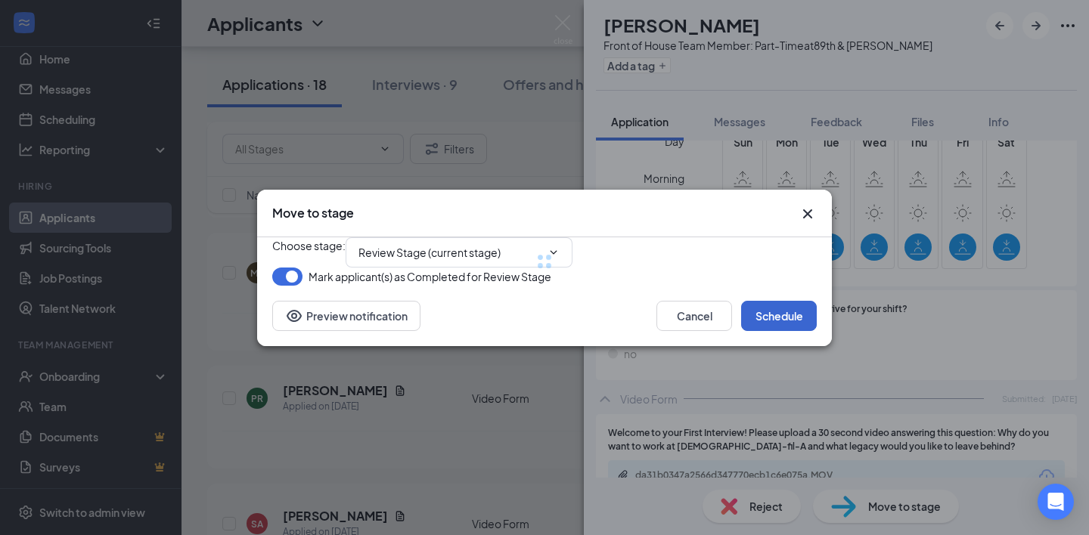
type input "Onsite Interview (next stage)"
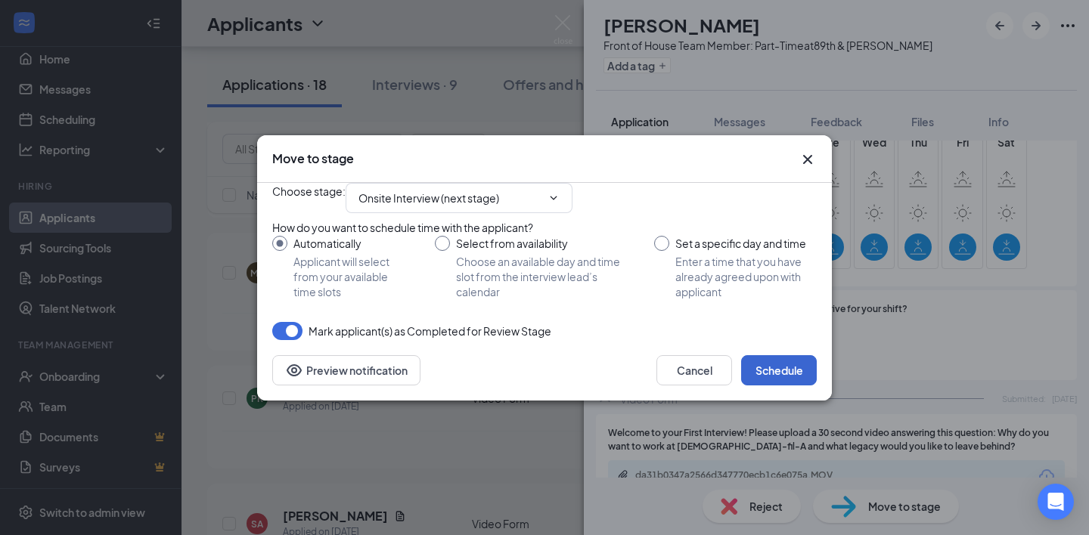
click at [786, 386] on button "Schedule" at bounding box center [779, 370] width 76 height 30
